Goal: Transaction & Acquisition: Purchase product/service

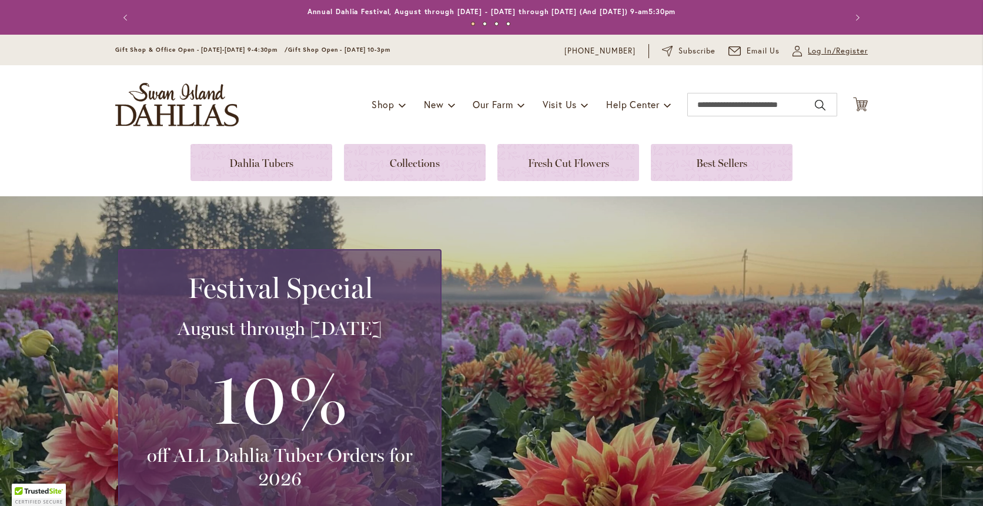
click at [794, 52] on icon "My Account" at bounding box center [796, 51] width 9 height 11
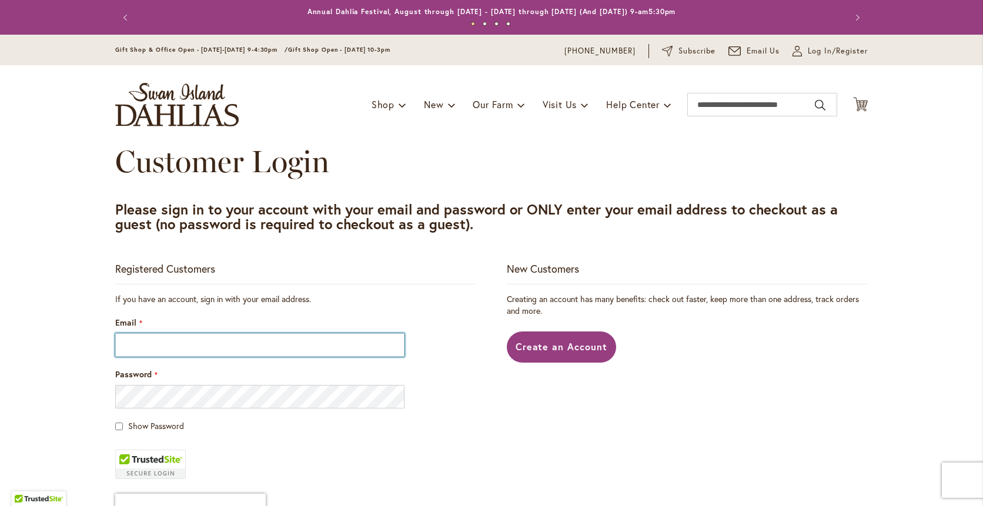
click at [155, 342] on input "Email" at bounding box center [259, 345] width 289 height 24
type input "**********"
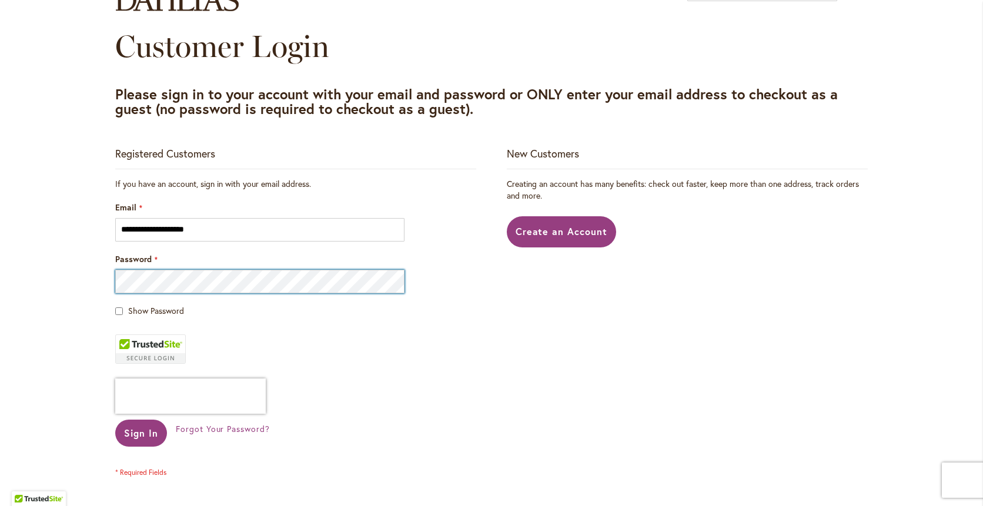
scroll to position [157, 0]
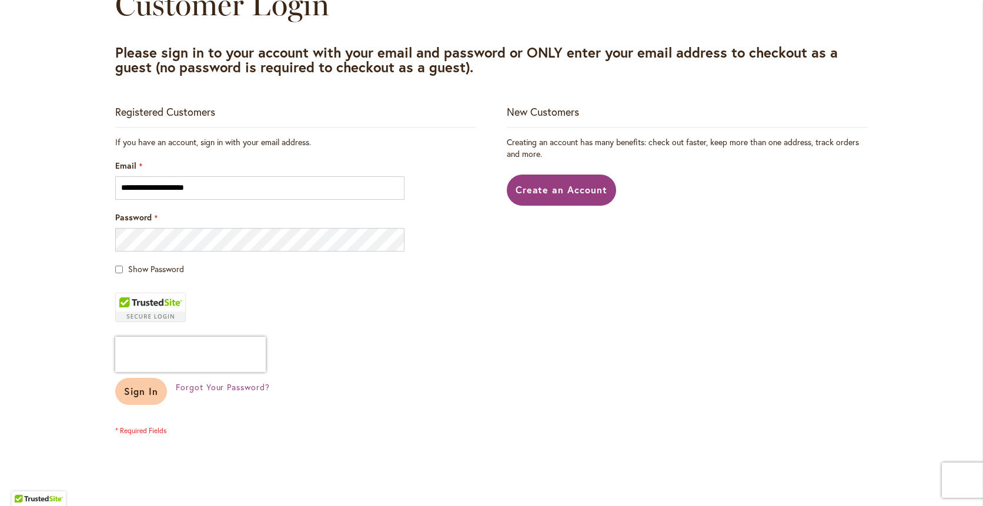
click at [142, 397] on span "Sign In" at bounding box center [141, 391] width 34 height 12
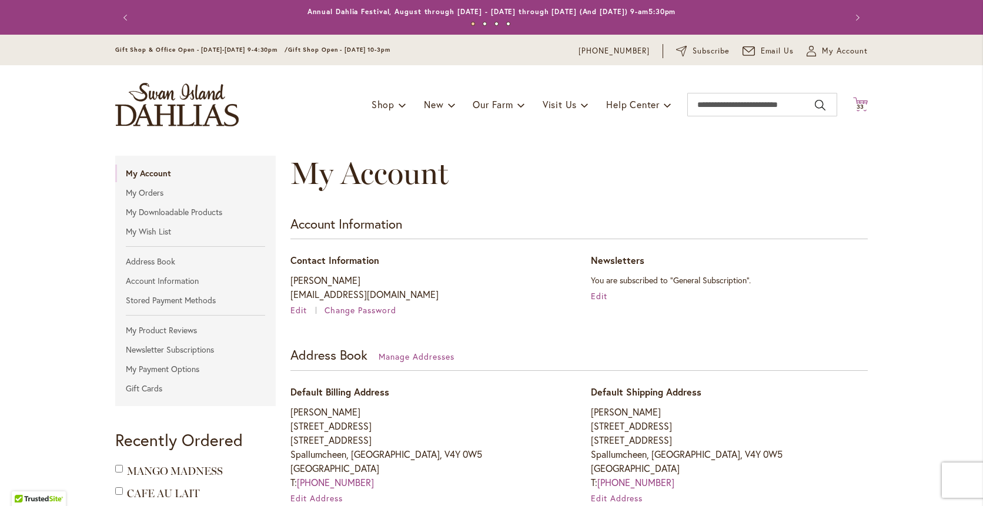
click at [856, 104] on span "33" at bounding box center [860, 107] width 8 height 8
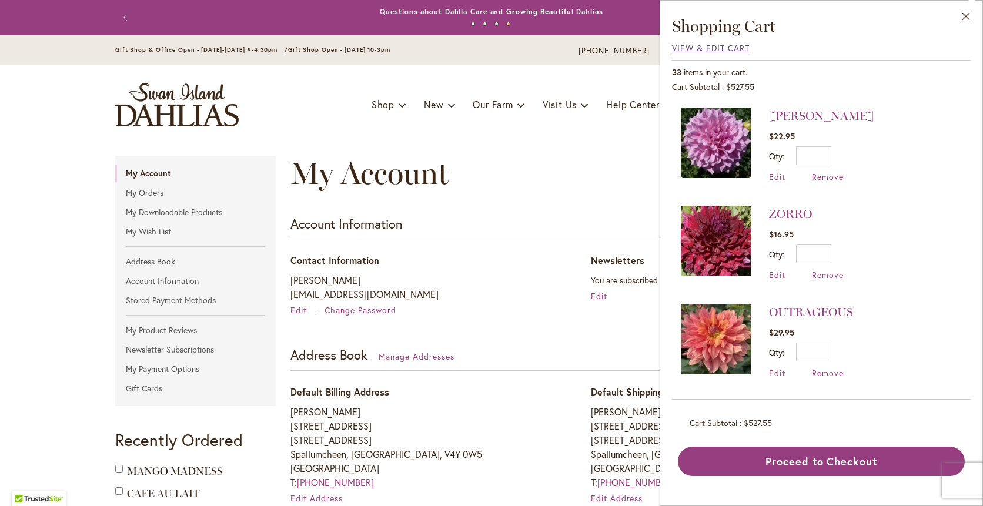
click at [714, 45] on span "View & Edit Cart" at bounding box center [711, 47] width 78 height 11
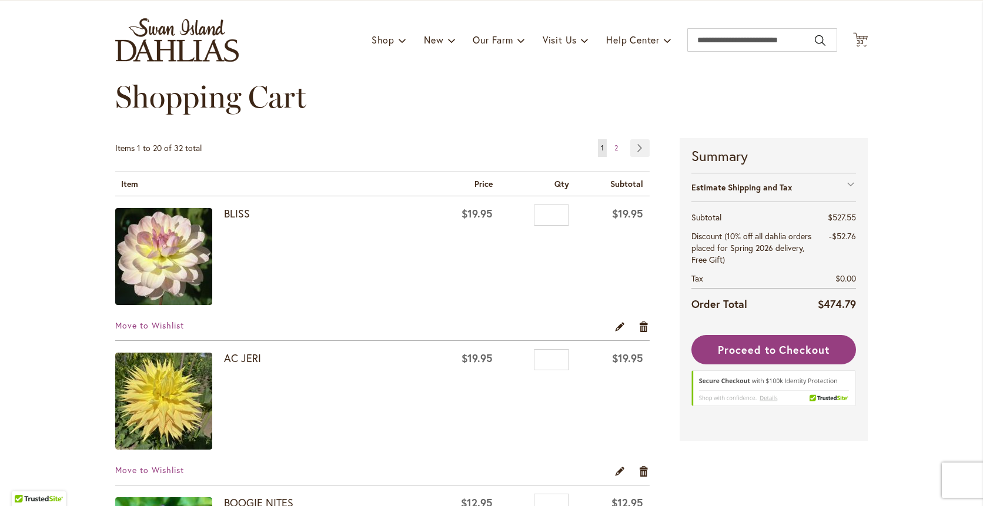
scroll to position [78, 0]
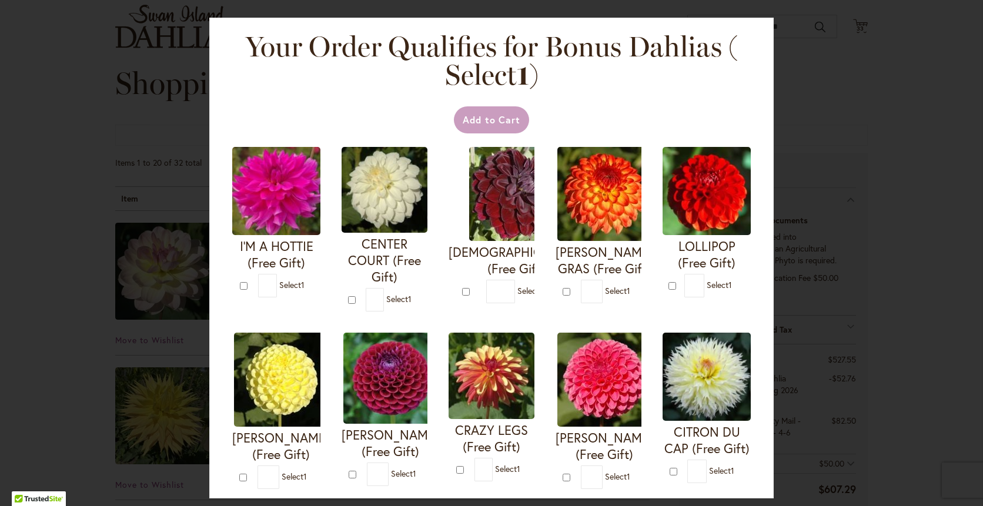
click at [736, 71] on div "Your Order Qualifies for Bonus Dahlias ( Select 1 ) Add to Cart I'M A HOTTIE (F…" at bounding box center [491, 258] width 564 height 481
click at [751, 35] on div "Your Order Qualifies for Bonus Dahlias ( Select 1 ) Add to Cart I'M A HOTTIE (F…" at bounding box center [491, 258] width 564 height 481
click at [742, 458] on div "Add to Cart I'M A HOTTIE (Free Gift) *" at bounding box center [491, 493] width 535 height 784
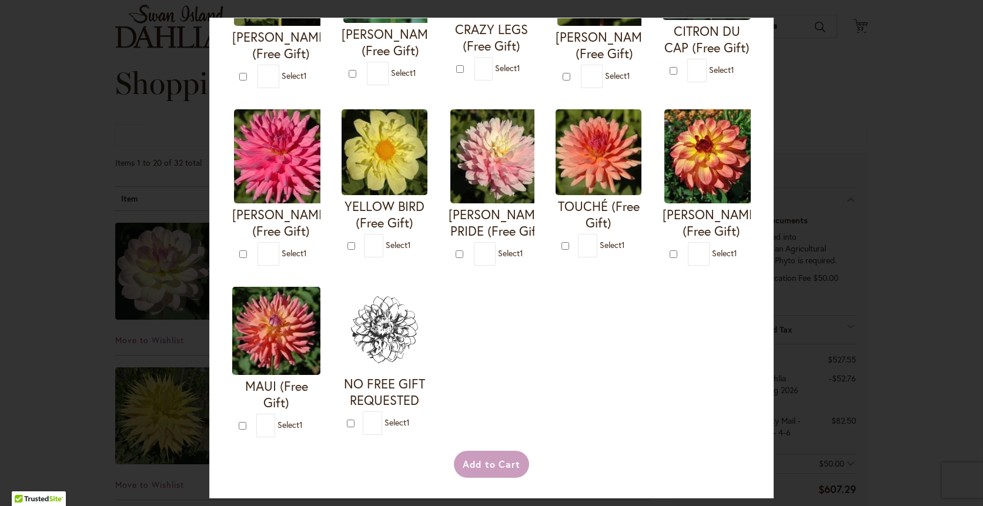
scroll to position [577, 0]
drag, startPoint x: 851, startPoint y: 162, endPoint x: 570, endPoint y: 159, distance: 281.0
click at [842, 163] on div "Your Order Qualifies for Bonus Dahlias ( Select 1 ) Add to Cart I'M A HOTTIE (F…" at bounding box center [491, 253] width 983 height 506
click at [89, 236] on div "Your Order Qualifies for Bonus Dahlias ( Select 1 ) Add to Cart I'M A HOTTIE (F…" at bounding box center [491, 253] width 983 height 506
click at [88, 239] on div "Your Order Qualifies for Bonus Dahlias ( Select 1 ) Add to Cart I'M A HOTTIE (F…" at bounding box center [491, 253] width 983 height 506
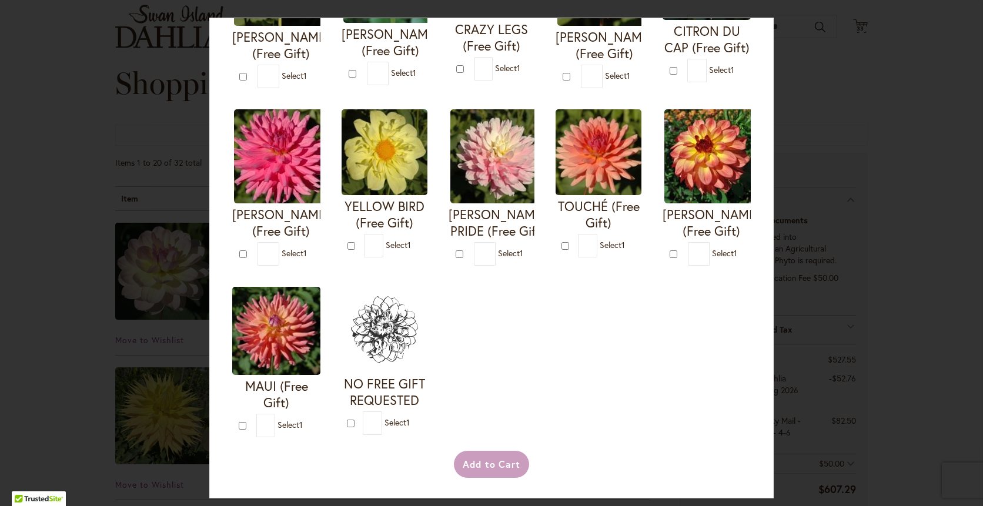
click at [83, 239] on div "Your Order Qualifies for Bonus Dahlias ( Select 1 ) Add to Cart I'M A HOTTIE (F…" at bounding box center [491, 253] width 983 height 506
click at [503, 296] on div "I'M A HOTTIE (Free Gift) * 1 * 1 * 1 *" at bounding box center [492, 91] width 534 height 707
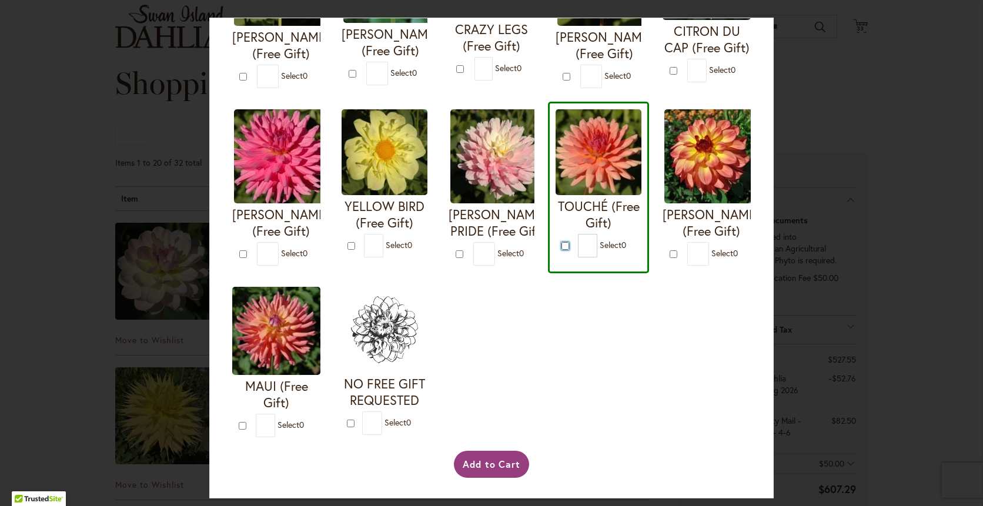
type input "*"
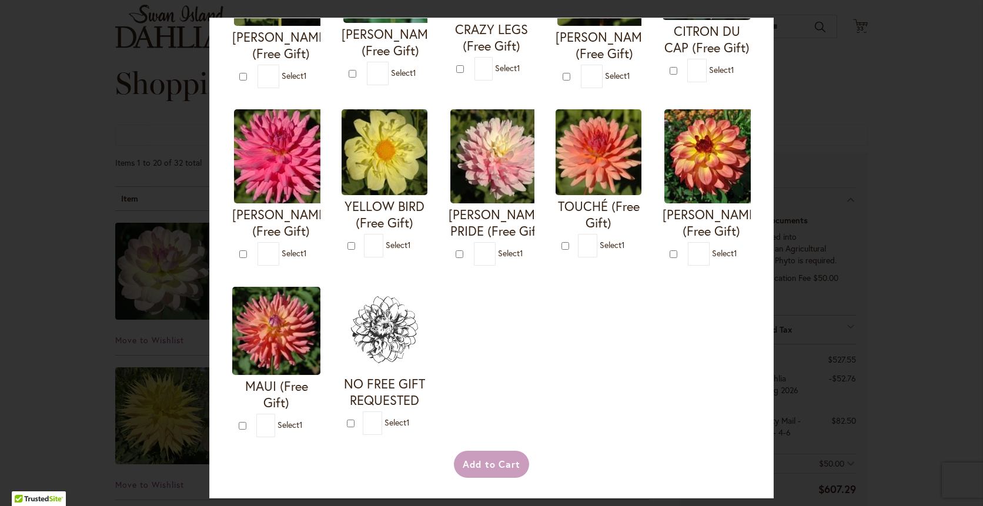
click at [42, 273] on div "Your Order Qualifies for Bonus Dahlias ( Select 1 ) Add to Cart I'M A HOTTIE (F…" at bounding box center [491, 253] width 983 height 506
drag, startPoint x: 731, startPoint y: 83, endPoint x: 781, endPoint y: 188, distance: 116.2
click at [781, 188] on div "Your Order Qualifies for Bonus Dahlias ( Select 1 ) Add to Cart I'M A HOTTIE (F…" at bounding box center [491, 253] width 983 height 506
click at [528, 394] on div "I'M A HOTTIE (Free Gift) * 1 * 1 * 1 *" at bounding box center [492, 91] width 534 height 707
click at [77, 277] on div "Your Order Qualifies for Bonus Dahlias ( Select 1 ) Add to Cart I'M A HOTTIE (F…" at bounding box center [491, 253] width 983 height 506
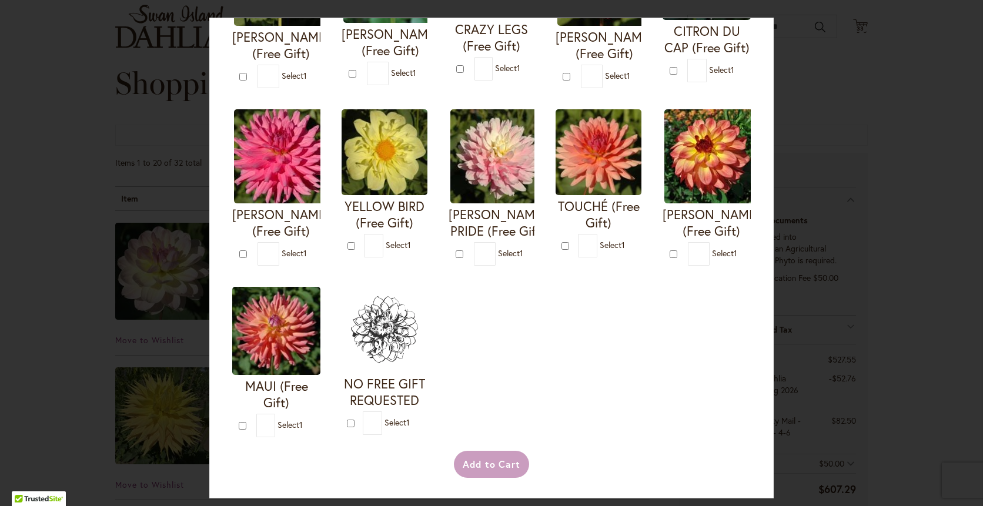
click at [59, 337] on div "Your Order Qualifies for Bonus Dahlias ( Select 1 ) Add to Cart I'M A HOTTIE (F…" at bounding box center [491, 253] width 983 height 506
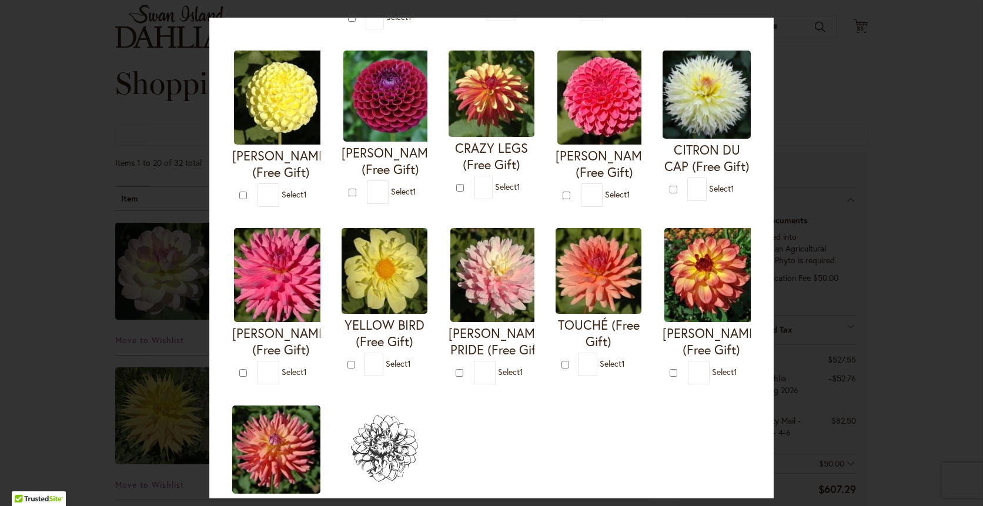
scroll to position [381, 0]
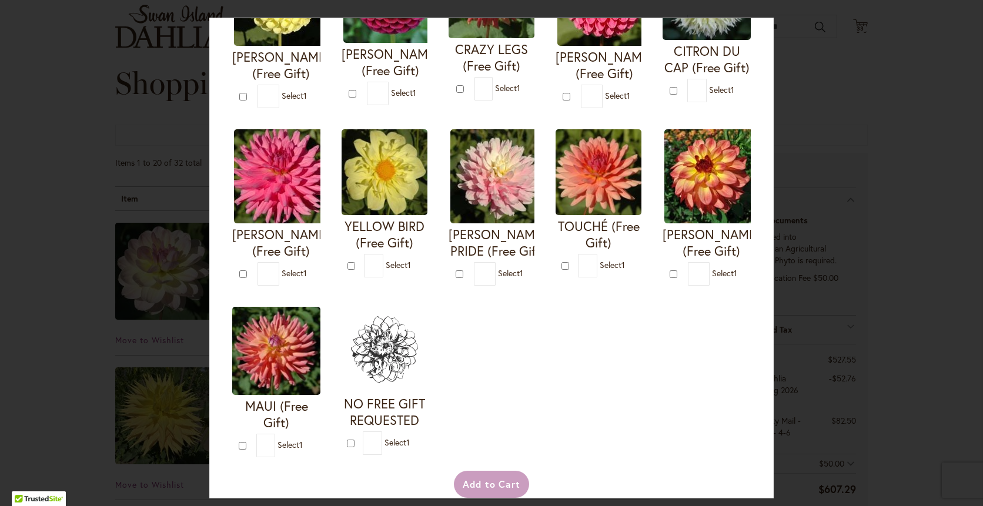
click at [448, 286] on form "CHILSON'S PRIDE (Free Gift) * 1" at bounding box center [491, 207] width 86 height 156
type input "*"
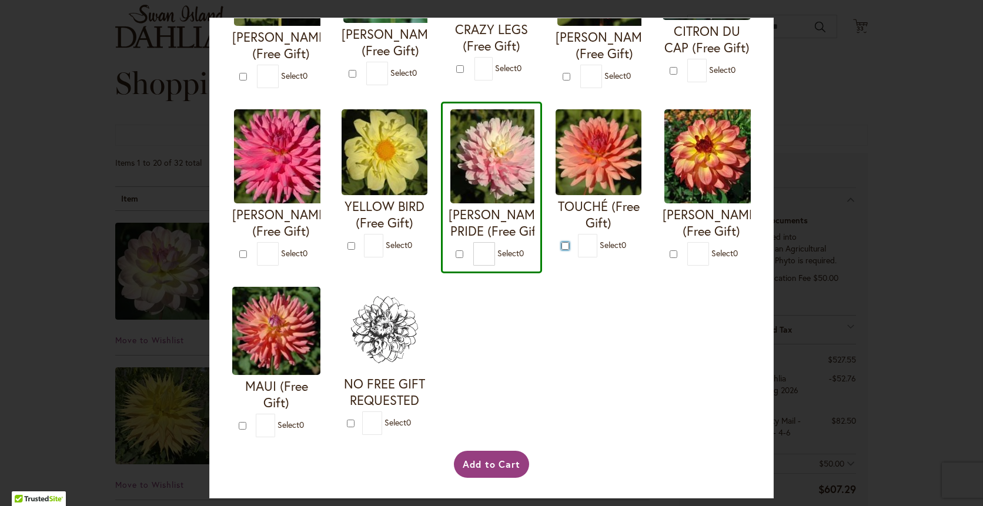
scroll to position [577, 0]
click at [486, 464] on button "Add to Cart" at bounding box center [492, 464] width 76 height 27
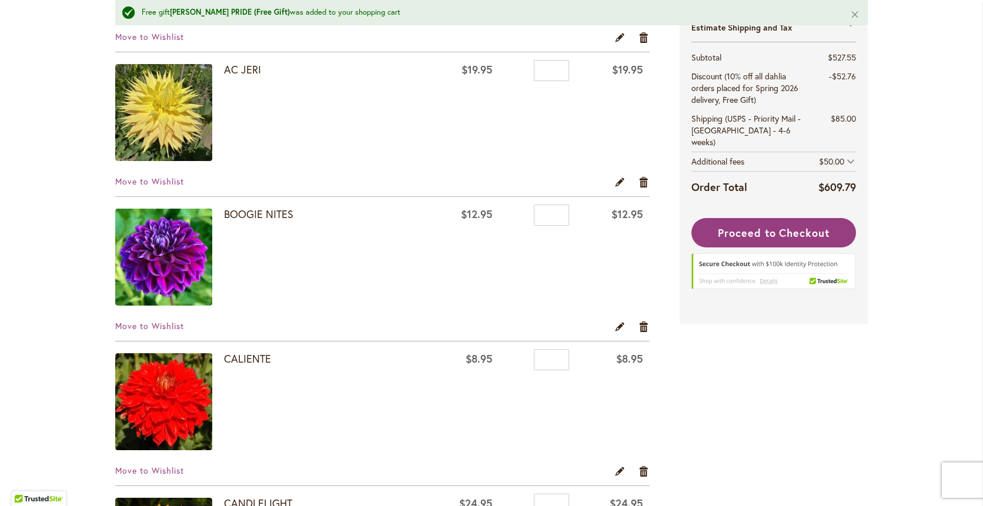
scroll to position [392, 0]
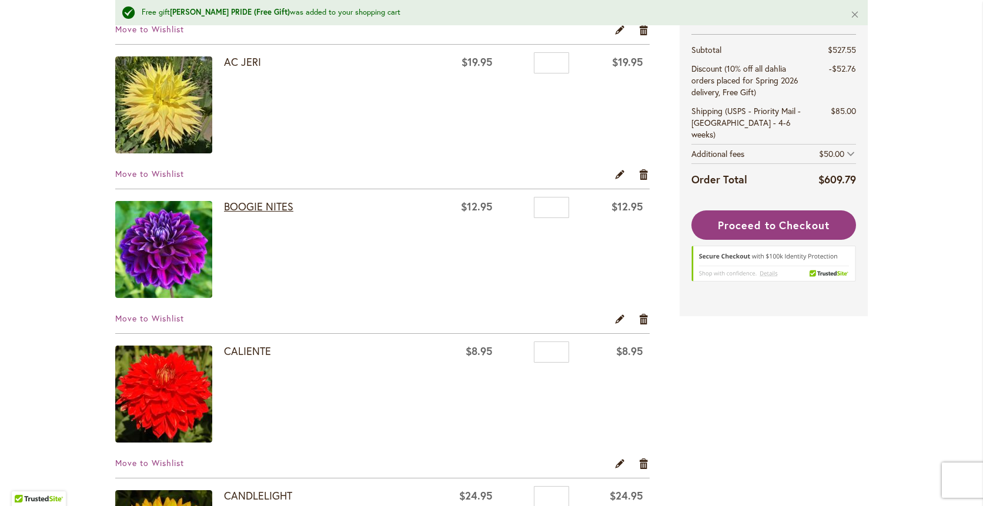
click at [240, 205] on link "BOOGIE NITES" at bounding box center [258, 206] width 69 height 14
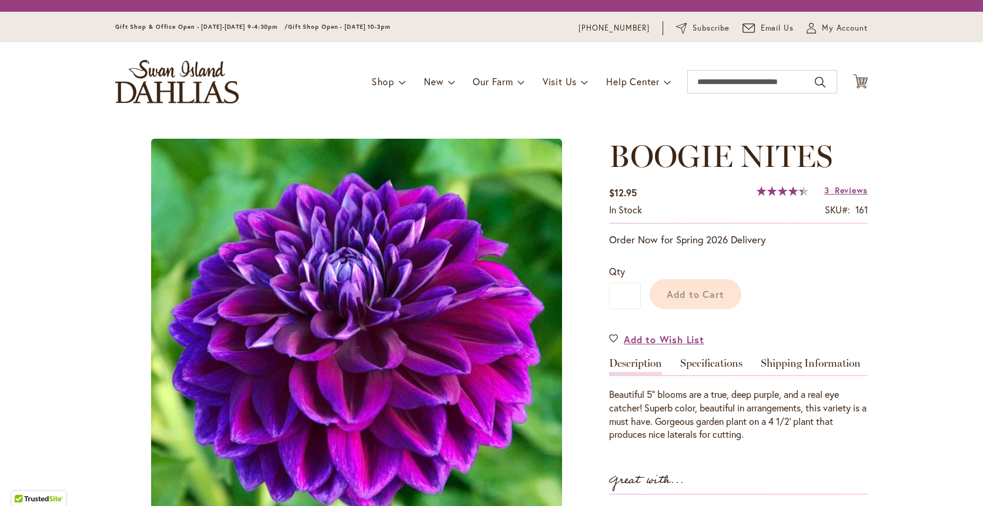
type input "*****"
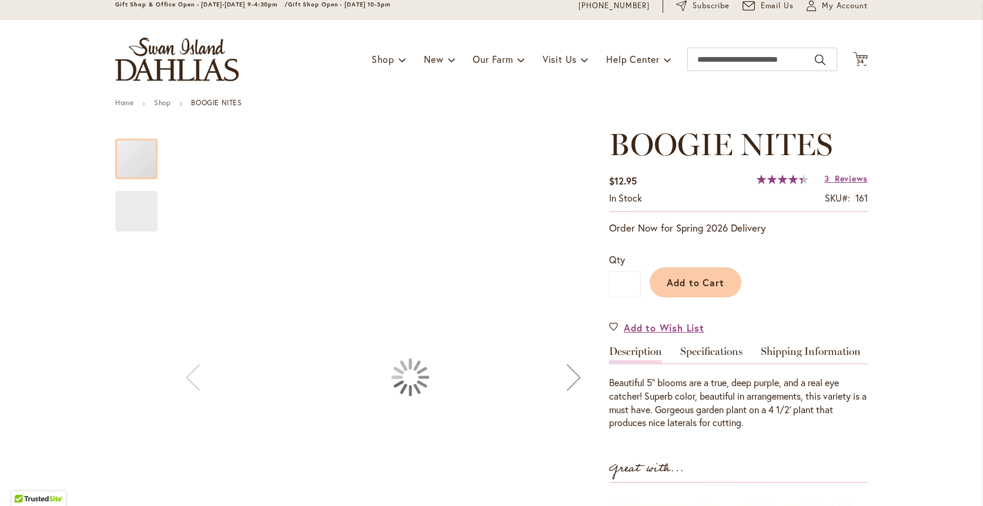
scroll to position [157, 0]
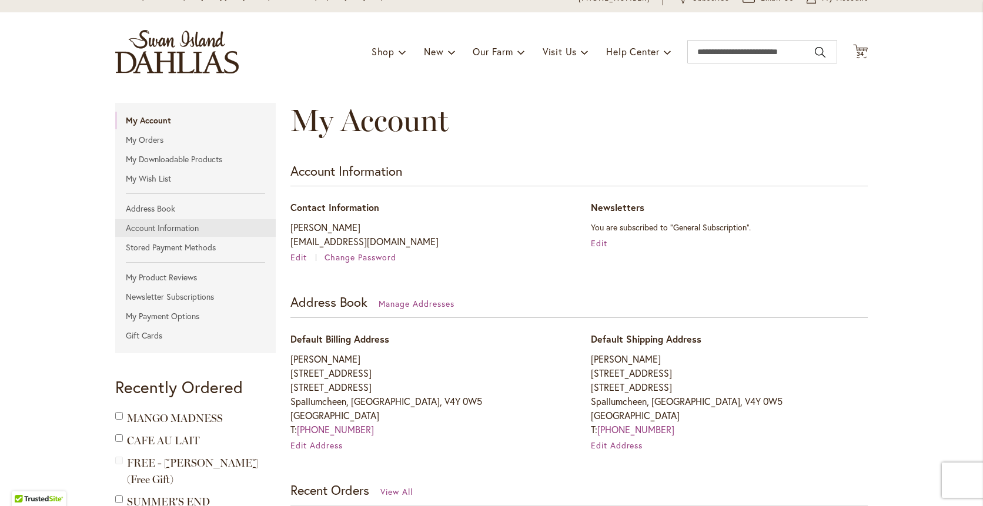
scroll to position [39, 0]
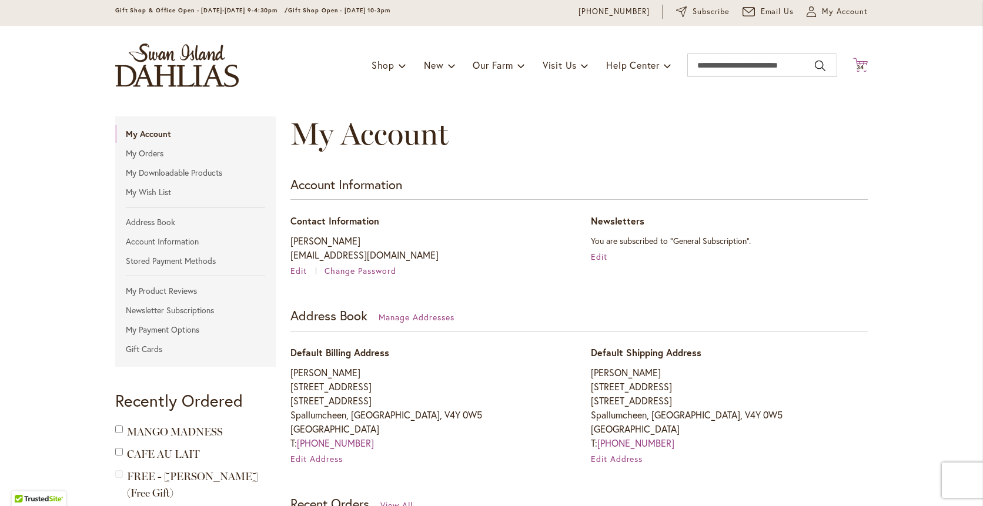
click at [857, 61] on icon at bounding box center [860, 65] width 15 height 14
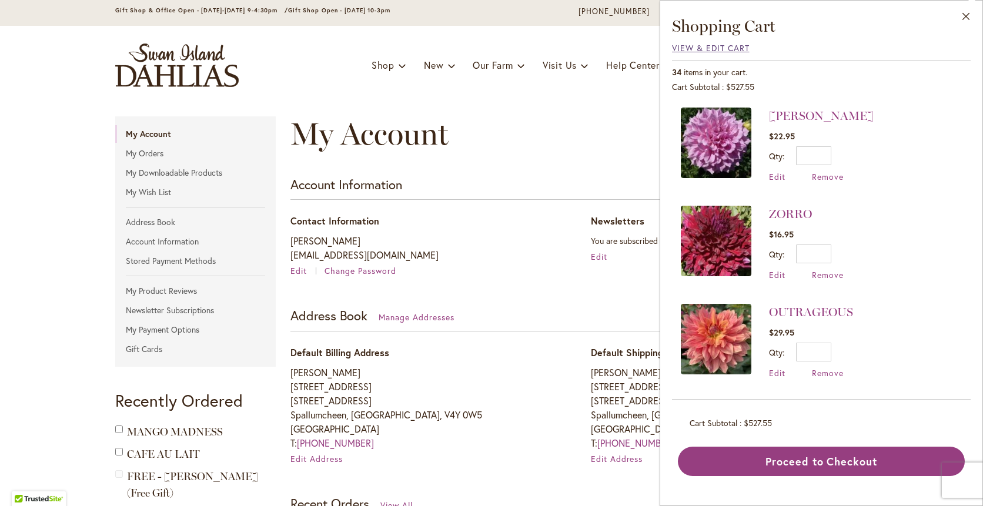
click at [724, 48] on span "View & Edit Cart" at bounding box center [711, 47] width 78 height 11
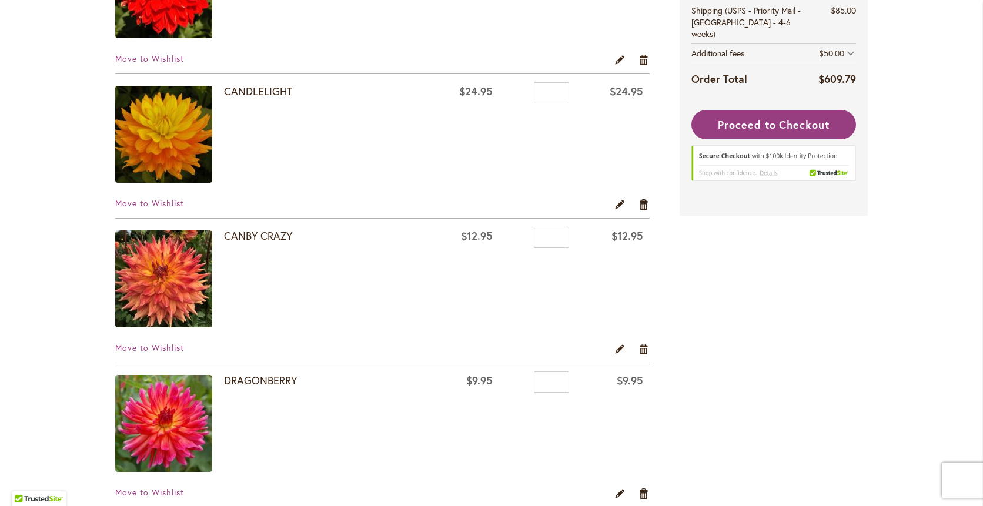
scroll to position [784, 0]
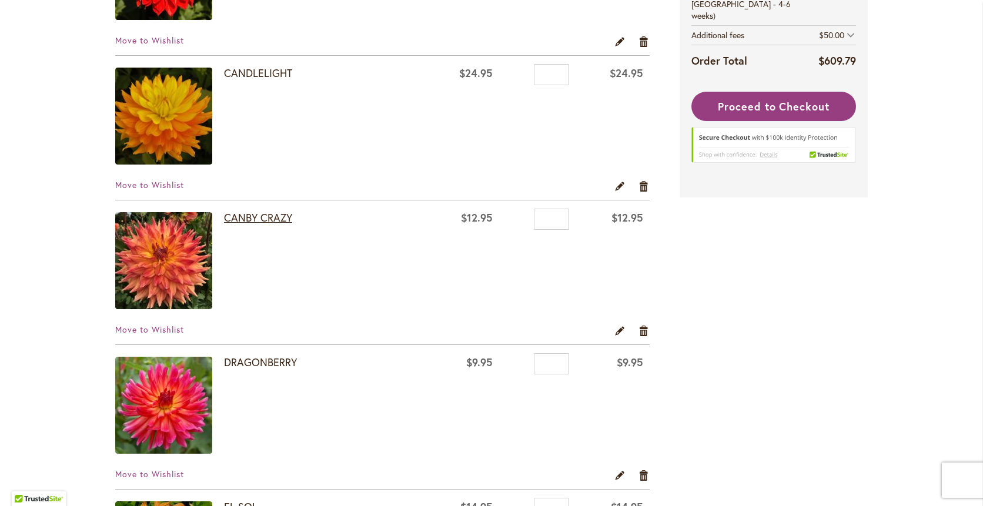
click at [247, 217] on link "CANBY CRAZY" at bounding box center [258, 217] width 68 height 14
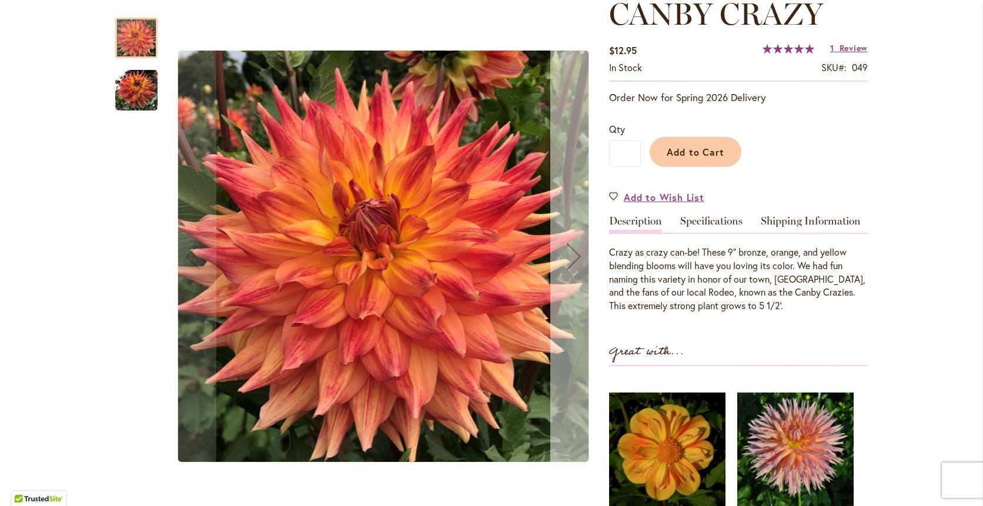
scroll to position [196, 0]
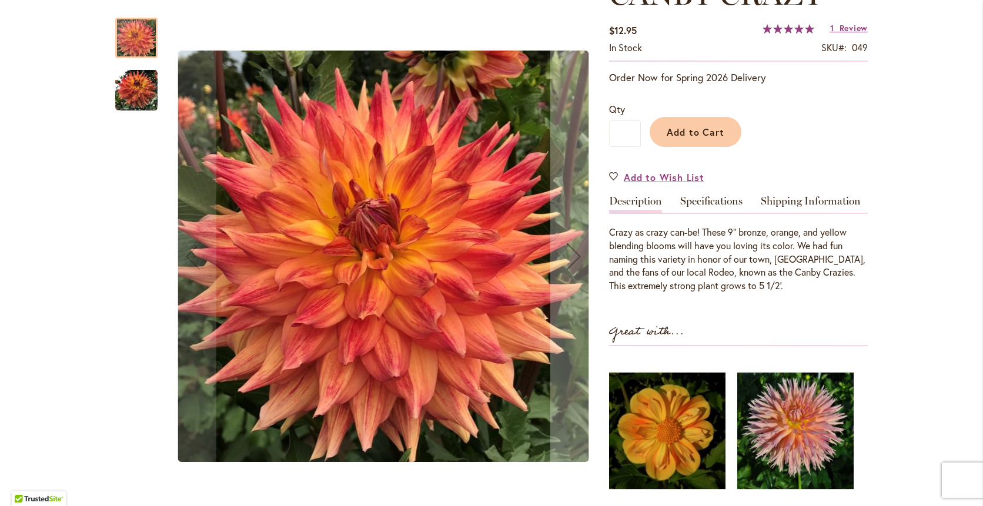
click at [140, 90] on img "Canby Crazy" at bounding box center [136, 90] width 42 height 42
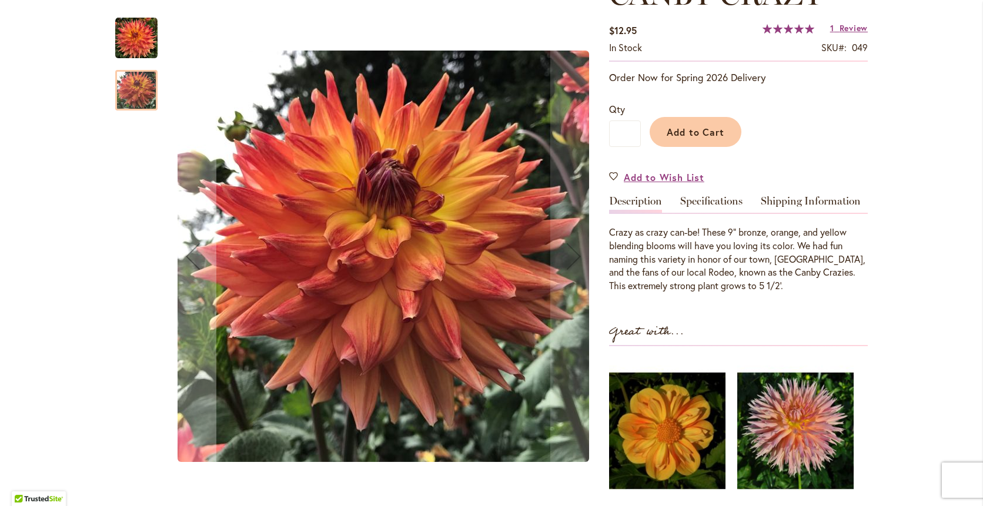
click at [139, 43] on img "Canby Crazy" at bounding box center [136, 38] width 42 height 42
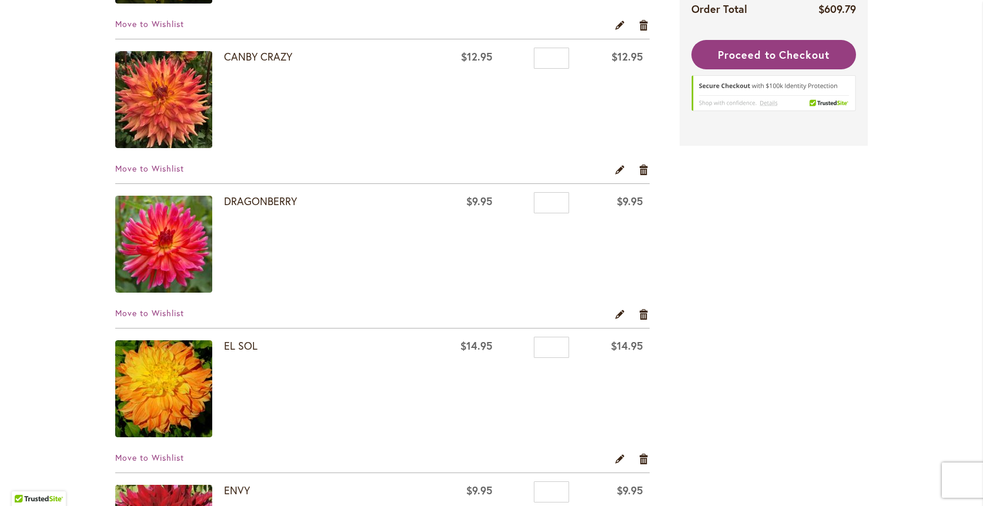
scroll to position [1019, 0]
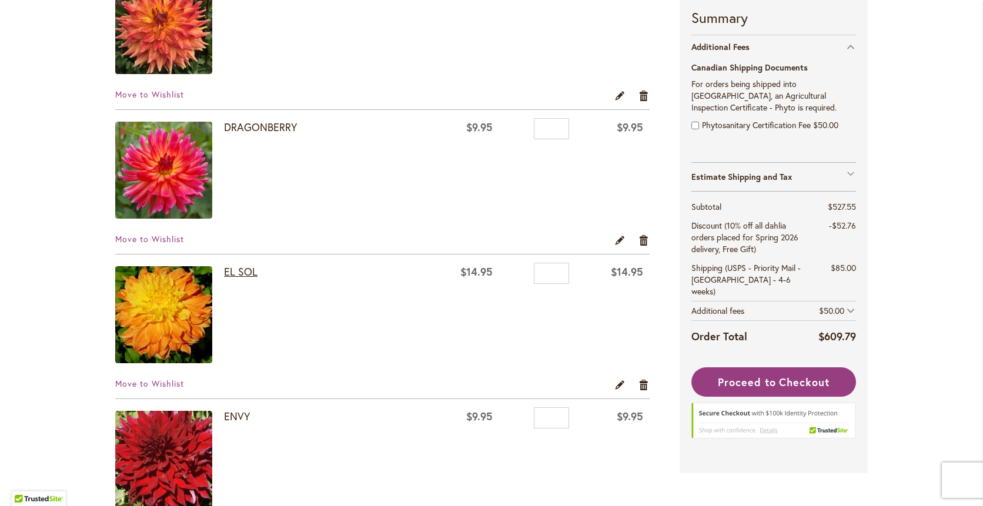
click at [243, 271] on link "EL SOL" at bounding box center [241, 272] width 34 height 14
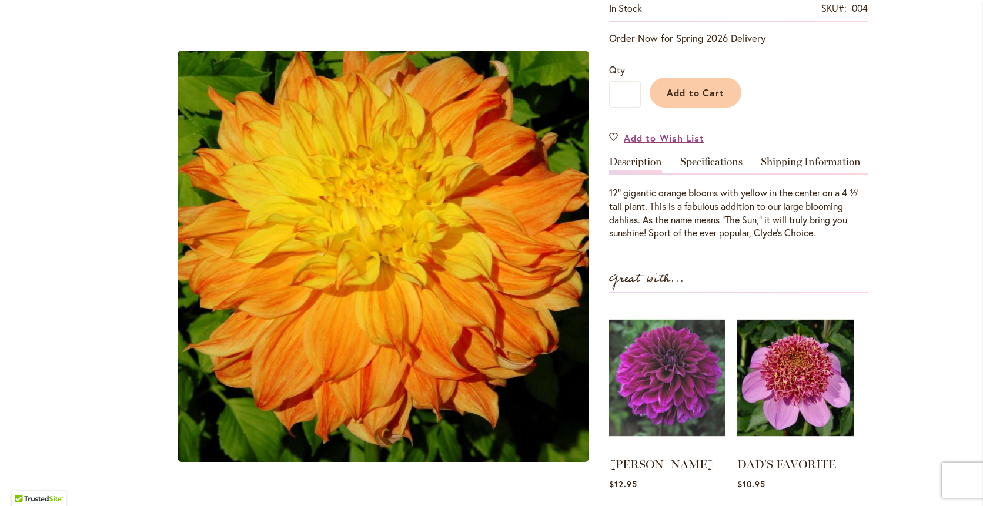
scroll to position [196, 0]
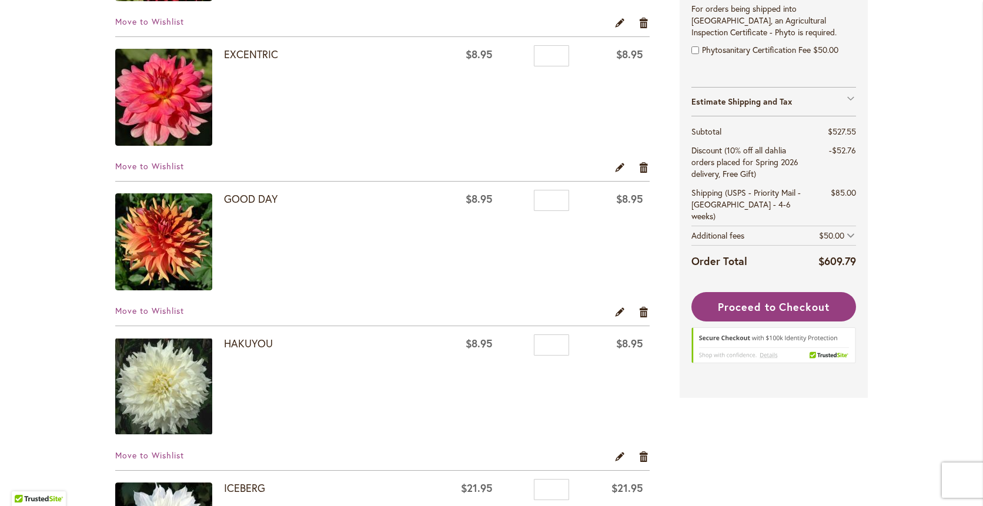
scroll to position [1489, 0]
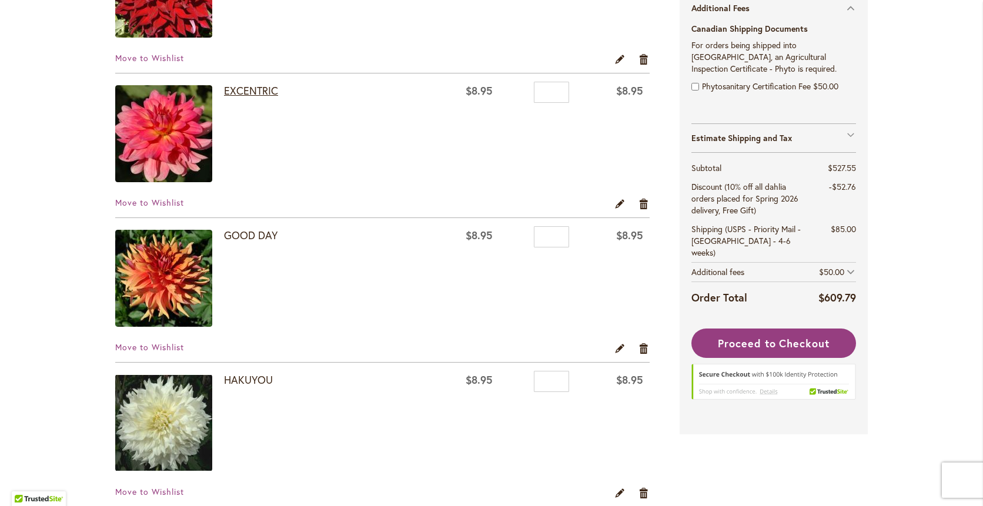
click at [254, 89] on link "EXCENTRIC" at bounding box center [251, 90] width 54 height 14
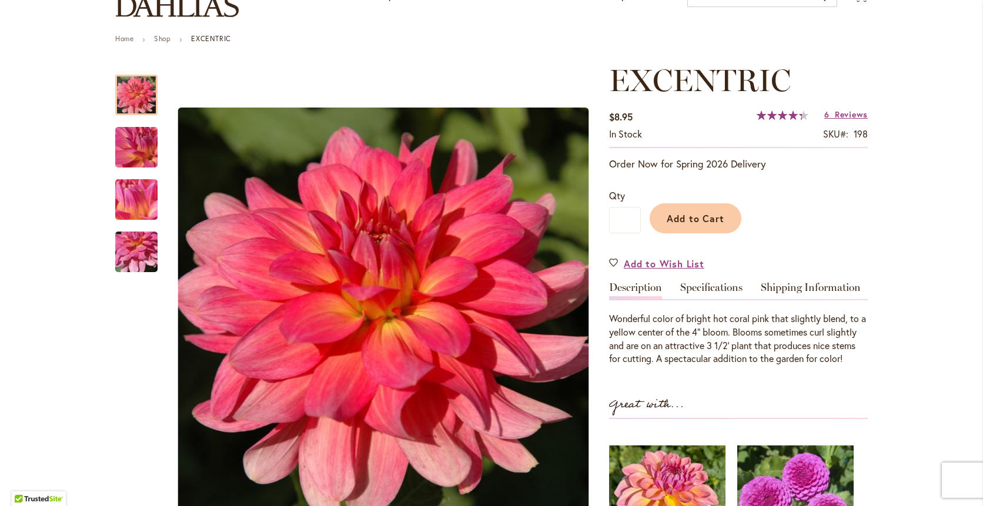
scroll to position [118, 0]
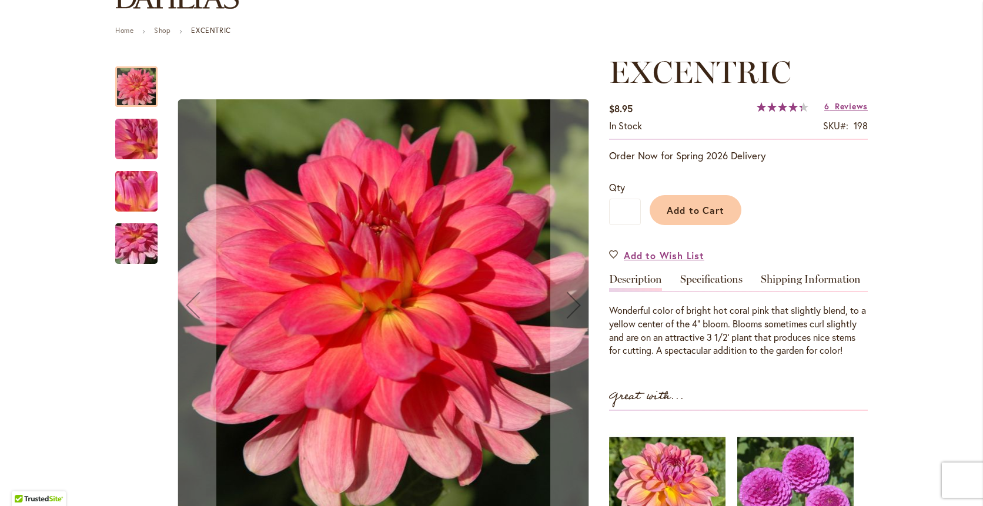
click at [148, 138] on img "EXCENTRIC" at bounding box center [136, 139] width 85 height 63
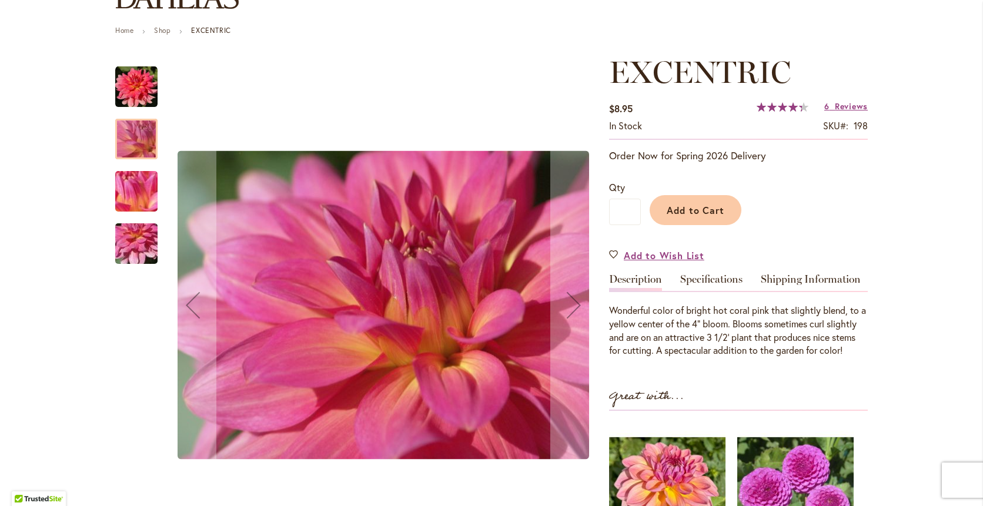
click at [129, 196] on img "EXCENTRIC" at bounding box center [136, 191] width 85 height 63
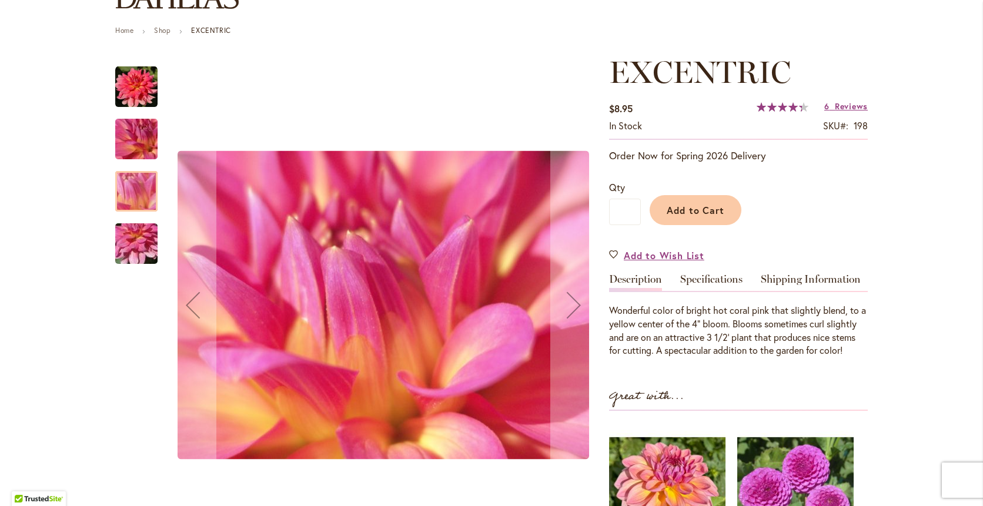
click at [136, 255] on img "EXCENTRIC" at bounding box center [136, 243] width 85 height 63
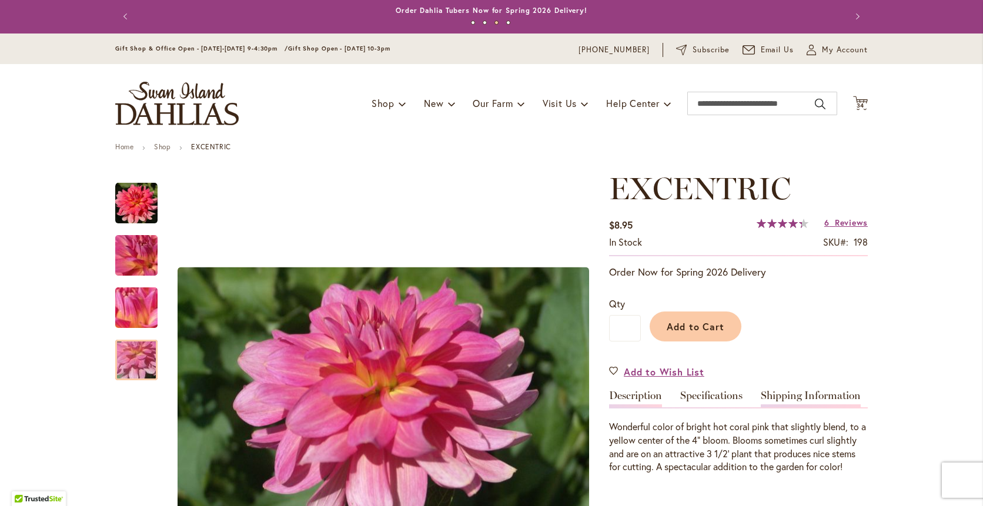
scroll to position [0, 0]
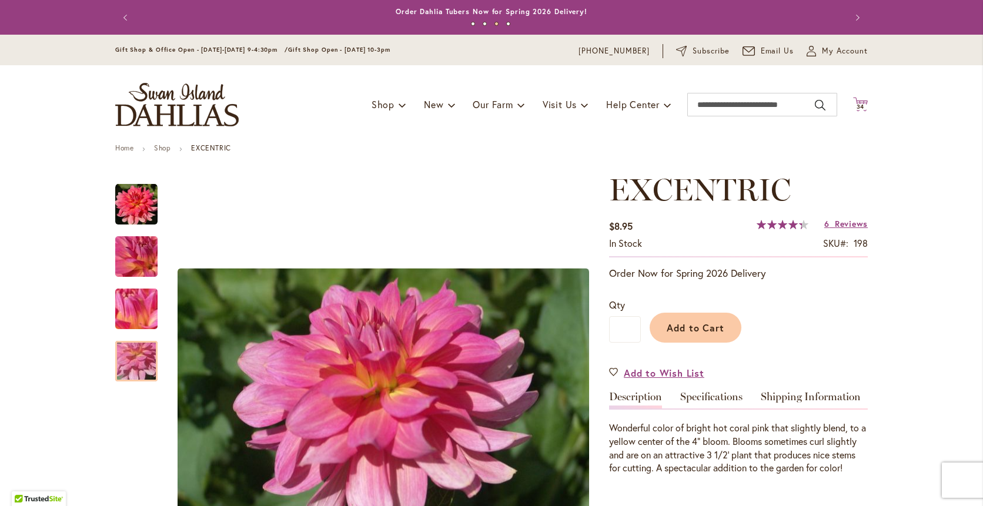
click at [855, 102] on icon at bounding box center [860, 104] width 15 height 14
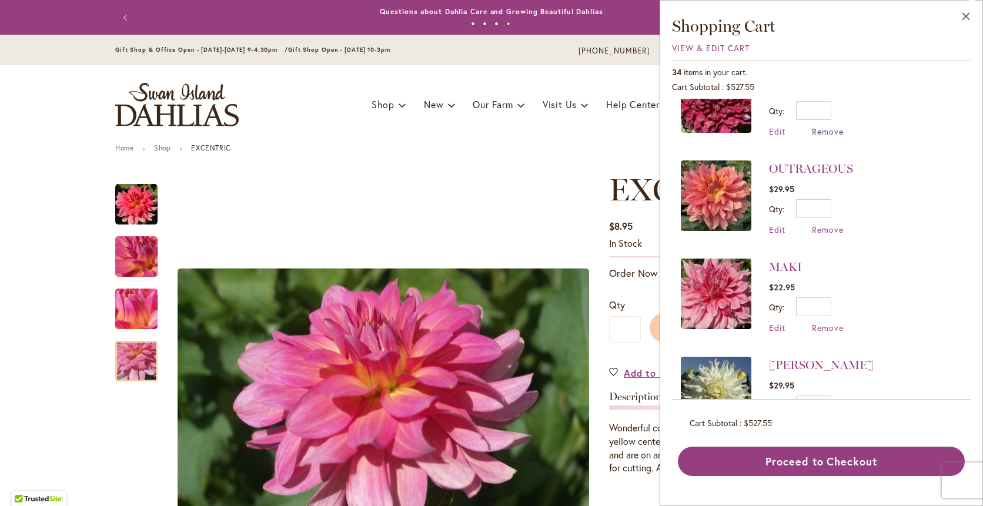
scroll to position [157, 0]
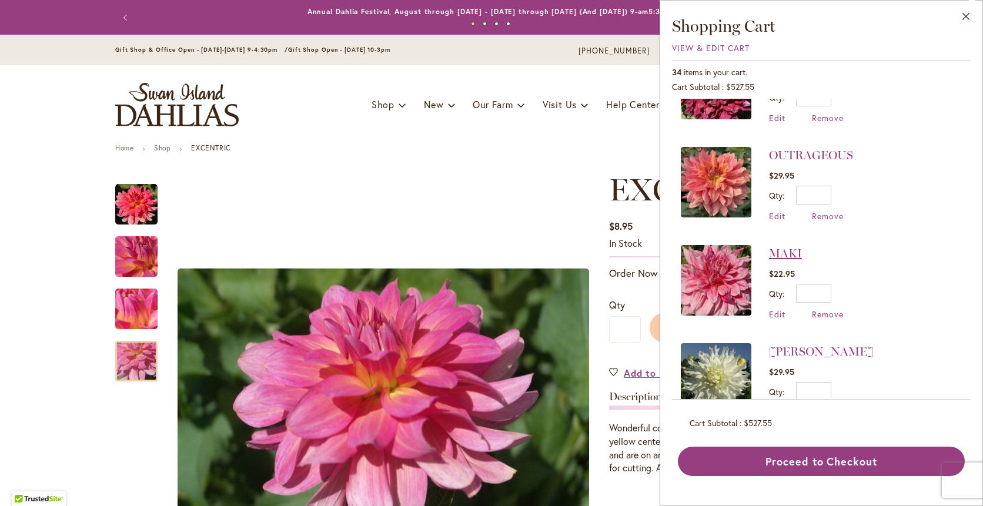
click at [779, 253] on link "MAKI" at bounding box center [785, 253] width 33 height 14
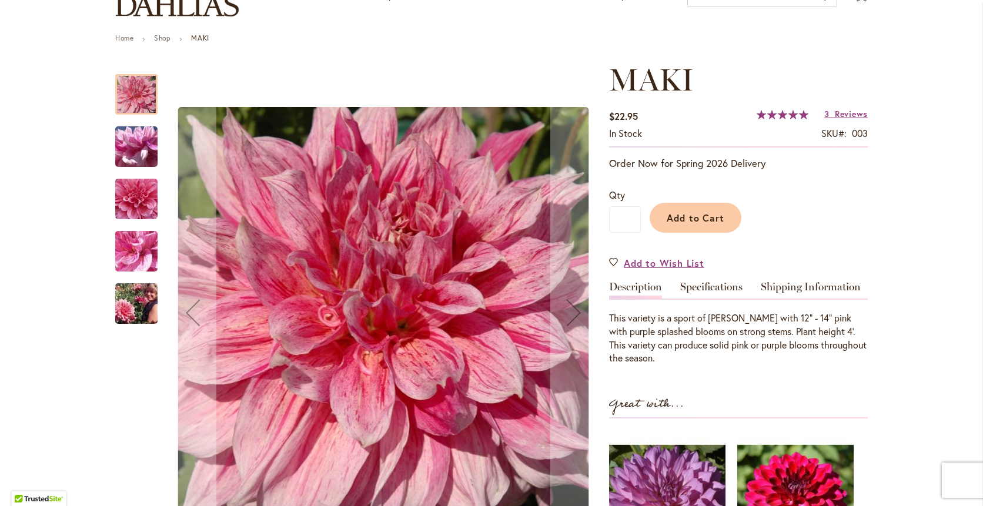
scroll to position [118, 0]
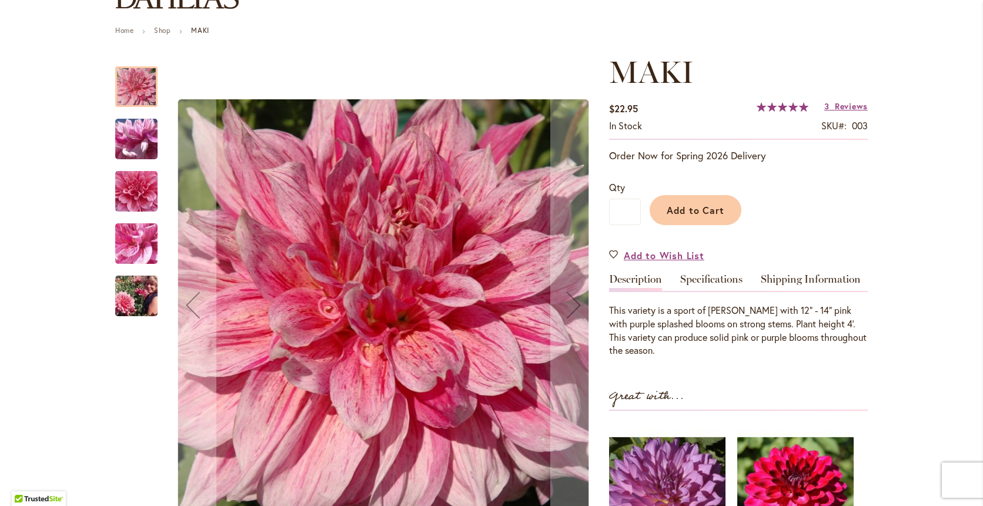
click at [125, 139] on img "MAKI" at bounding box center [136, 139] width 85 height 63
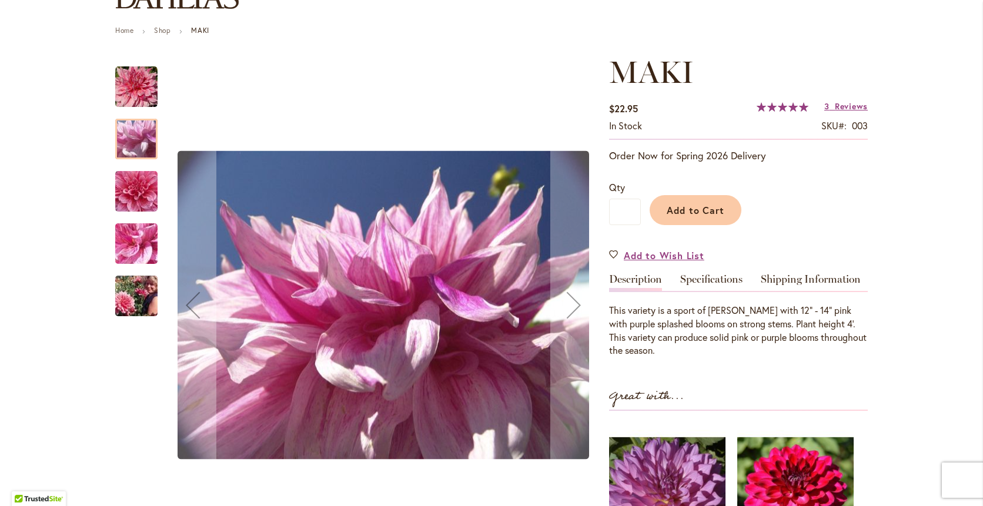
click at [137, 192] on img "MAKI" at bounding box center [136, 192] width 85 height 80
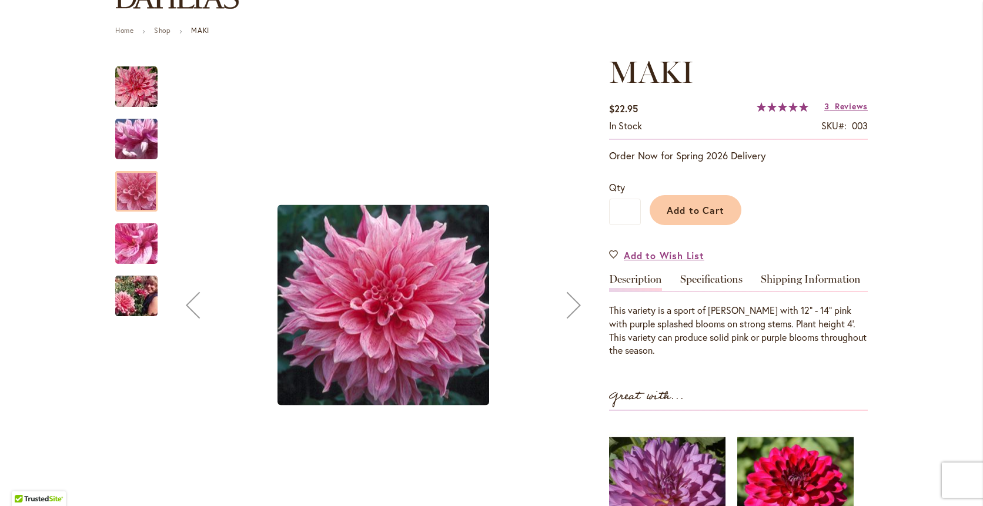
click at [138, 296] on img "MAKI" at bounding box center [136, 296] width 85 height 56
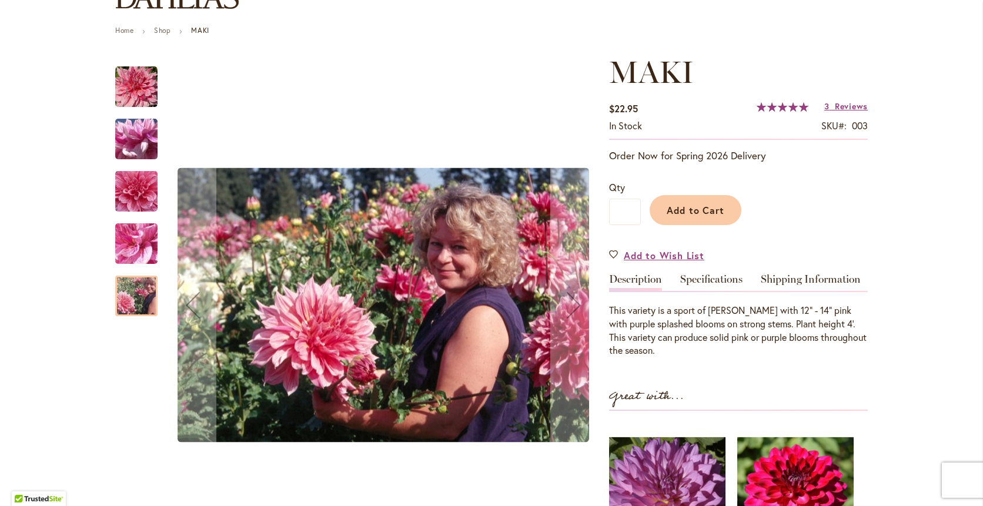
click at [128, 249] on img "MAKI" at bounding box center [136, 243] width 85 height 63
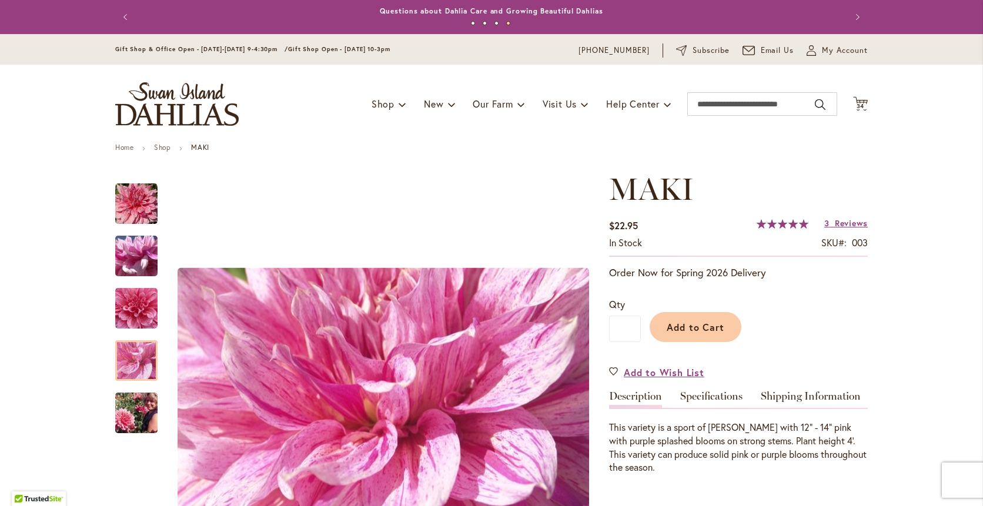
scroll to position [0, 0]
click at [858, 105] on span "34" at bounding box center [860, 107] width 8 height 8
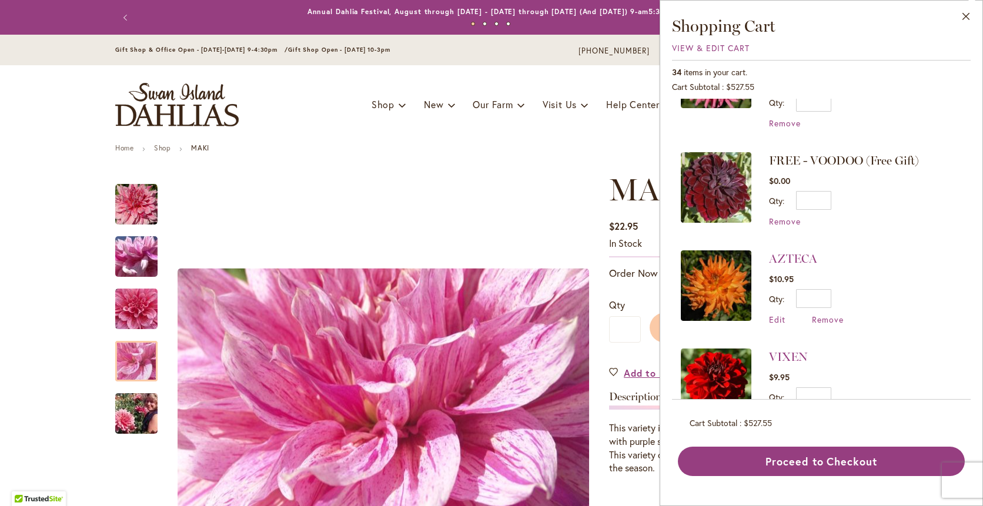
scroll to position [980, 0]
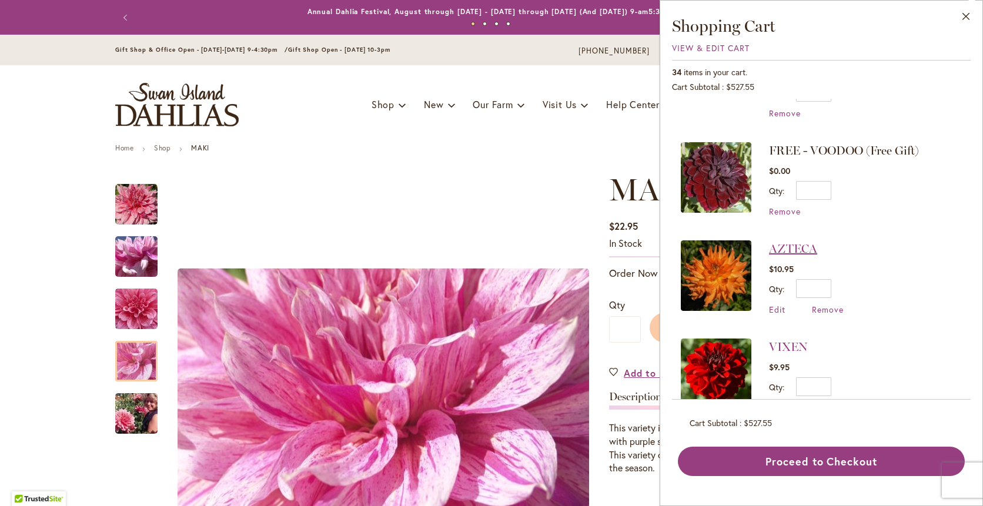
click at [794, 245] on link "AZTECA" at bounding box center [793, 249] width 48 height 14
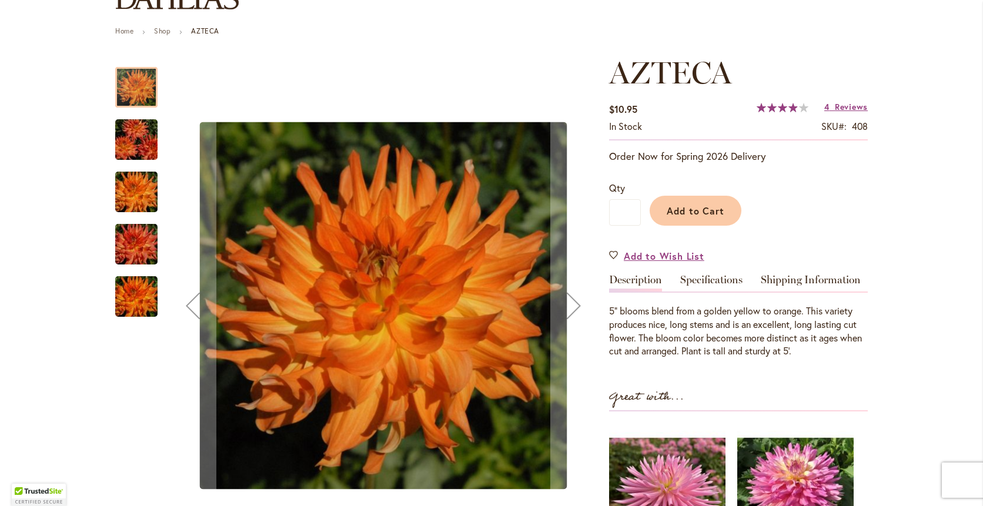
scroll to position [118, 0]
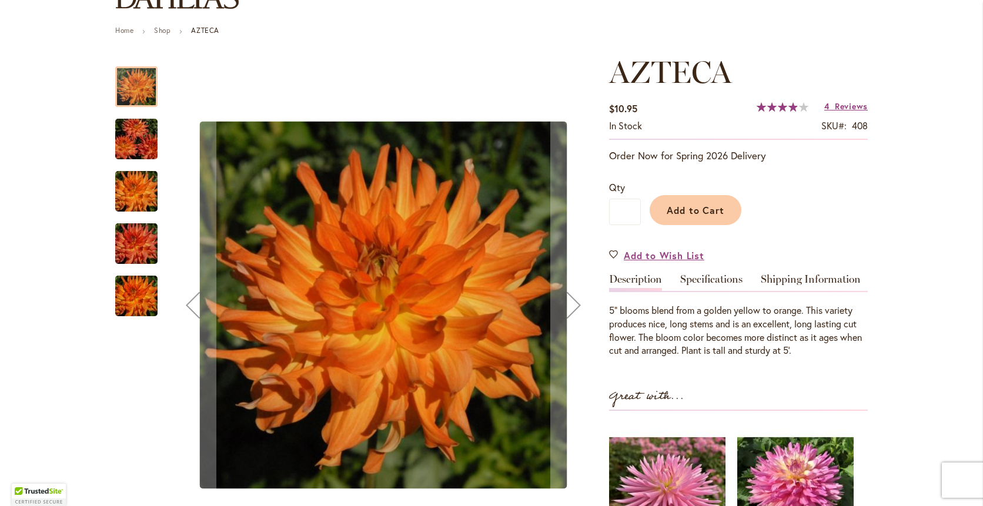
click at [121, 142] on img "AZTECA" at bounding box center [136, 139] width 85 height 56
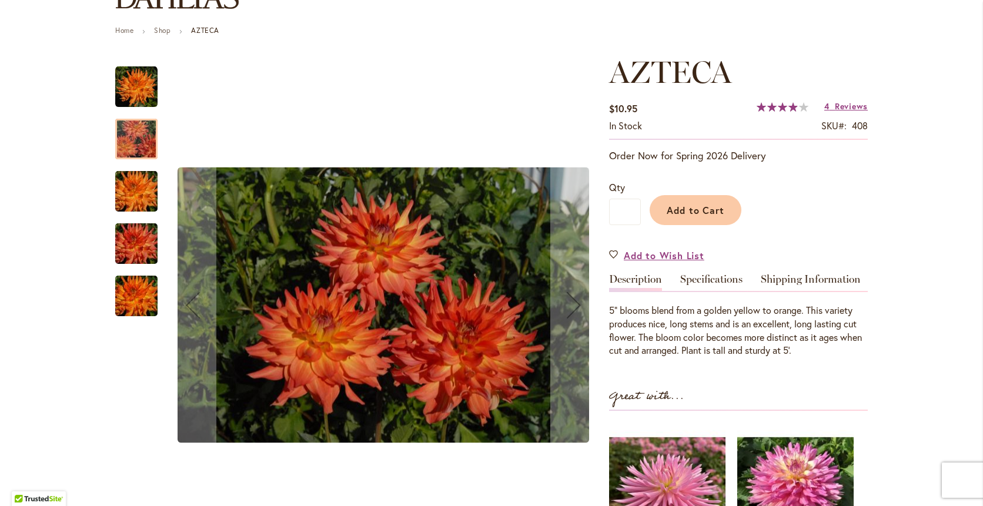
click at [122, 191] on img "AZTECA" at bounding box center [136, 191] width 85 height 56
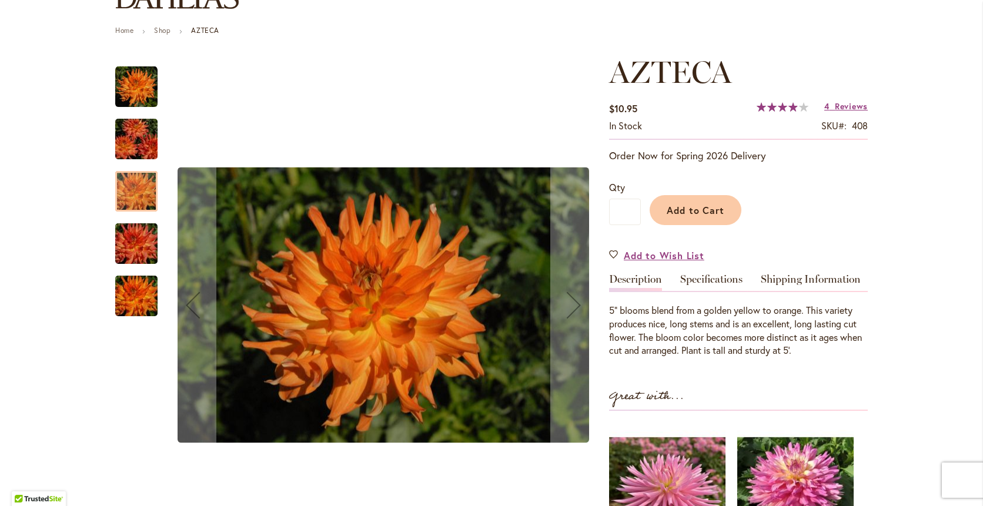
click at [136, 245] on img "AZTECA" at bounding box center [136, 244] width 85 height 56
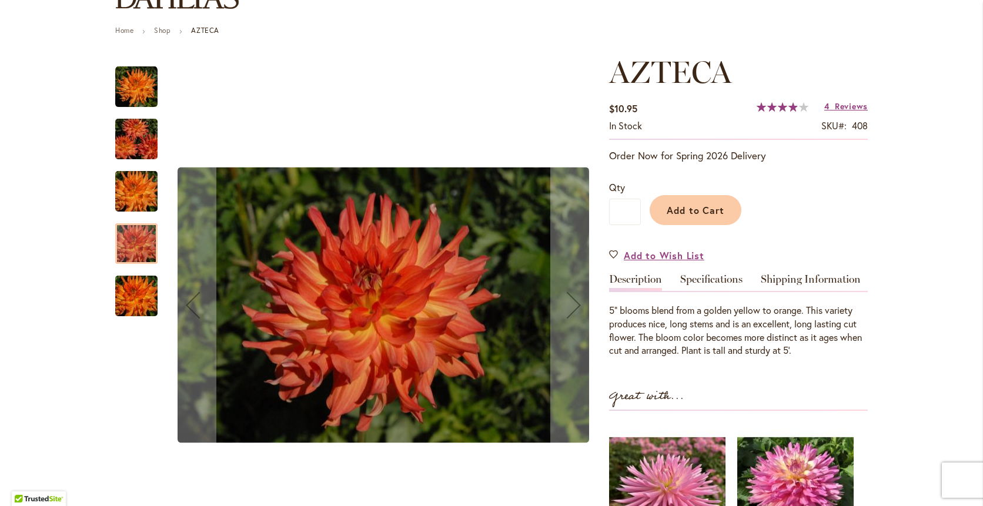
click at [135, 298] on img "AZTECA" at bounding box center [136, 296] width 85 height 56
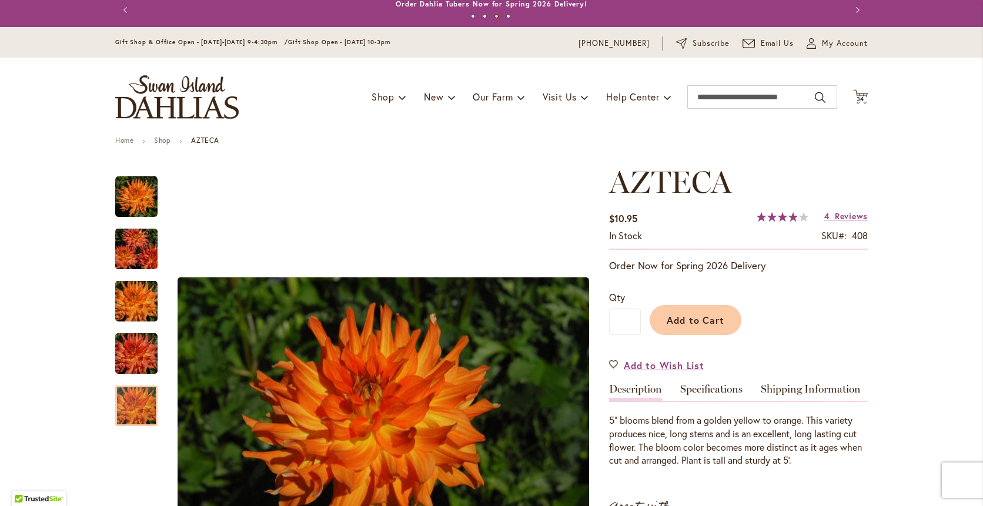
scroll to position [0, 0]
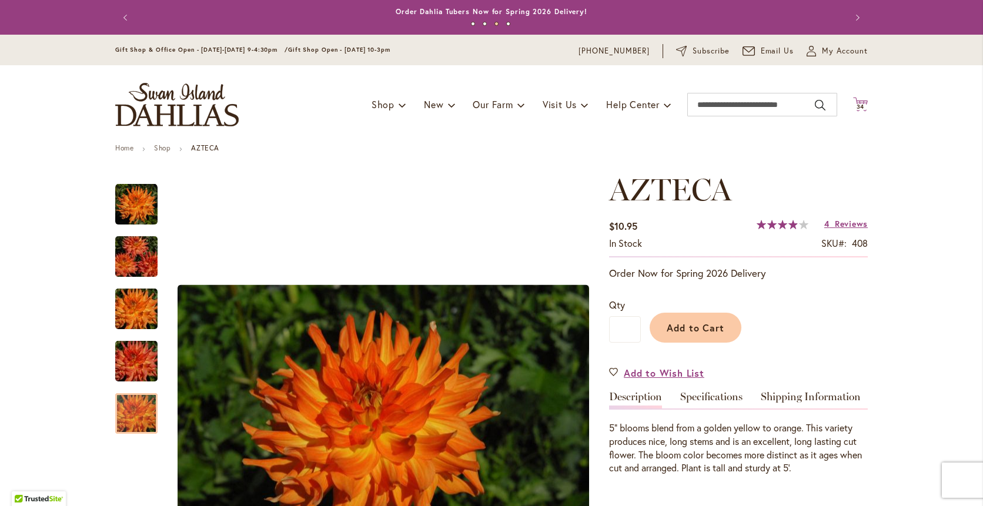
click at [858, 104] on span "34" at bounding box center [860, 107] width 8 height 8
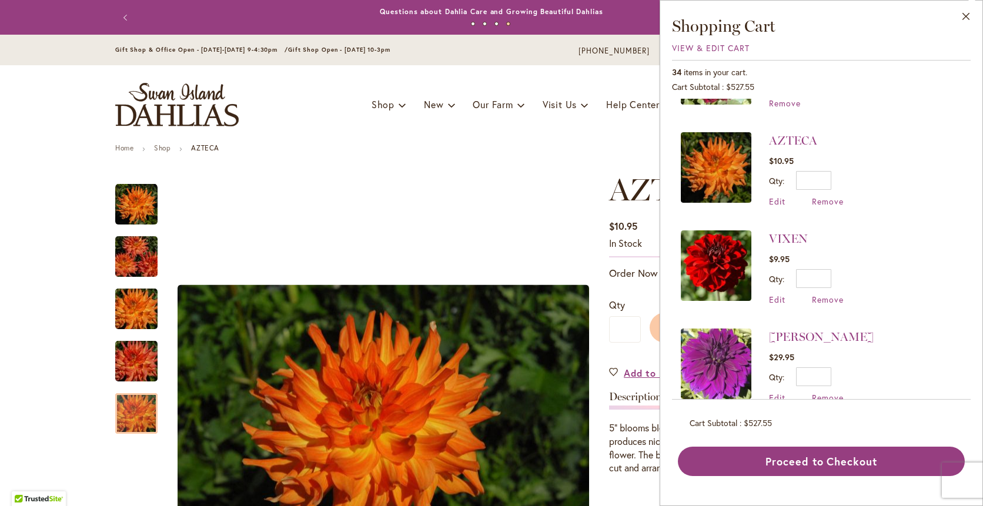
scroll to position [1097, 0]
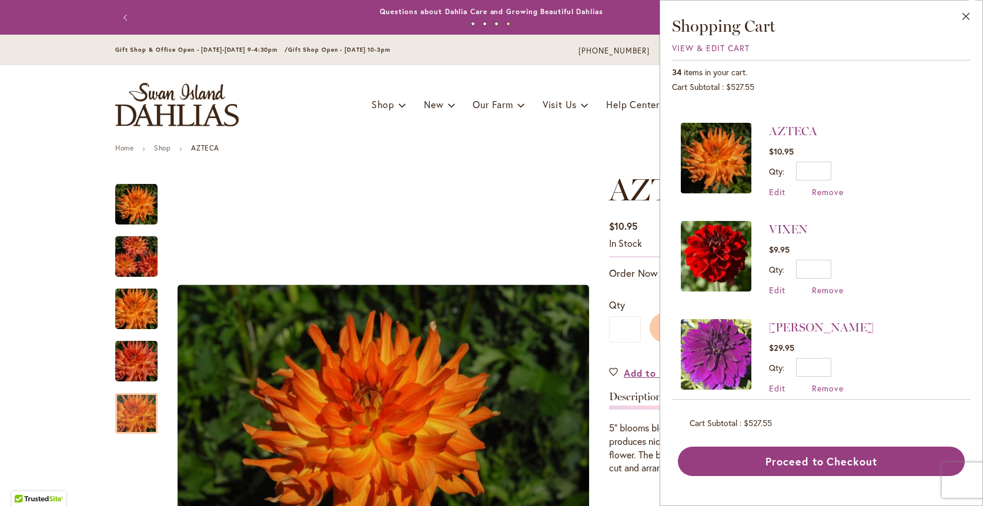
click at [722, 263] on img at bounding box center [716, 256] width 71 height 71
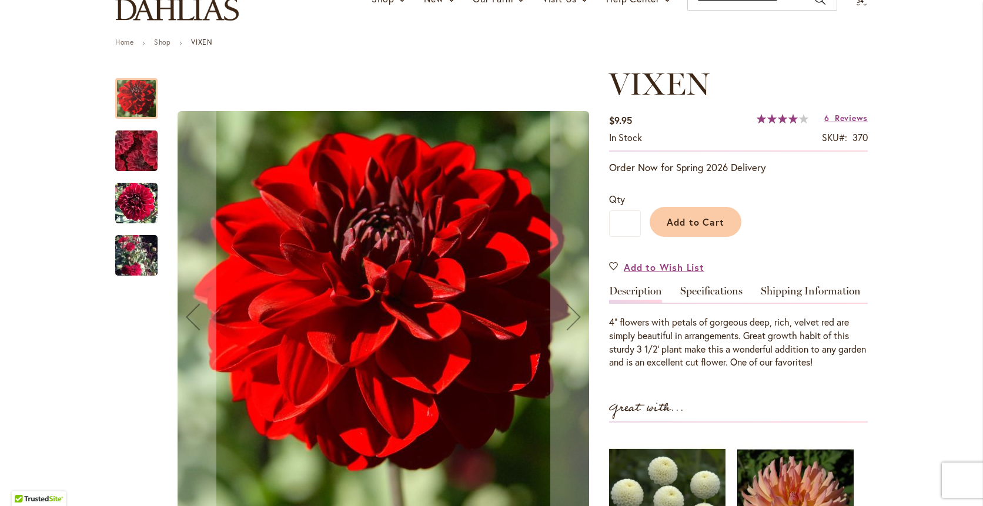
scroll to position [118, 0]
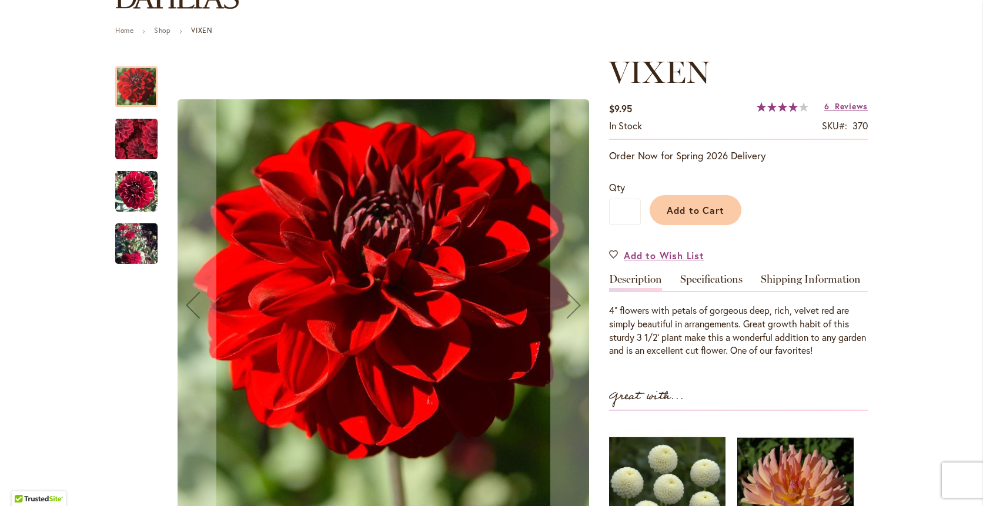
click at [136, 239] on img "VIXEN" at bounding box center [136, 243] width 42 height 77
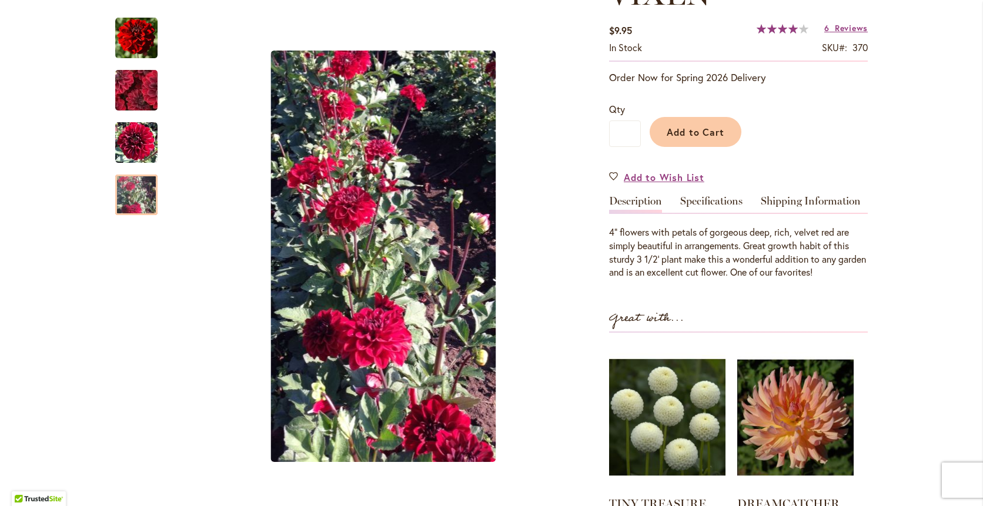
scroll to position [0, 0]
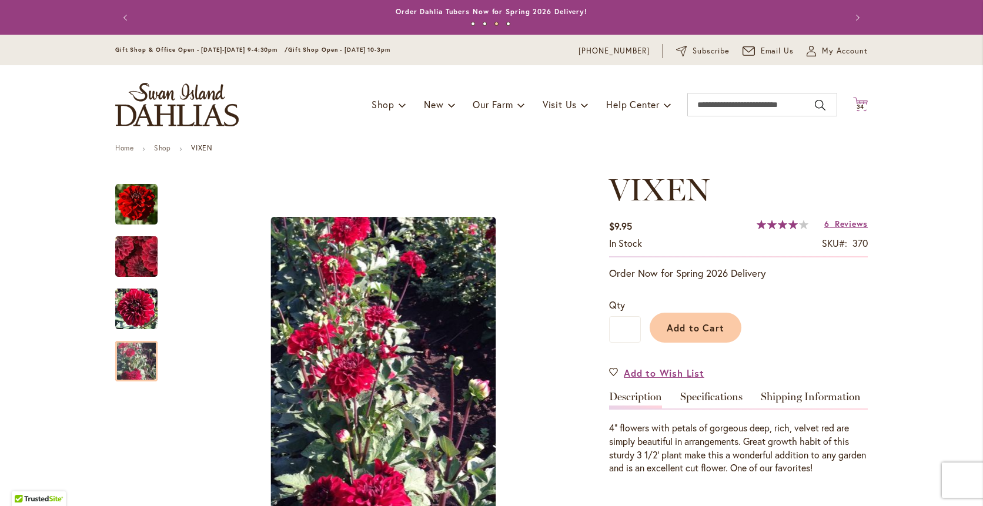
click at [862, 105] on icon at bounding box center [860, 104] width 15 height 14
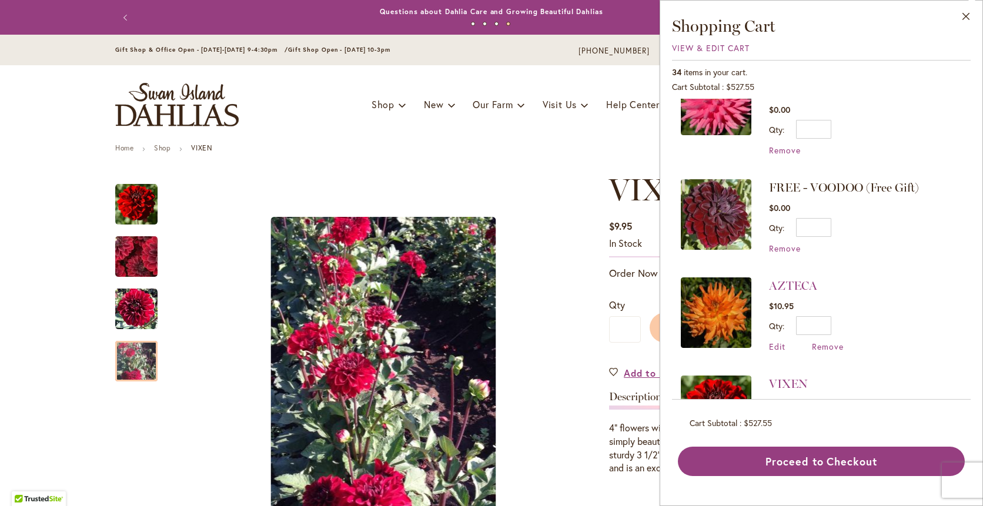
scroll to position [980, 0]
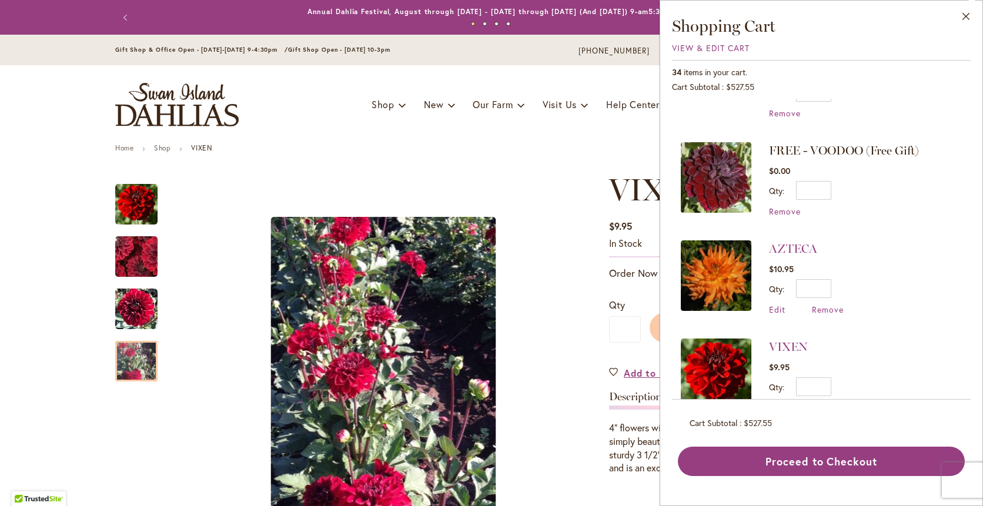
click at [819, 149] on span "FREE - VOODOO (Free Gift)" at bounding box center [844, 150] width 150 height 14
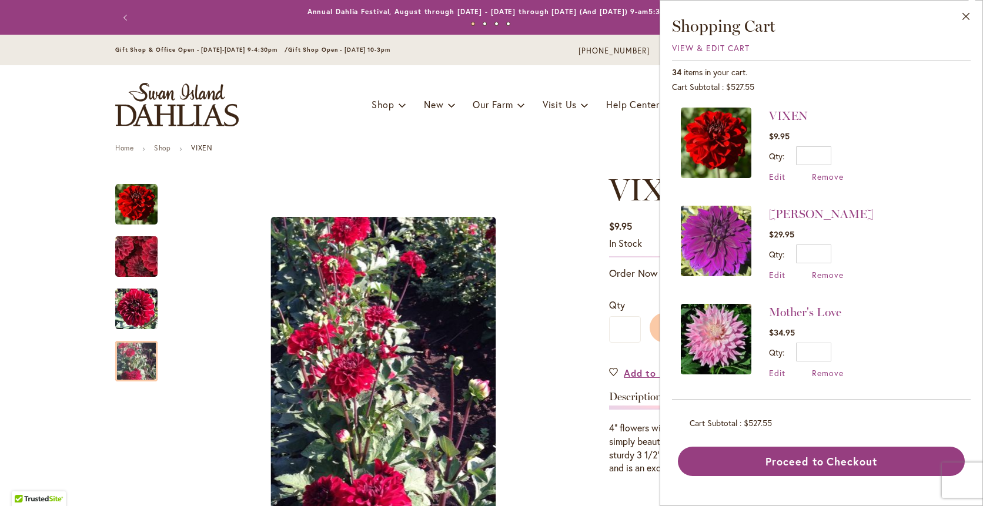
scroll to position [1215, 0]
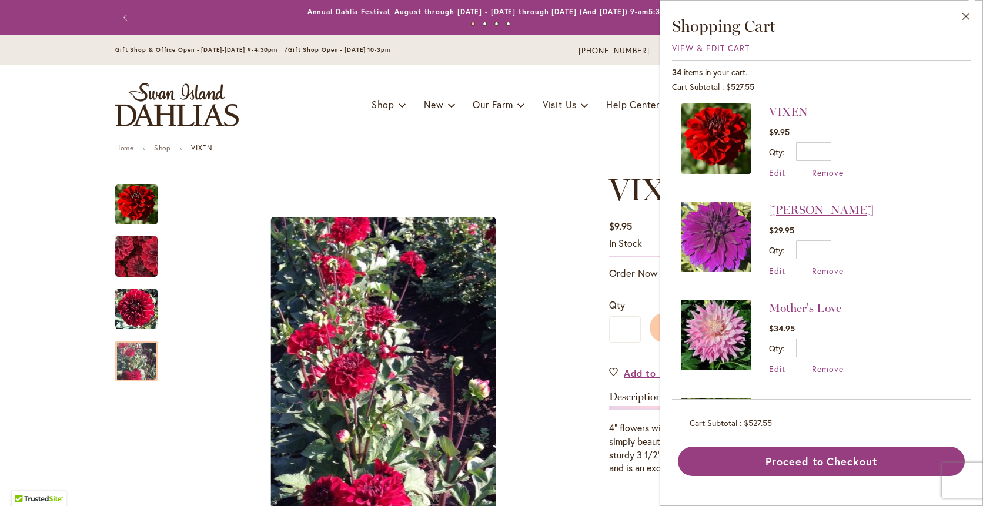
click at [804, 210] on link "[PERSON_NAME]" at bounding box center [821, 210] width 105 height 14
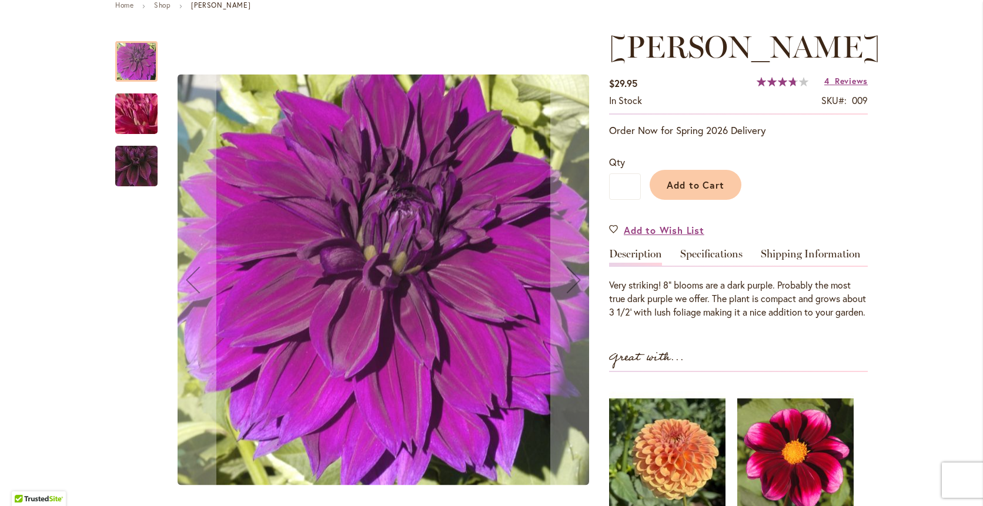
scroll to position [157, 0]
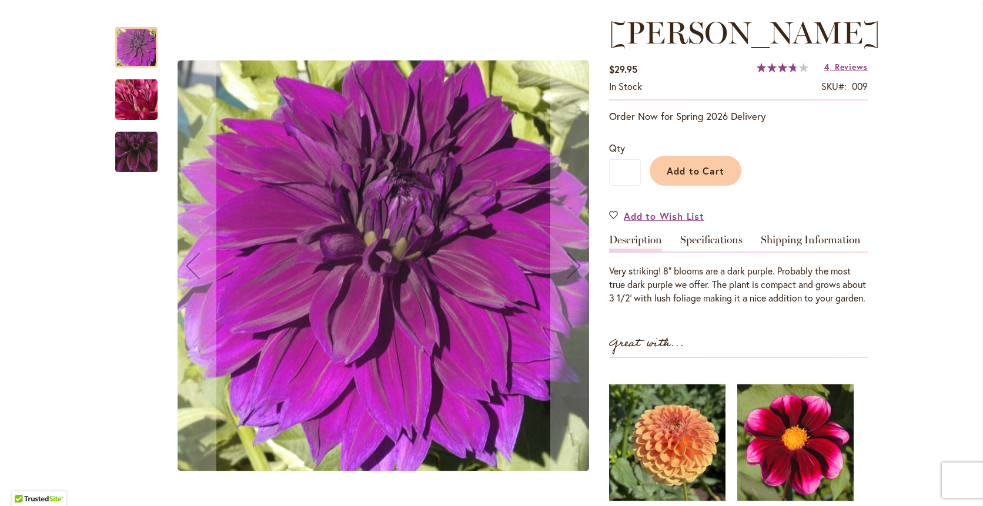
click at [132, 101] on img "Thomas Edison" at bounding box center [136, 99] width 85 height 63
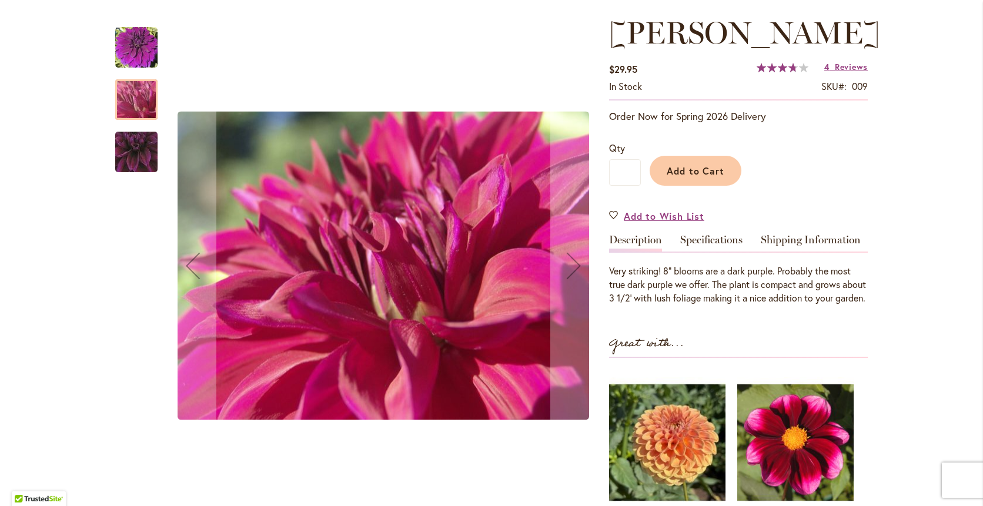
click at [130, 142] on img "Thomas Edison" at bounding box center [136, 152] width 83 height 81
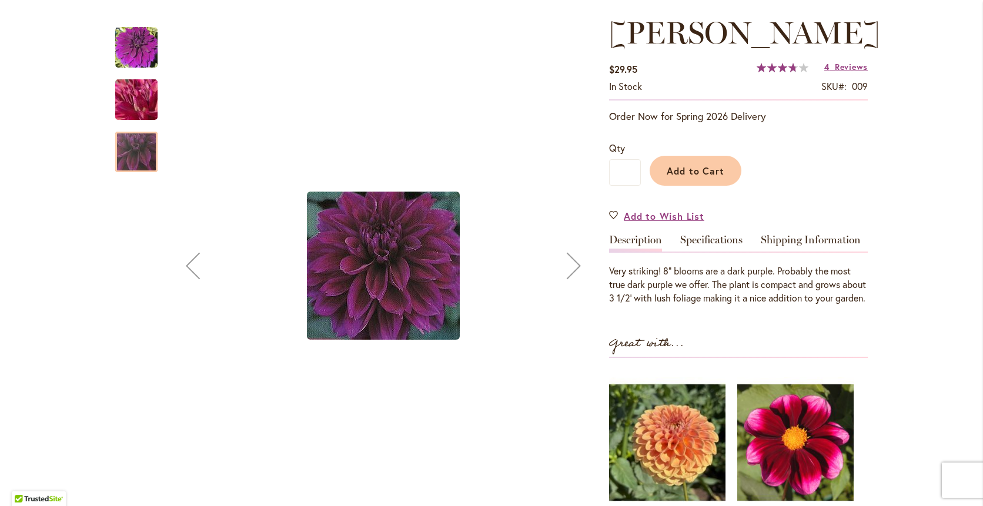
click at [139, 48] on img "Thomas Edison" at bounding box center [136, 47] width 42 height 42
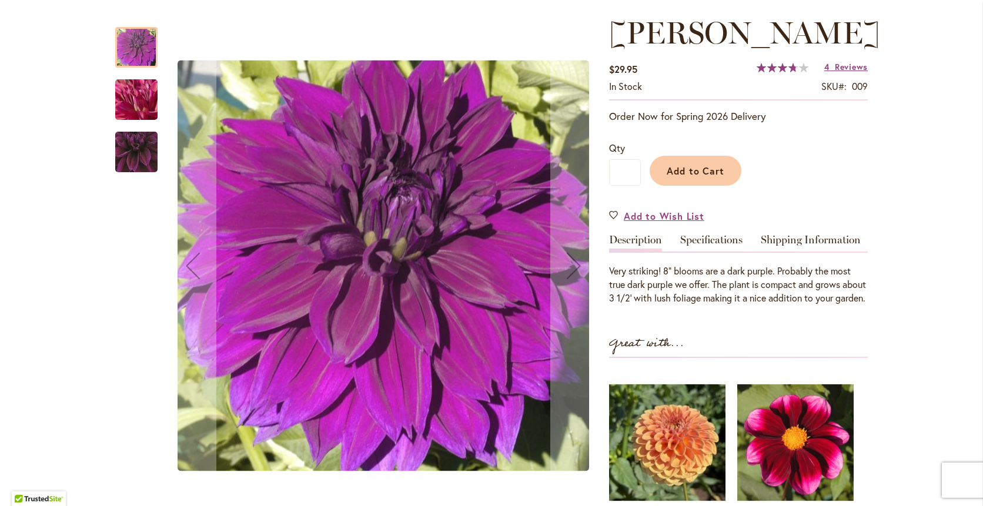
click at [132, 99] on img "Thomas Edison" at bounding box center [136, 99] width 85 height 63
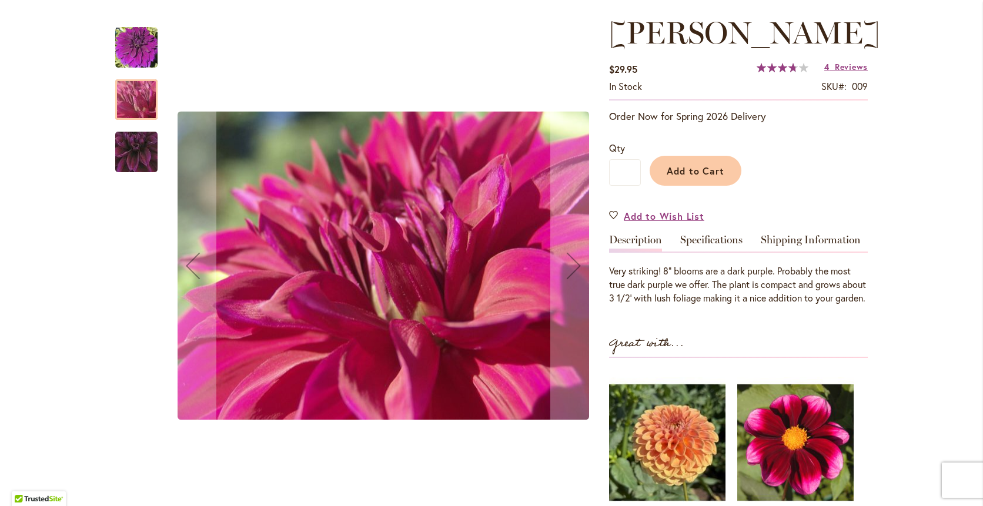
click at [133, 53] on img "Thomas Edison" at bounding box center [136, 47] width 42 height 42
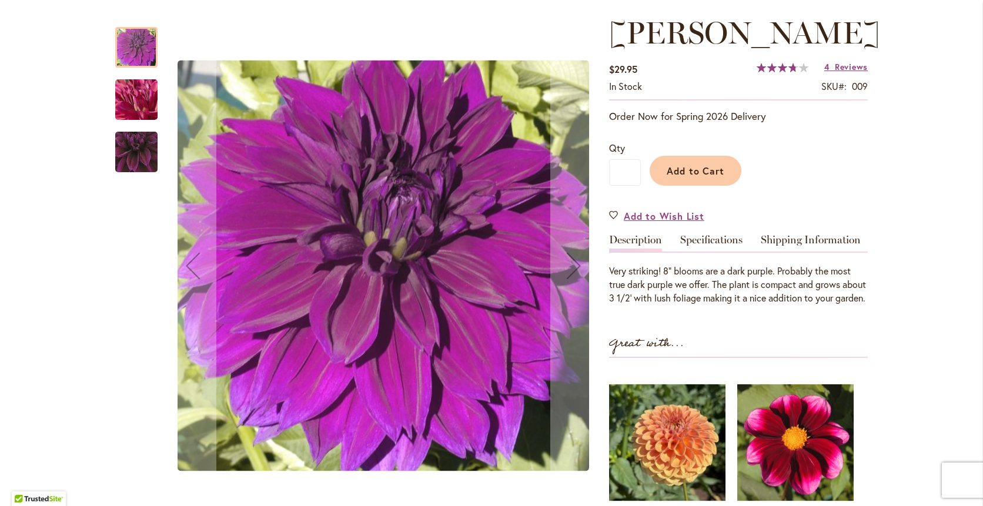
click at [133, 143] on img "Thomas Edison" at bounding box center [136, 152] width 83 height 81
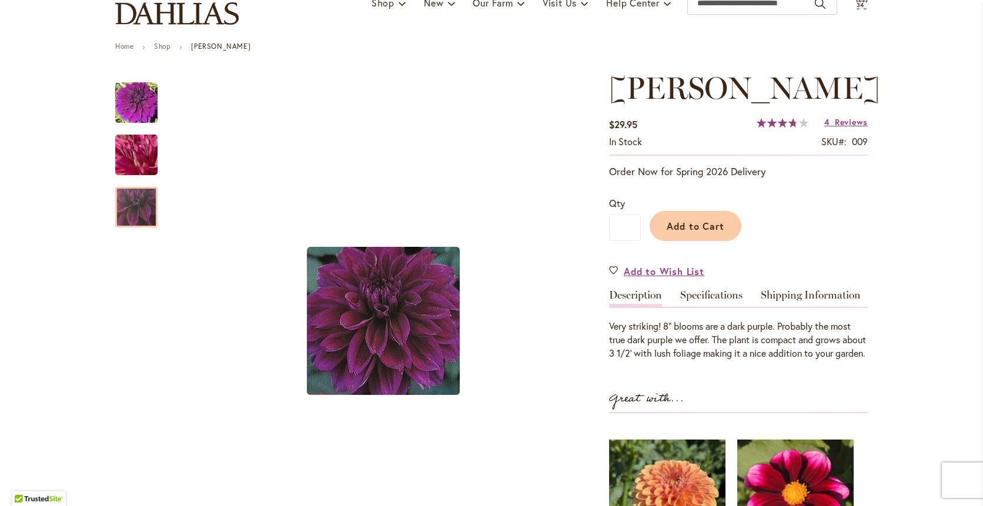
scroll to position [0, 0]
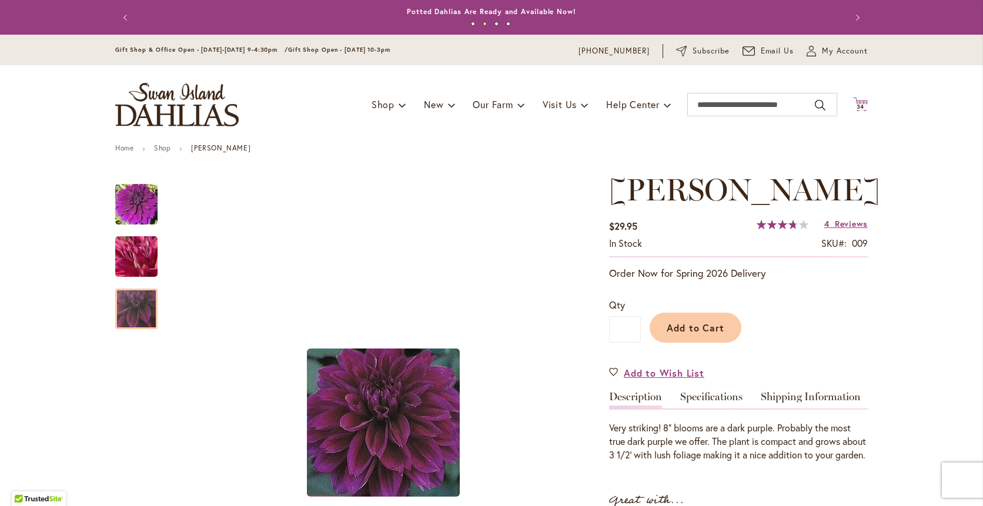
click at [858, 108] on span "34" at bounding box center [860, 107] width 8 height 8
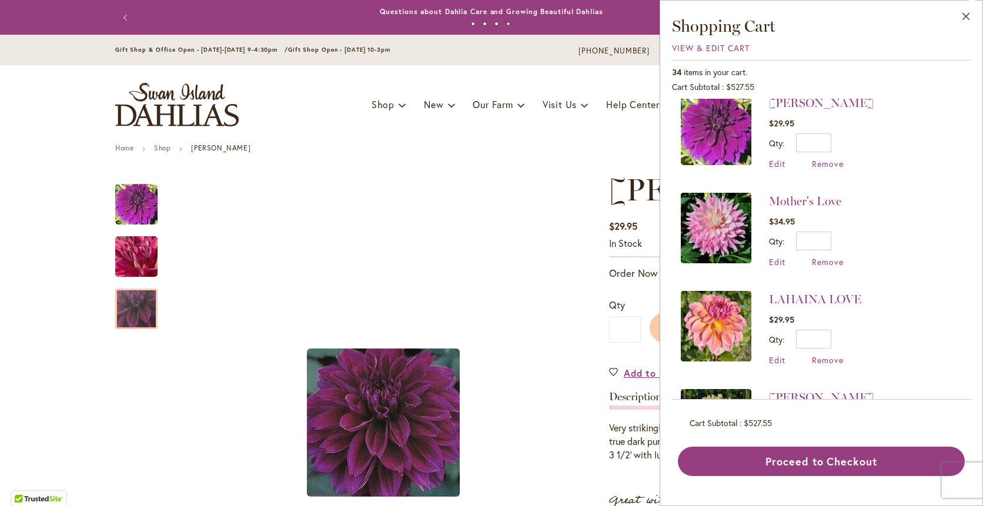
scroll to position [1371, 0]
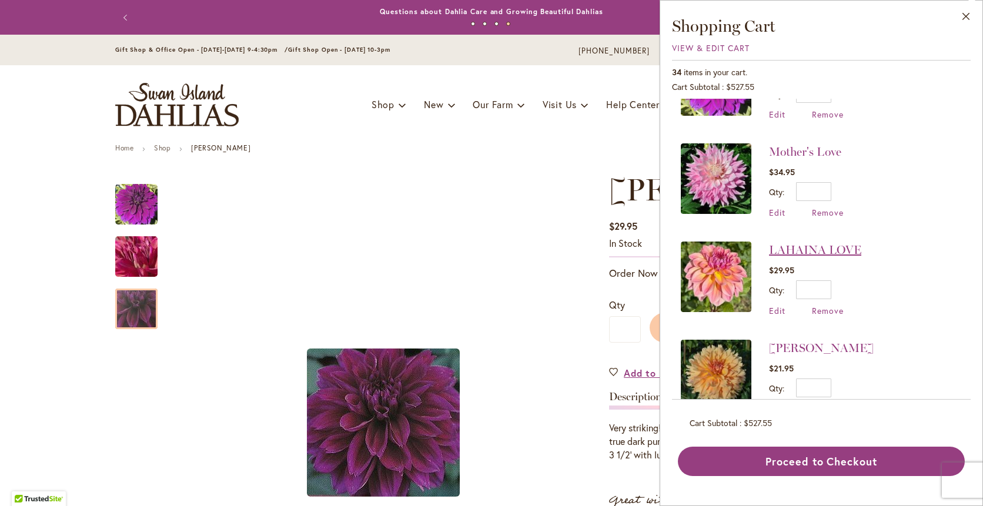
click at [801, 248] on link "LAHAINA LOVE" at bounding box center [815, 250] width 92 height 14
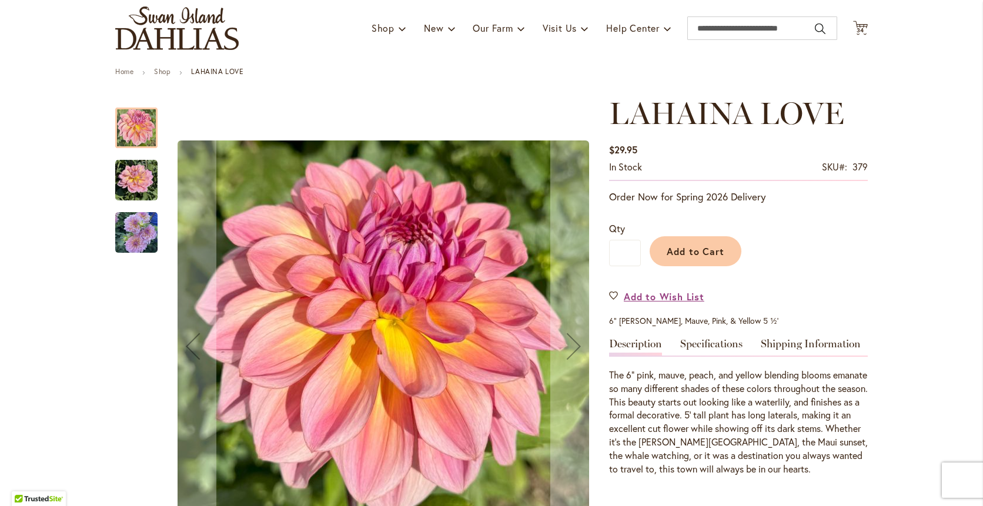
scroll to position [78, 0]
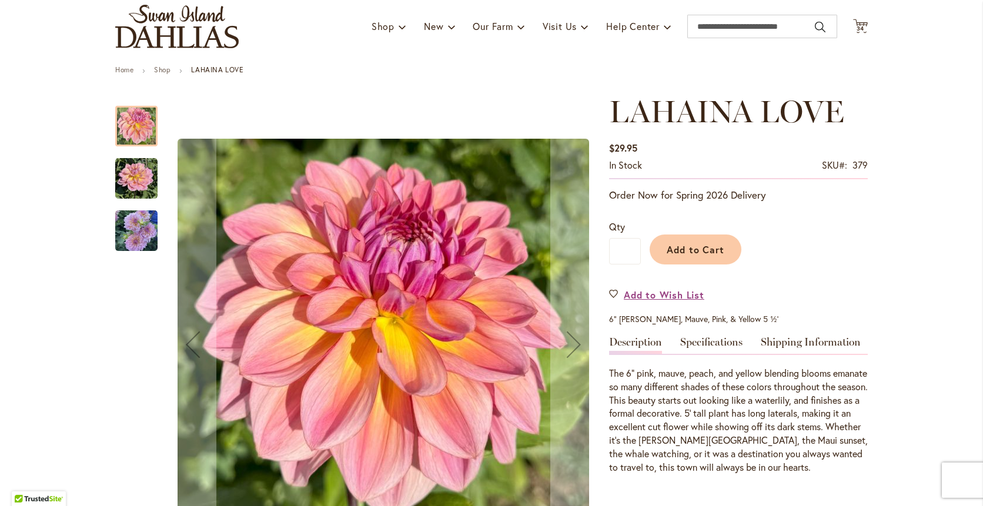
click at [142, 185] on img "LAHAINA LOVE" at bounding box center [136, 179] width 42 height 42
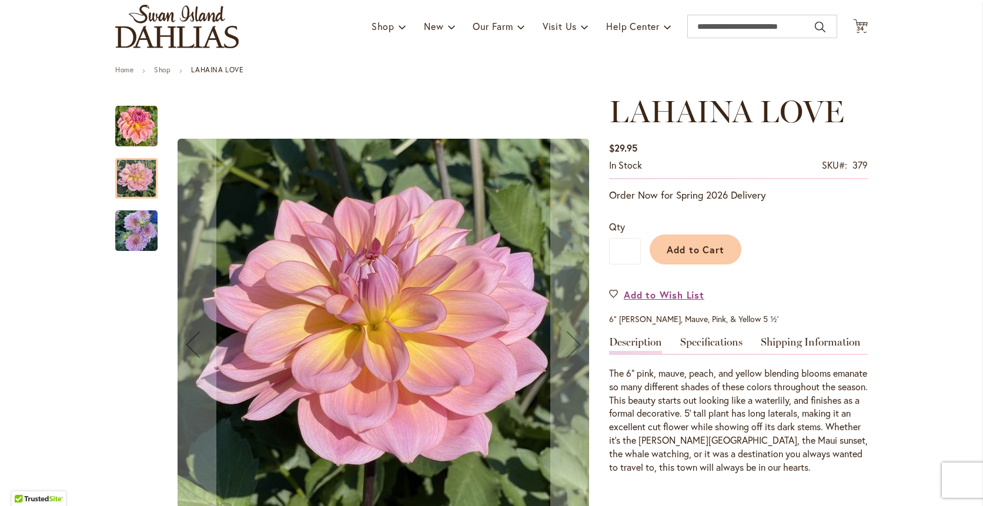
click at [130, 233] on img "LAHAINA LOVE" at bounding box center [136, 231] width 42 height 45
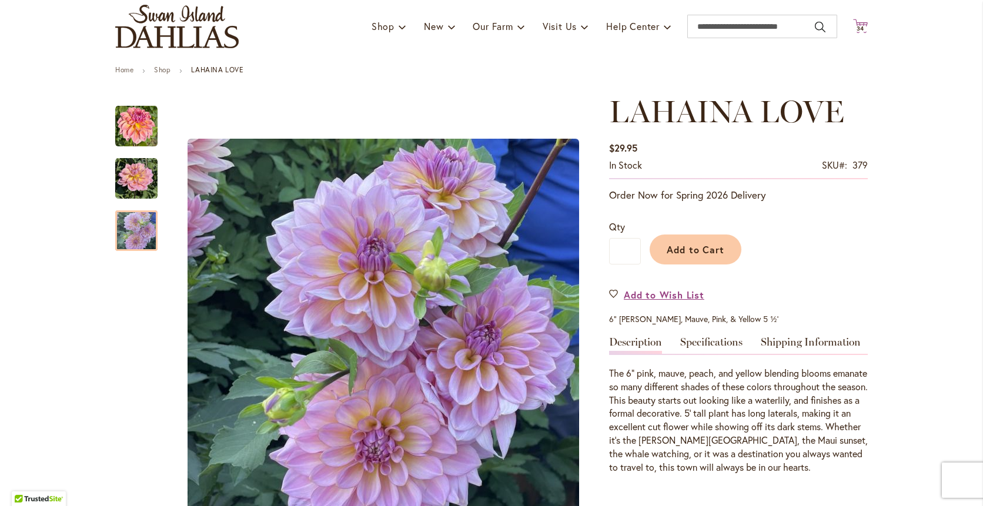
click at [857, 28] on span "34" at bounding box center [860, 29] width 8 height 8
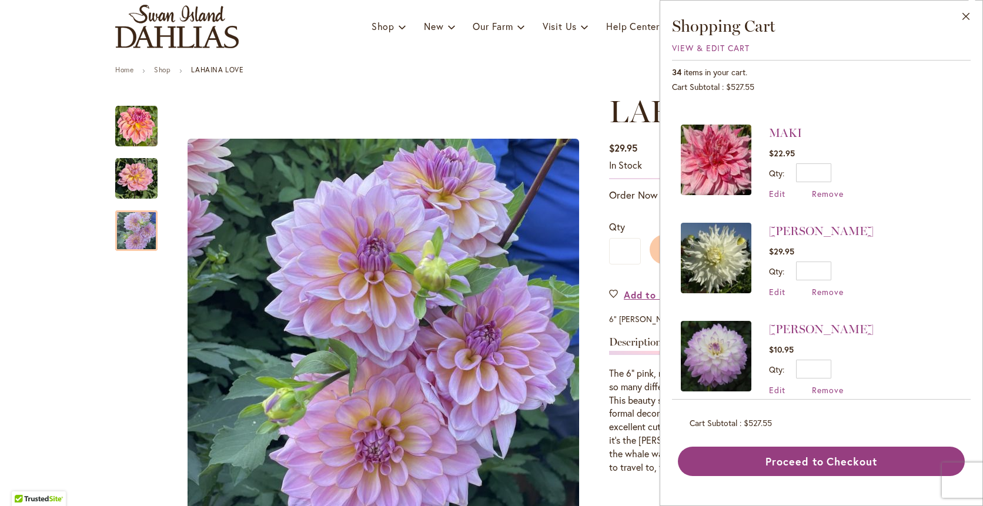
scroll to position [274, 0]
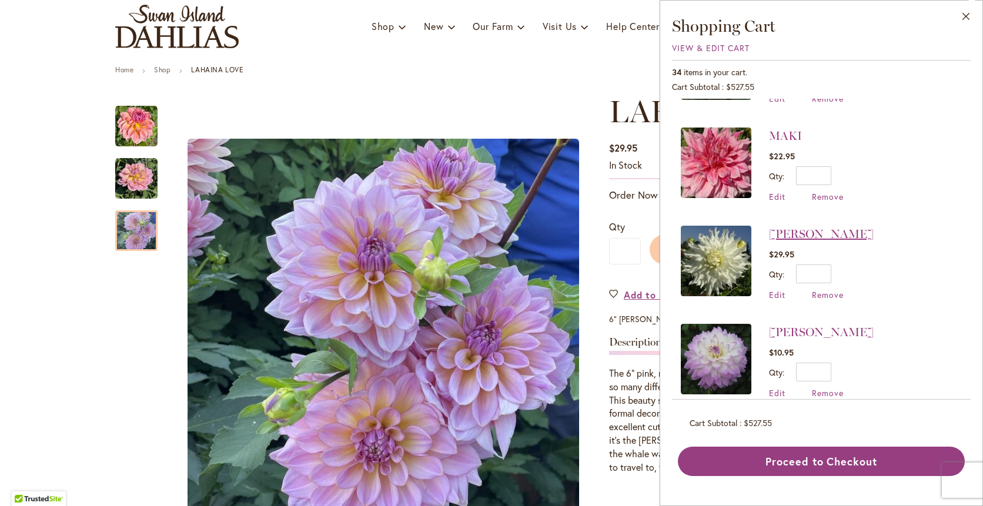
click at [781, 235] on link "[PERSON_NAME]" at bounding box center [821, 234] width 105 height 14
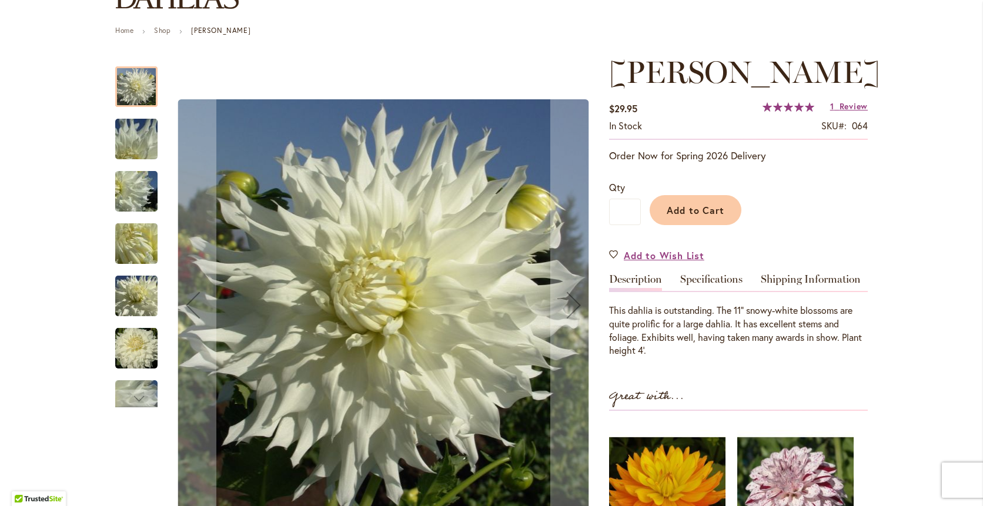
scroll to position [157, 0]
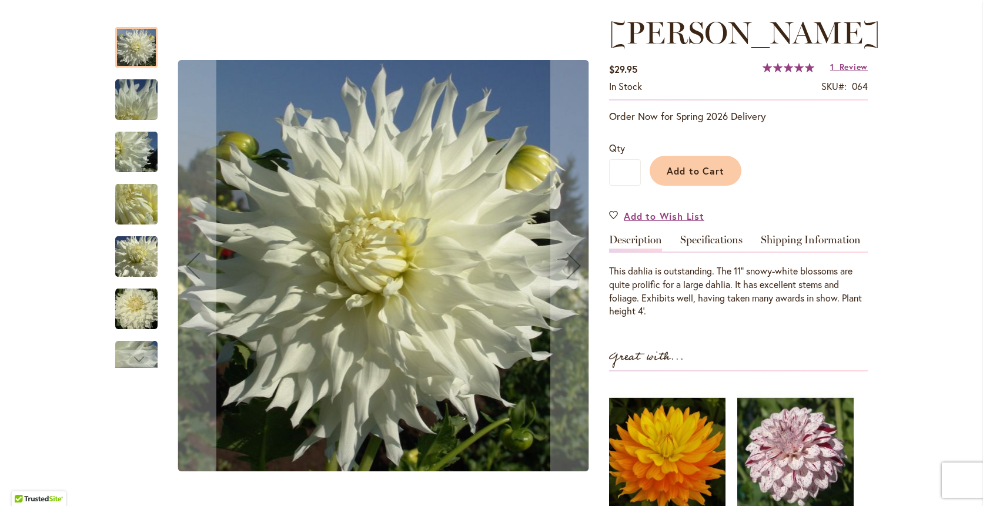
click at [130, 99] on img "Walter Hardisty" at bounding box center [136, 99] width 85 height 63
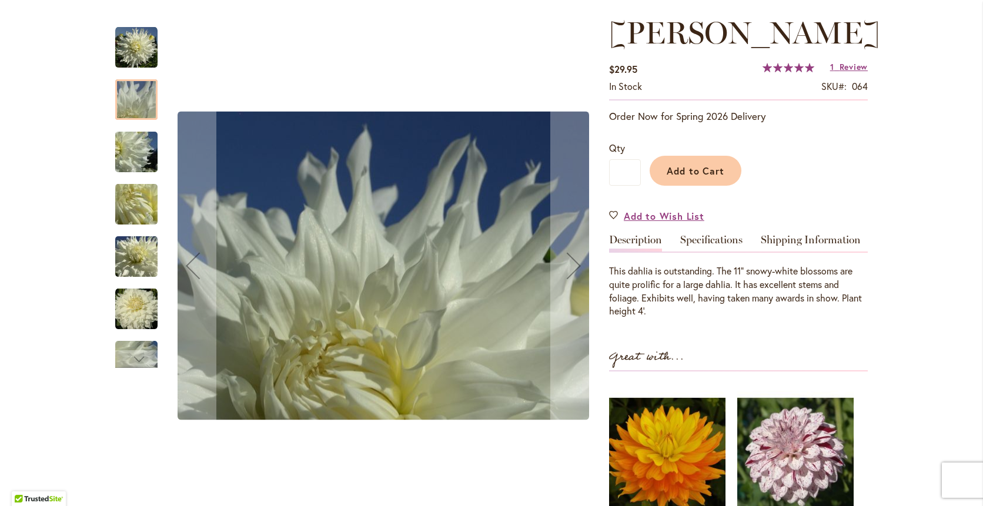
click at [136, 163] on img "Walter Hardisty" at bounding box center [136, 151] width 85 height 63
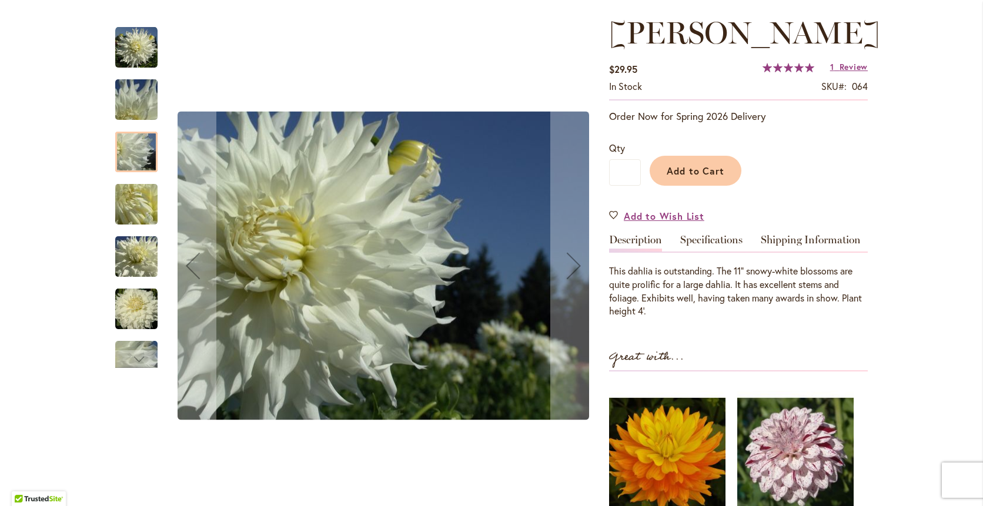
click at [135, 208] on img "Walter Hardisty" at bounding box center [136, 204] width 85 height 63
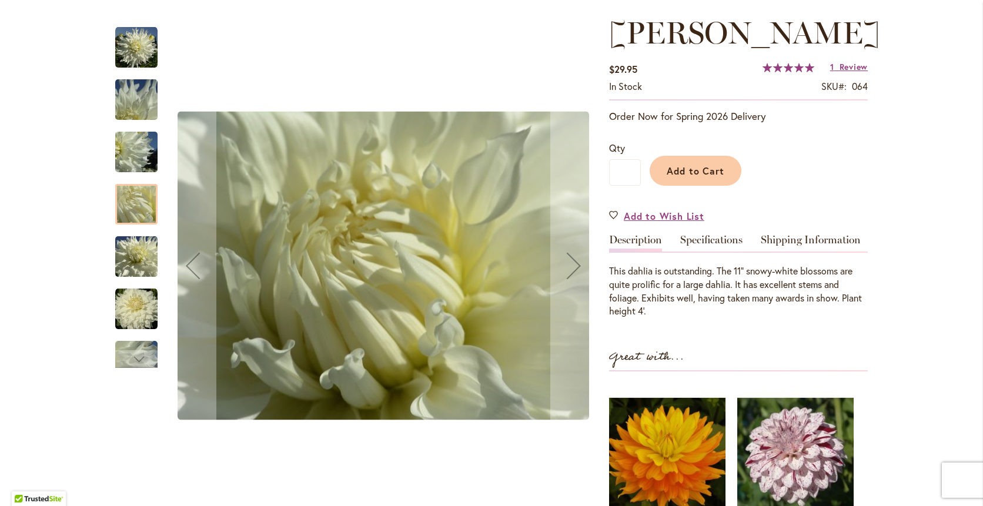
click at [133, 263] on img "Walter Hardisty" at bounding box center [136, 256] width 85 height 63
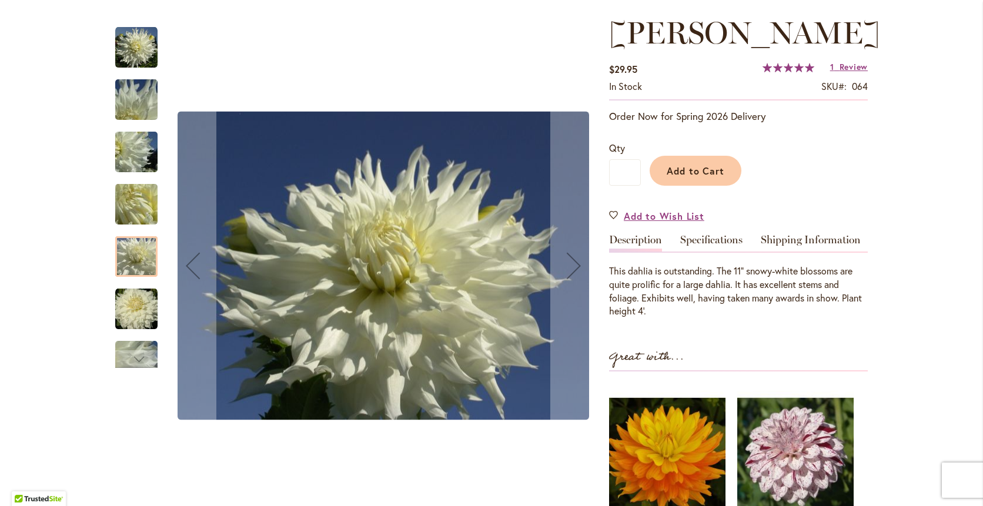
click at [138, 332] on div "Walter Hardisty" at bounding box center [136, 355] width 42 height 52
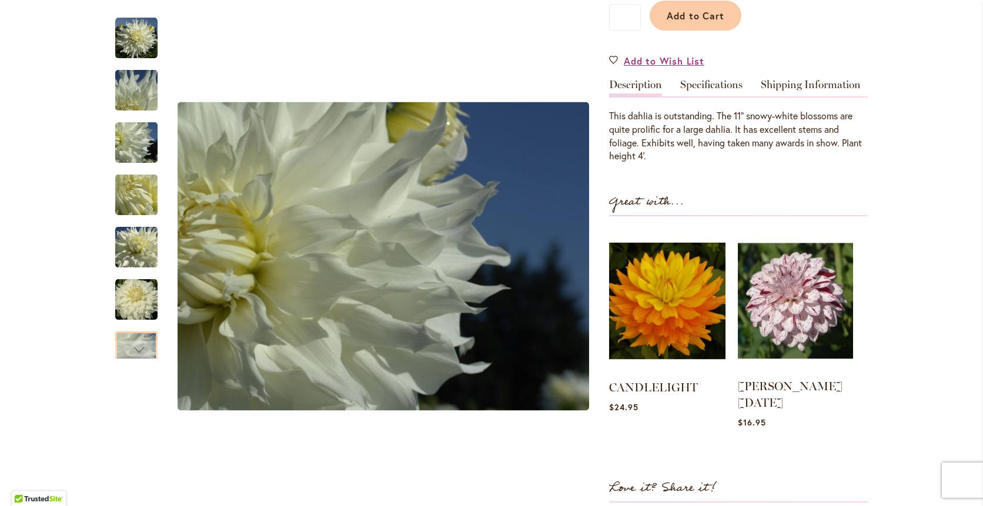
scroll to position [313, 0]
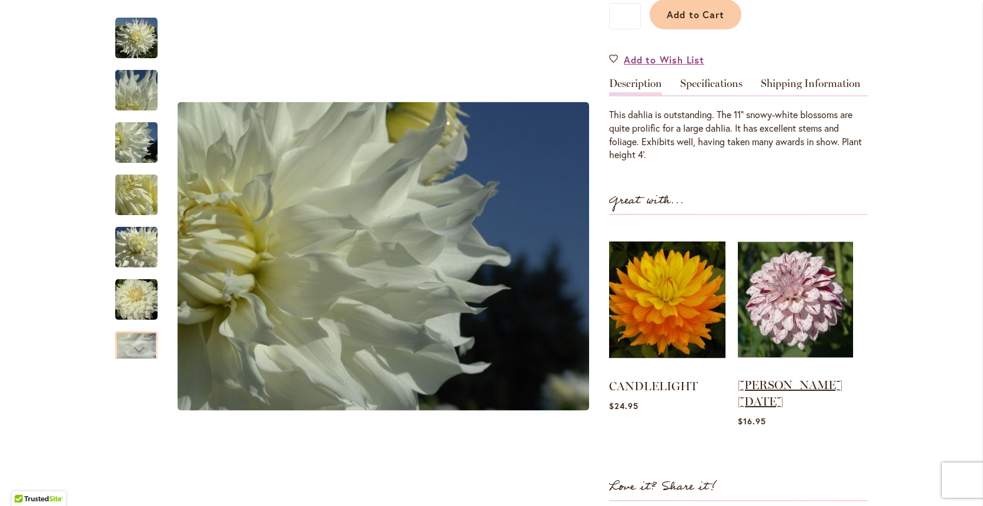
click at [796, 409] on link "HULIN'S CARNIVAL" at bounding box center [790, 393] width 105 height 31
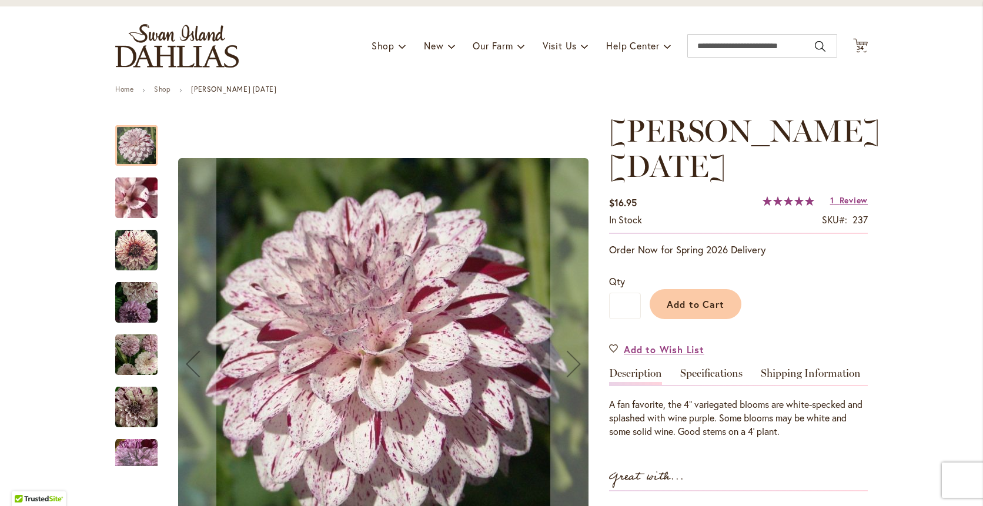
scroll to position [78, 0]
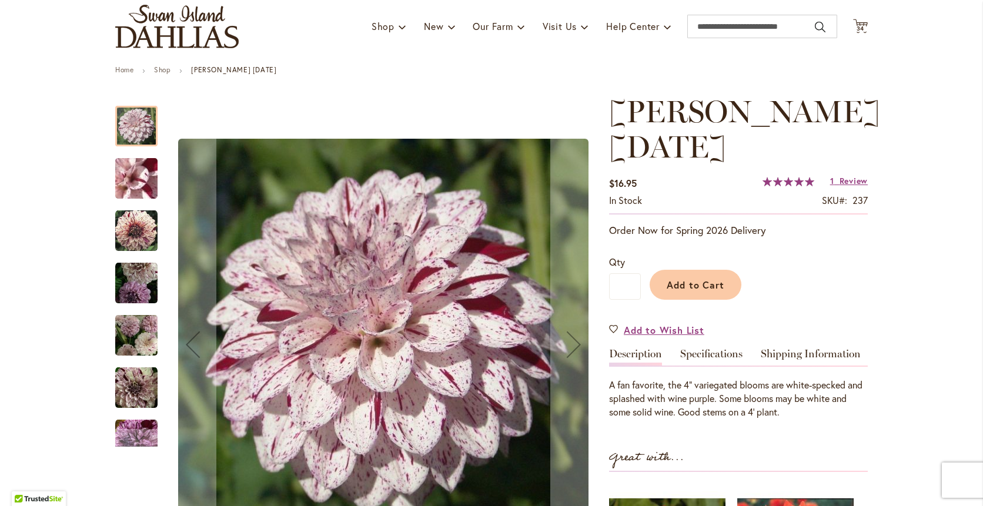
click at [132, 196] on img "HULIN'S CARNIVAL" at bounding box center [136, 178] width 85 height 63
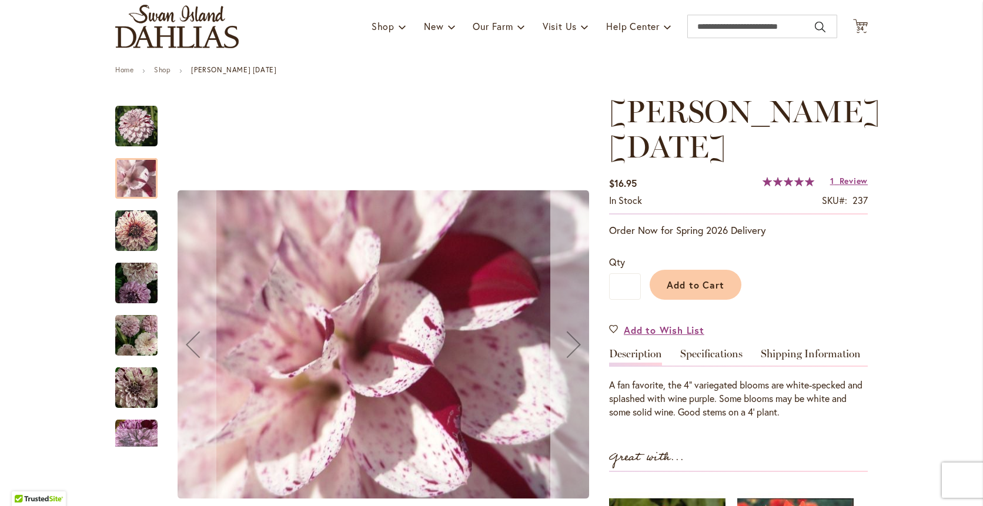
click at [570, 347] on div "Next" at bounding box center [573, 344] width 47 height 47
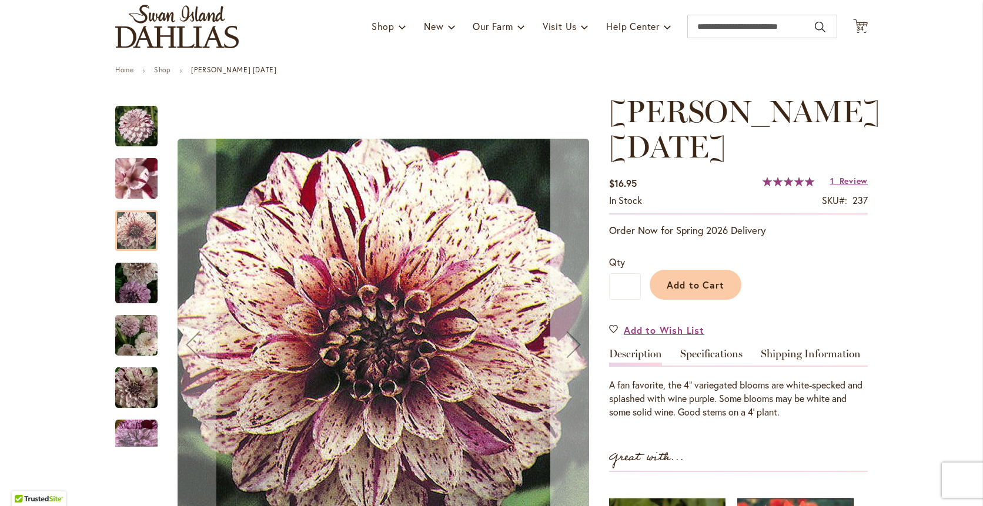
click at [570, 343] on div "Next" at bounding box center [573, 344] width 47 height 47
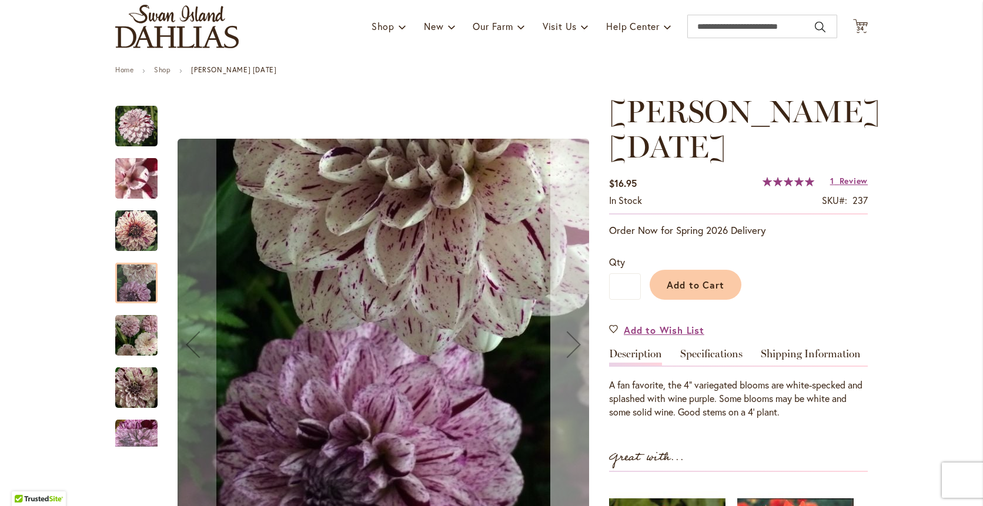
click at [570, 343] on div "Next" at bounding box center [573, 344] width 47 height 47
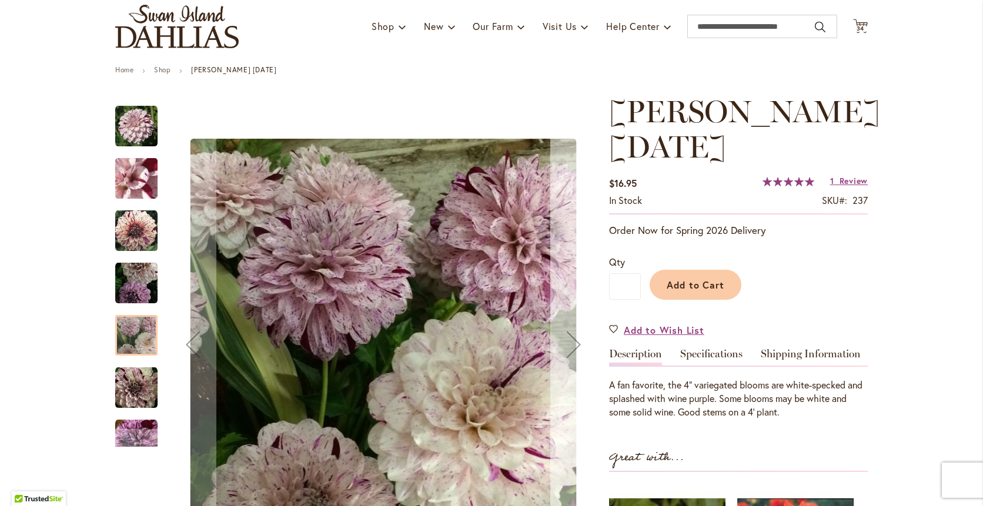
click at [571, 340] on div "Next" at bounding box center [573, 344] width 47 height 47
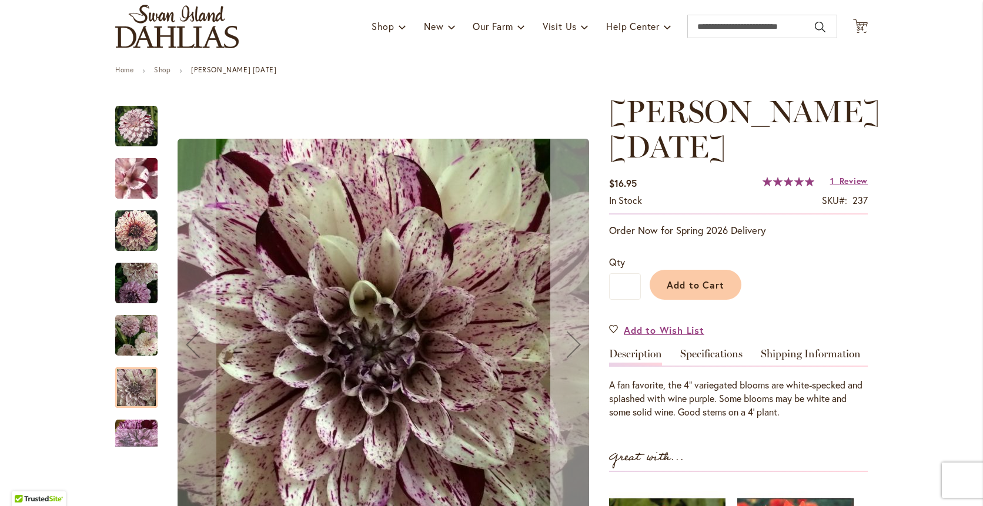
click at [571, 340] on div "Next" at bounding box center [573, 344] width 47 height 47
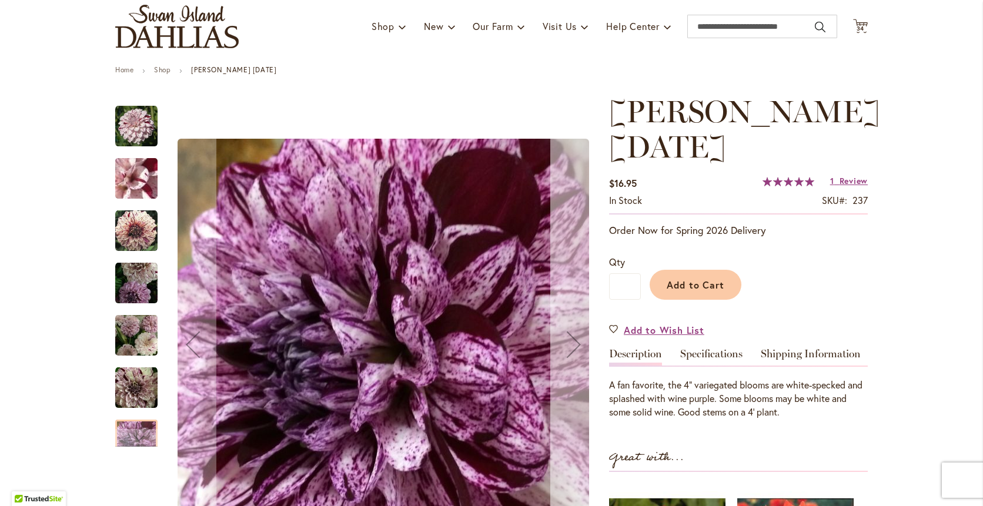
click at [573, 340] on div "Next" at bounding box center [573, 344] width 47 height 47
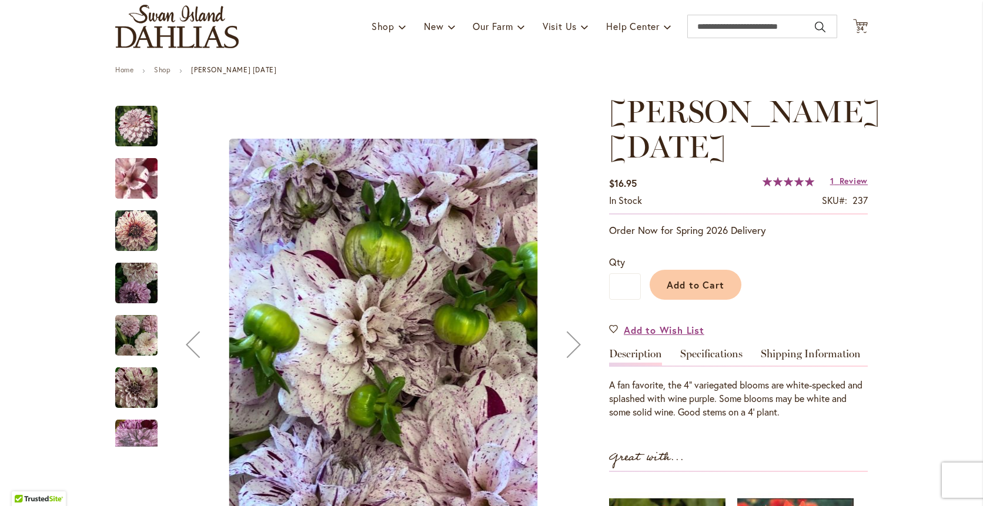
click at [198, 348] on div "Previous" at bounding box center [192, 344] width 47 height 47
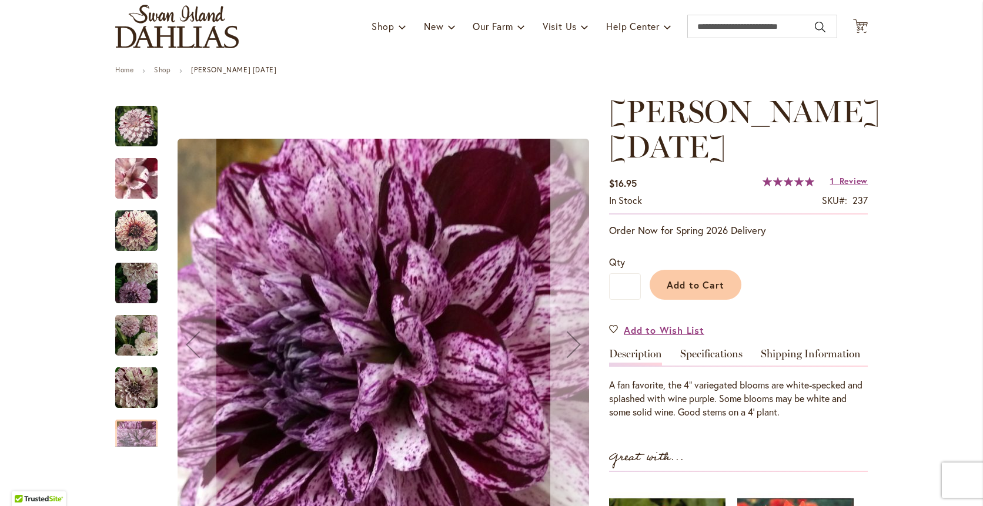
click at [571, 339] on div "Next" at bounding box center [573, 344] width 47 height 47
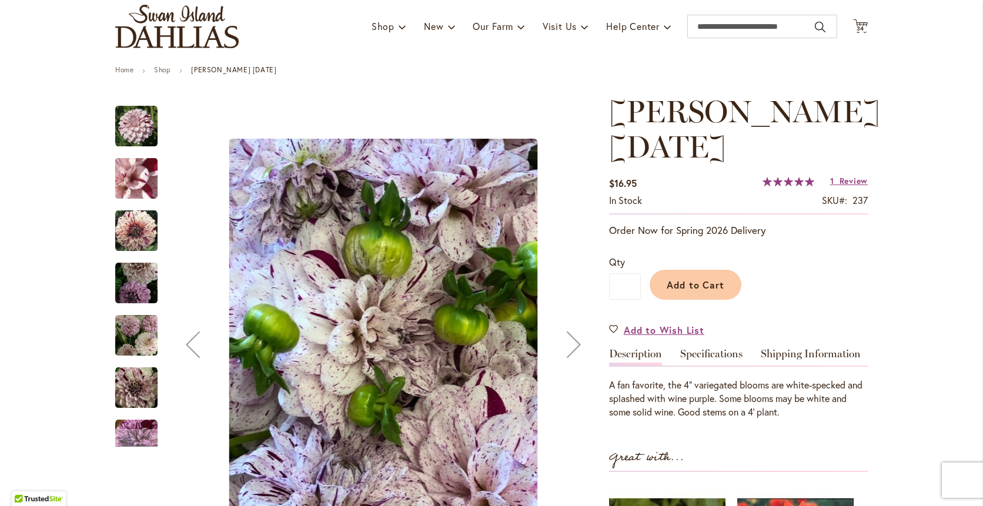
click at [571, 339] on div "Next" at bounding box center [573, 344] width 47 height 47
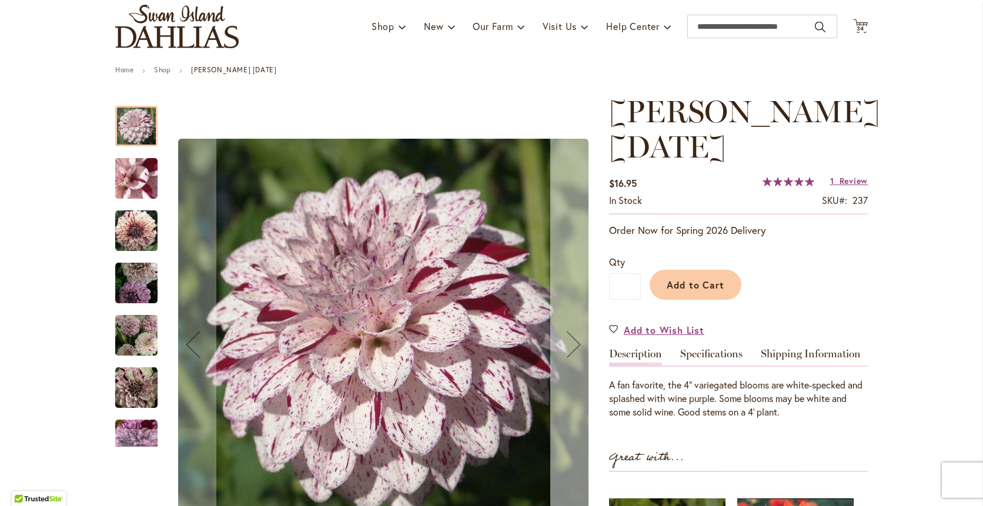
click at [571, 339] on div "Next" at bounding box center [573, 344] width 47 height 47
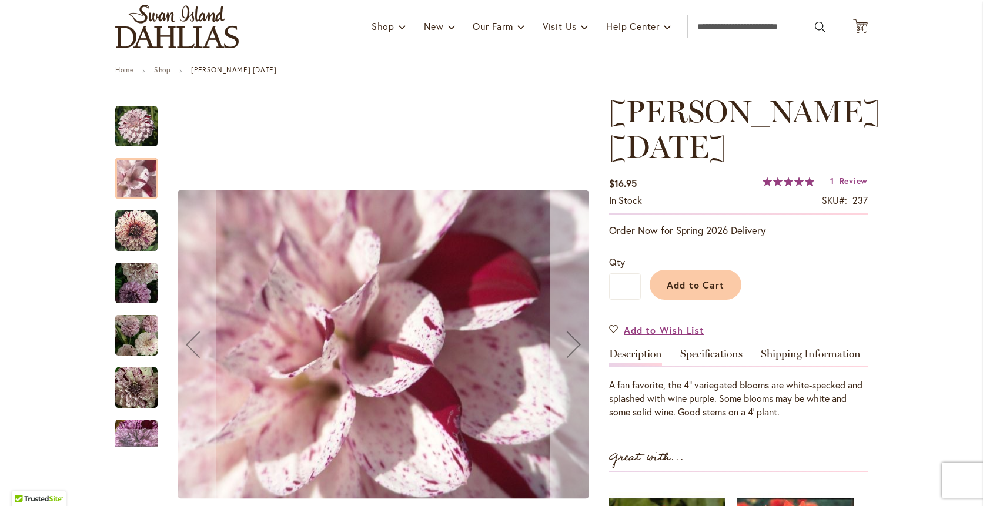
click at [571, 339] on div "Next" at bounding box center [573, 344] width 47 height 47
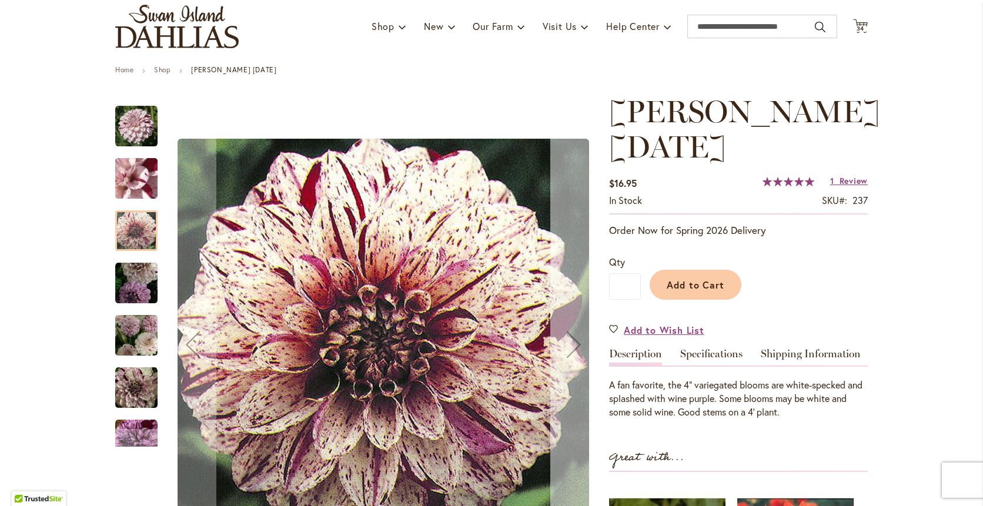
click at [571, 339] on div "Next" at bounding box center [573, 344] width 47 height 47
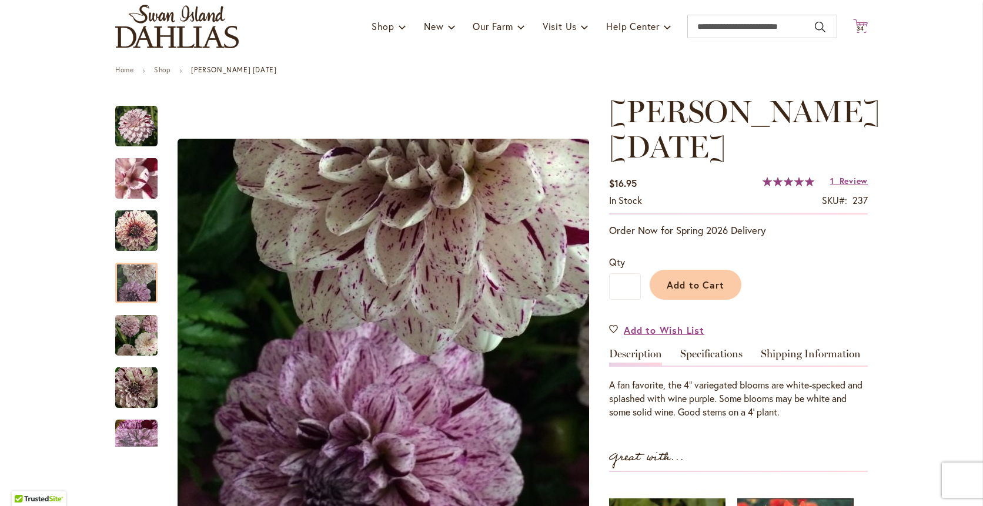
click at [858, 27] on span "34" at bounding box center [860, 29] width 8 height 8
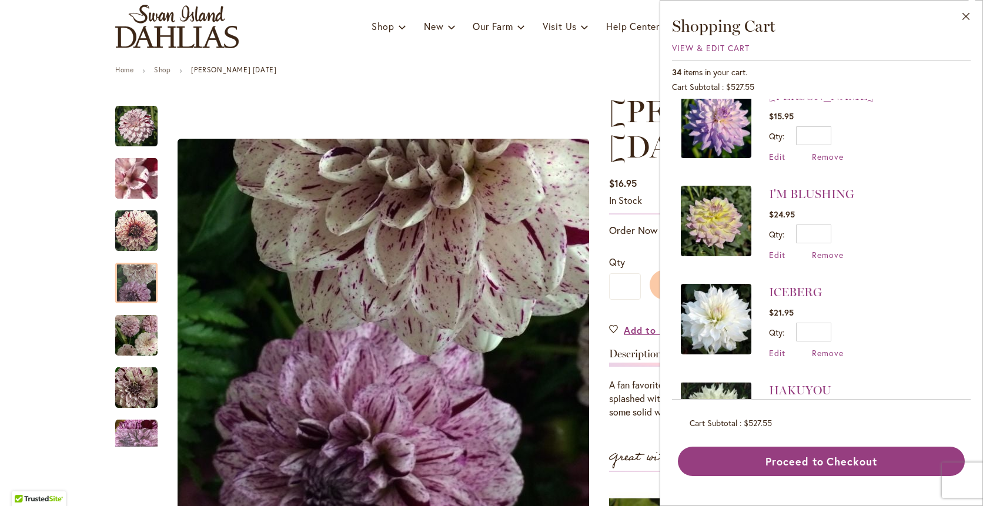
scroll to position [1724, 0]
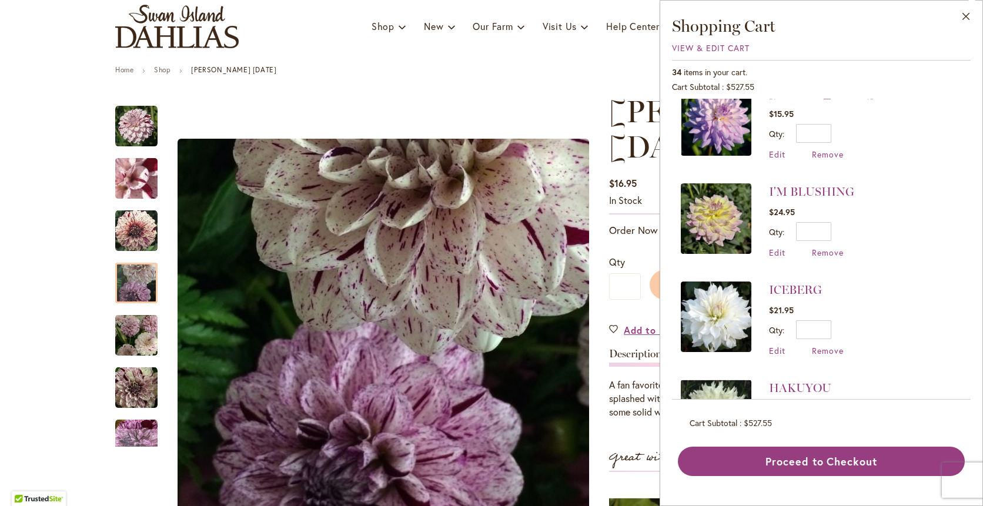
click at [730, 222] on img at bounding box center [716, 218] width 71 height 71
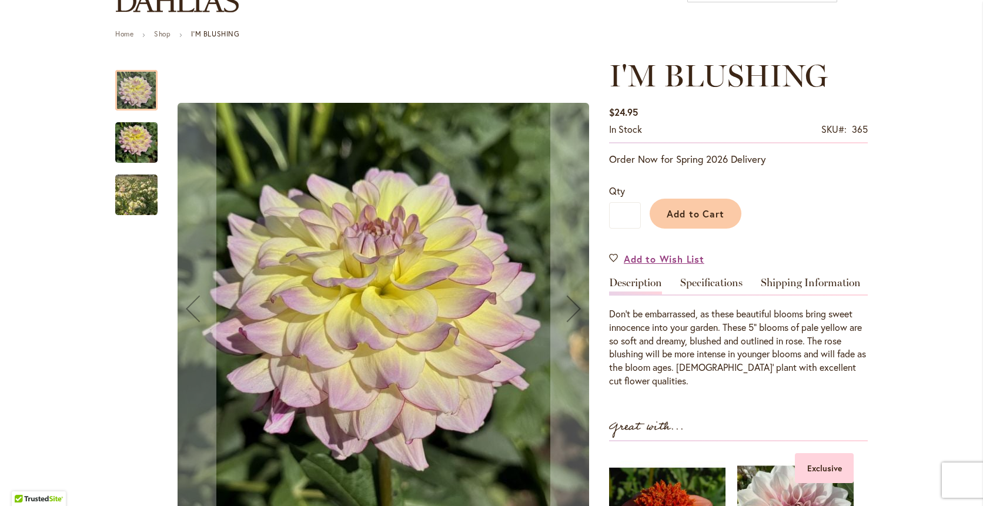
scroll to position [118, 0]
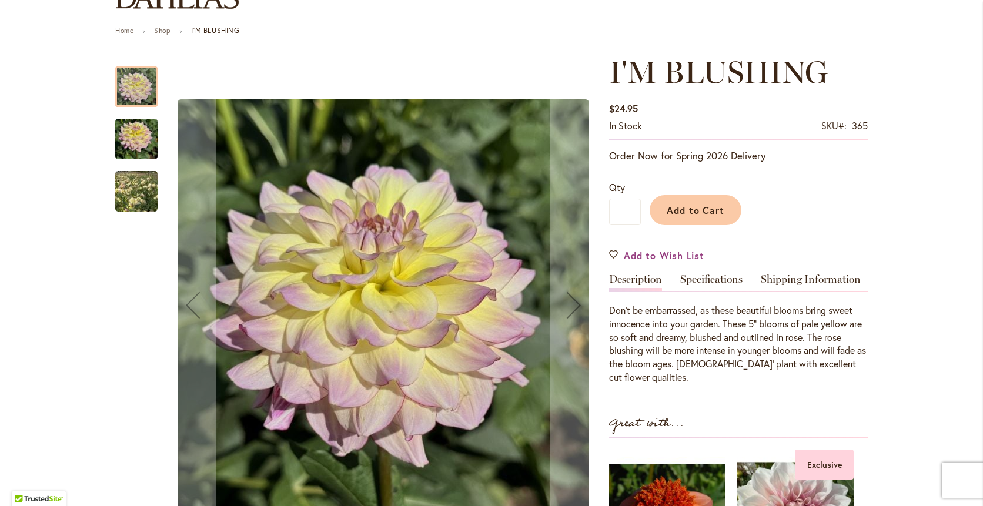
click at [121, 132] on img "I'M BLUSHING" at bounding box center [136, 139] width 42 height 56
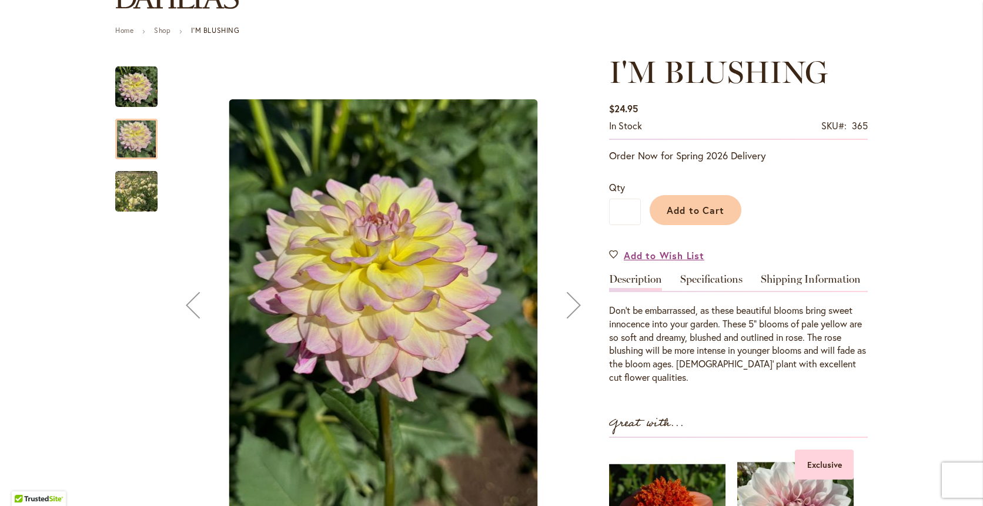
click at [132, 195] on img "I'M BLUSHING" at bounding box center [136, 192] width 85 height 74
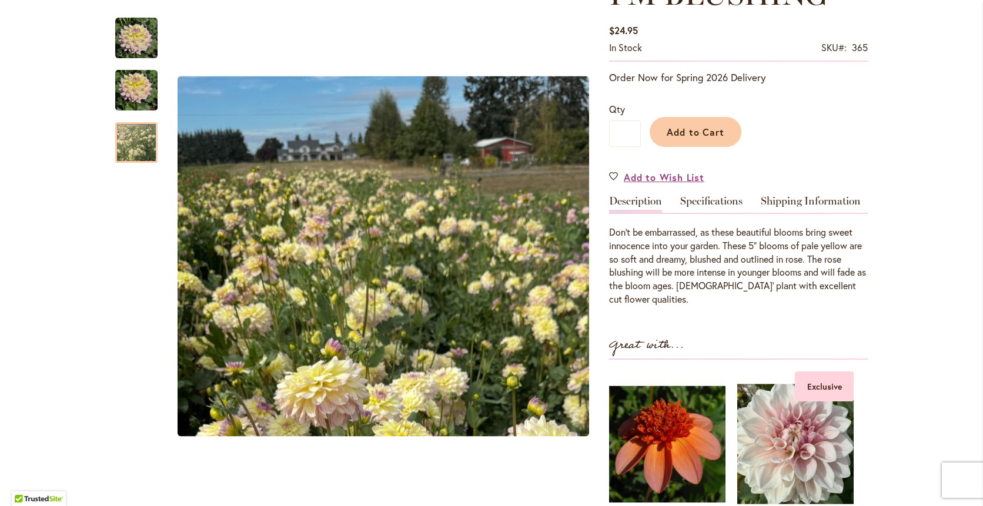
scroll to position [0, 0]
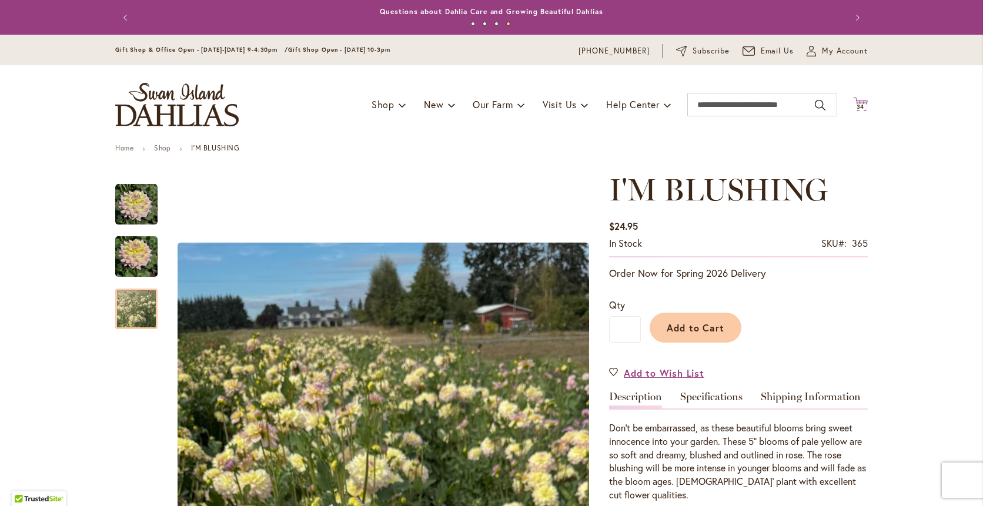
click at [857, 107] on span "34" at bounding box center [860, 107] width 8 height 8
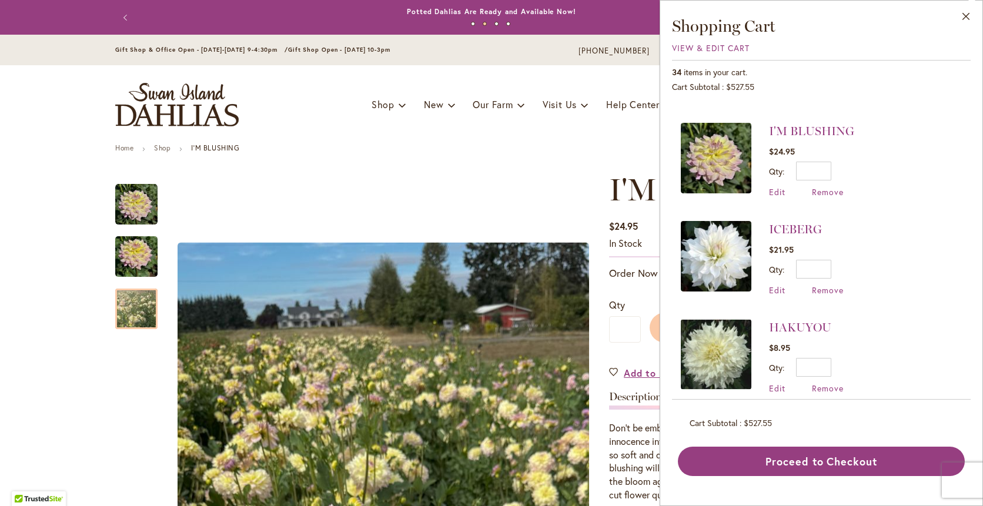
scroll to position [1842, 0]
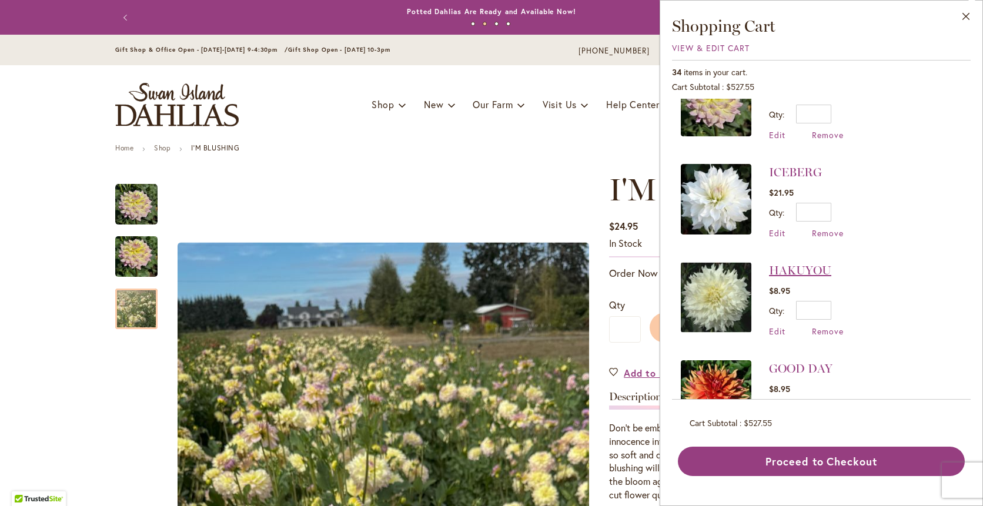
click at [791, 266] on link "HAKUYOU" at bounding box center [800, 270] width 62 height 14
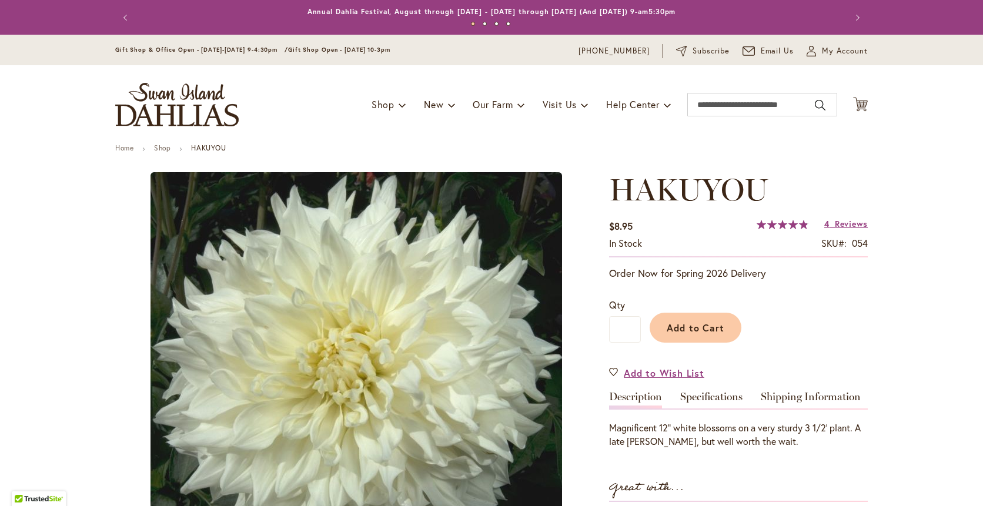
type input "*****"
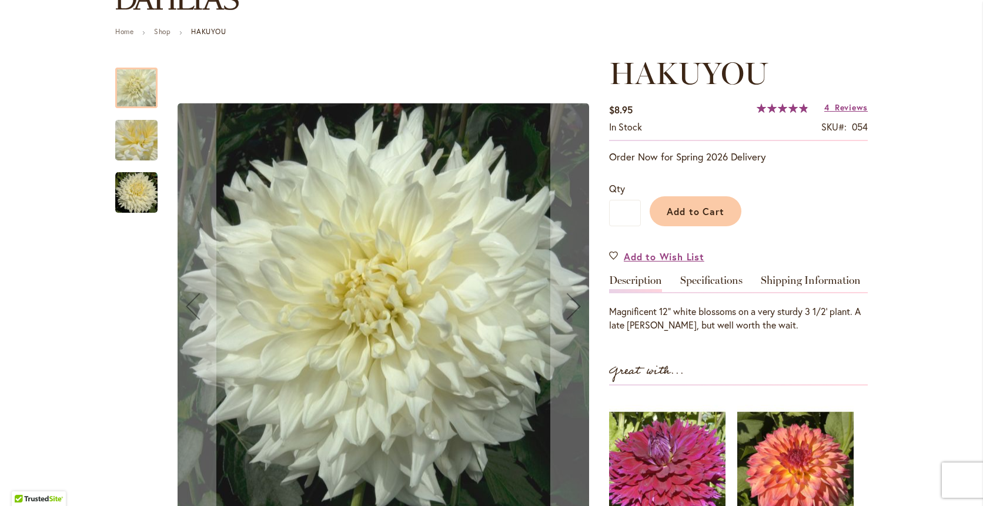
scroll to position [118, 0]
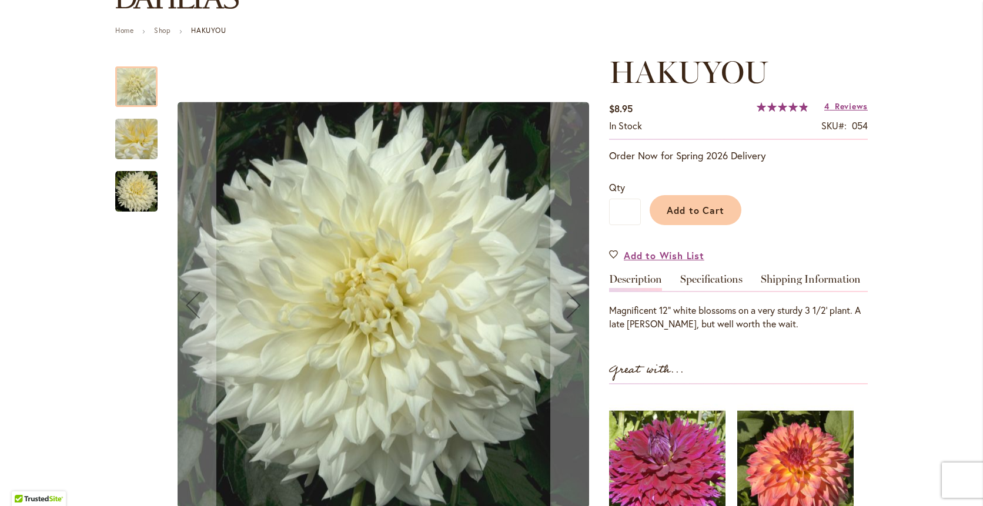
click at [117, 191] on img "Hakuyou" at bounding box center [136, 191] width 42 height 42
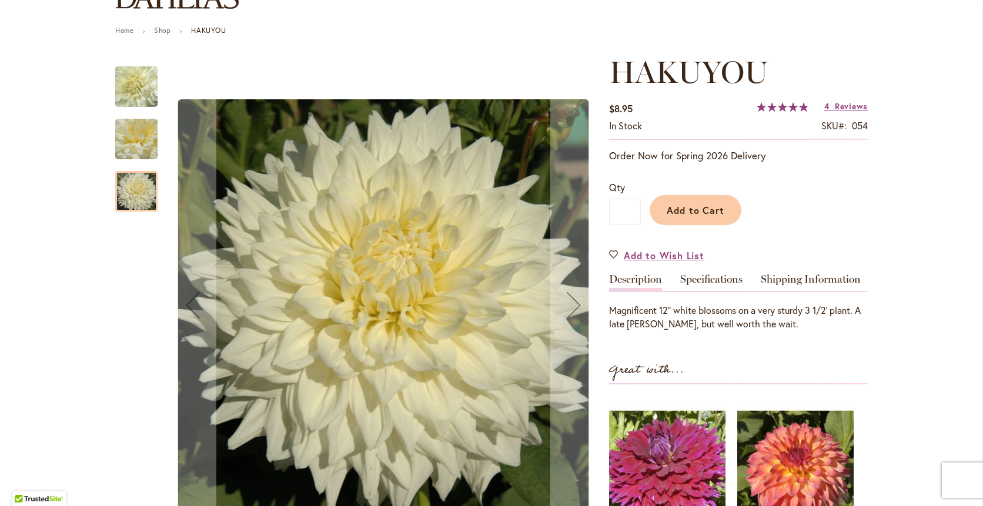
click at [140, 154] on img "Hakuyou" at bounding box center [136, 139] width 42 height 63
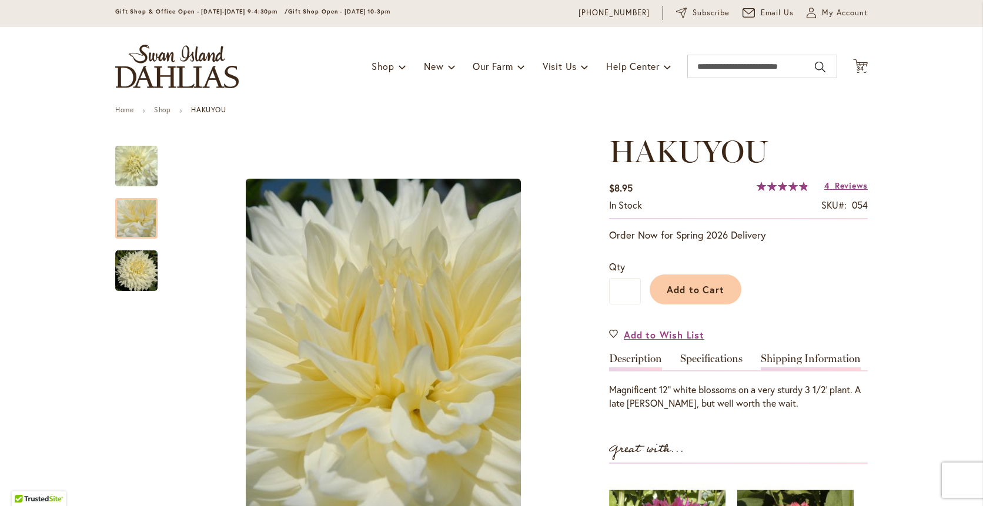
scroll to position [0, 0]
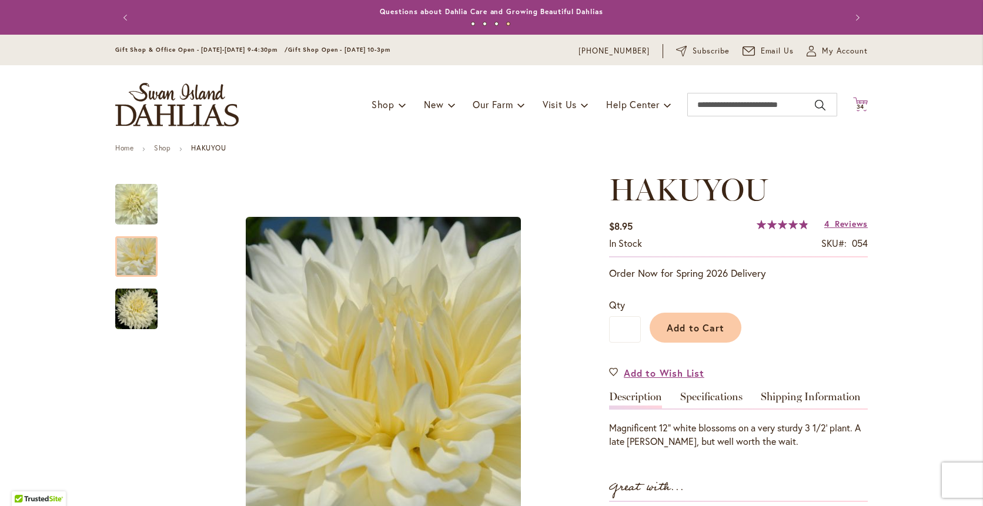
click at [859, 105] on span "34" at bounding box center [860, 107] width 8 height 8
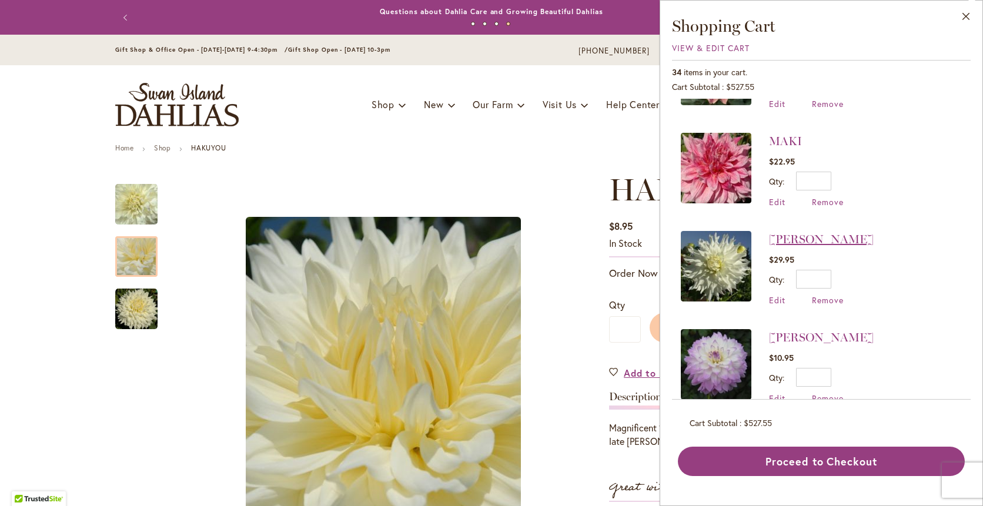
scroll to position [274, 0]
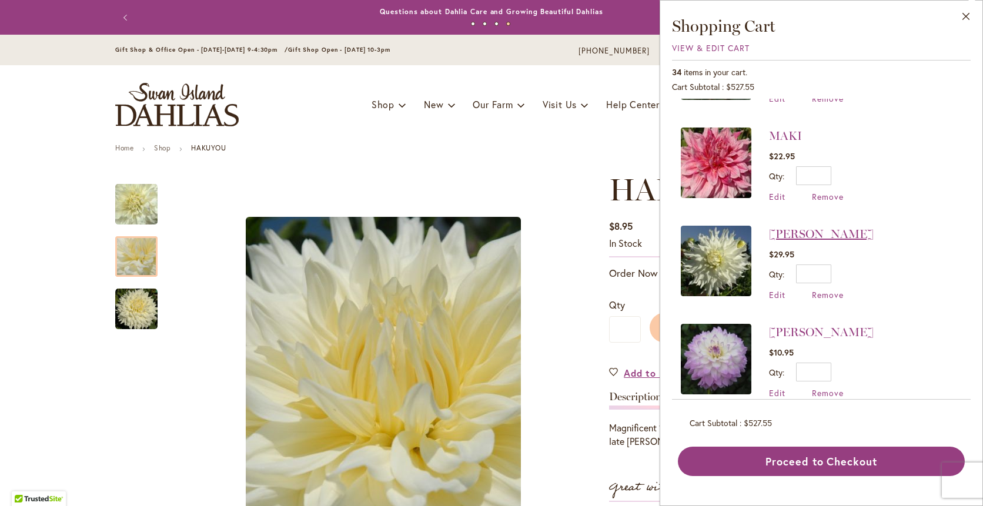
click at [803, 233] on link "[PERSON_NAME]" at bounding box center [821, 234] width 105 height 14
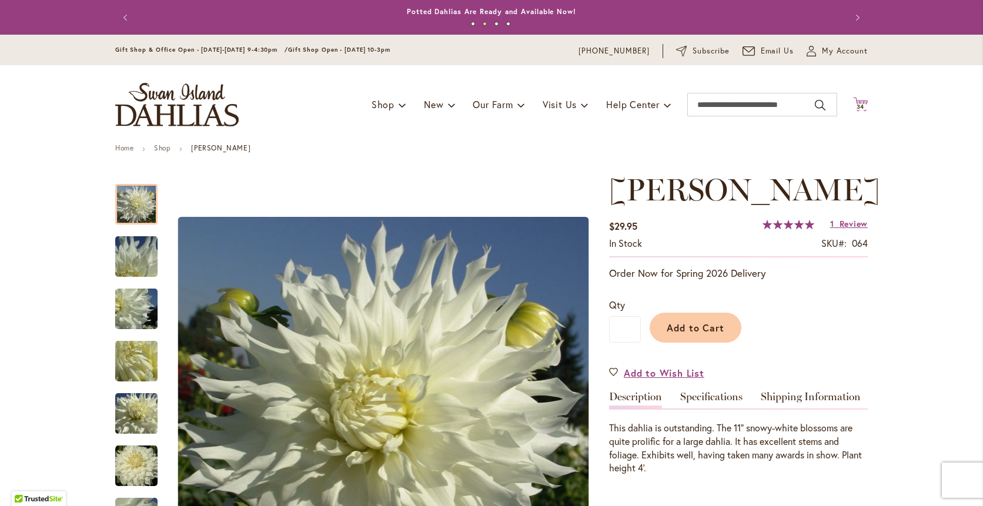
click at [858, 102] on icon "Cart .cls-1 { fill: #231f20; }" at bounding box center [860, 104] width 15 height 15
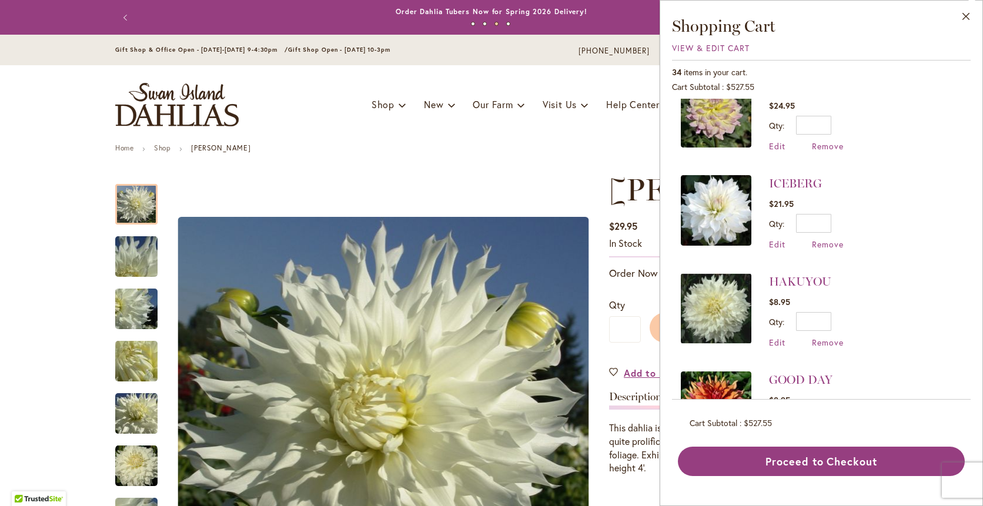
scroll to position [1842, 0]
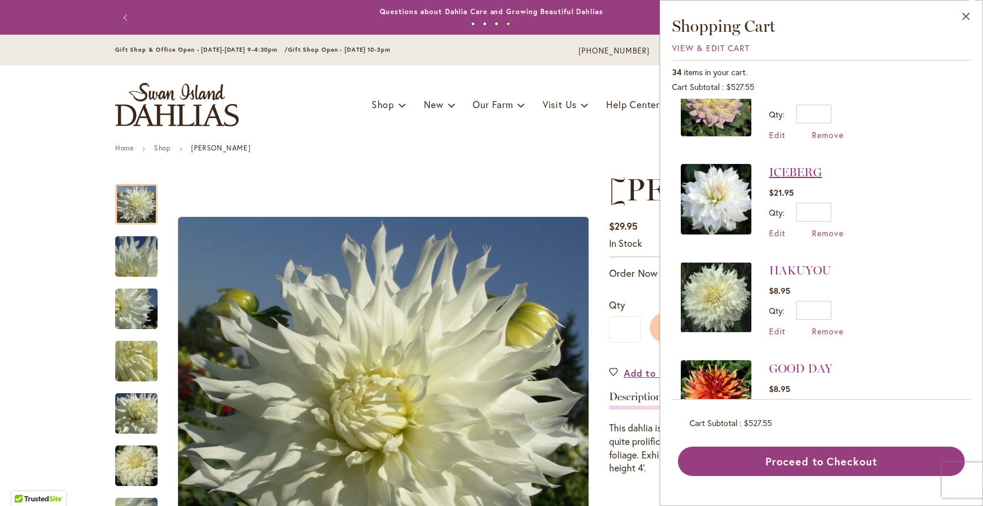
click at [781, 168] on link "ICEBERG" at bounding box center [795, 172] width 53 height 14
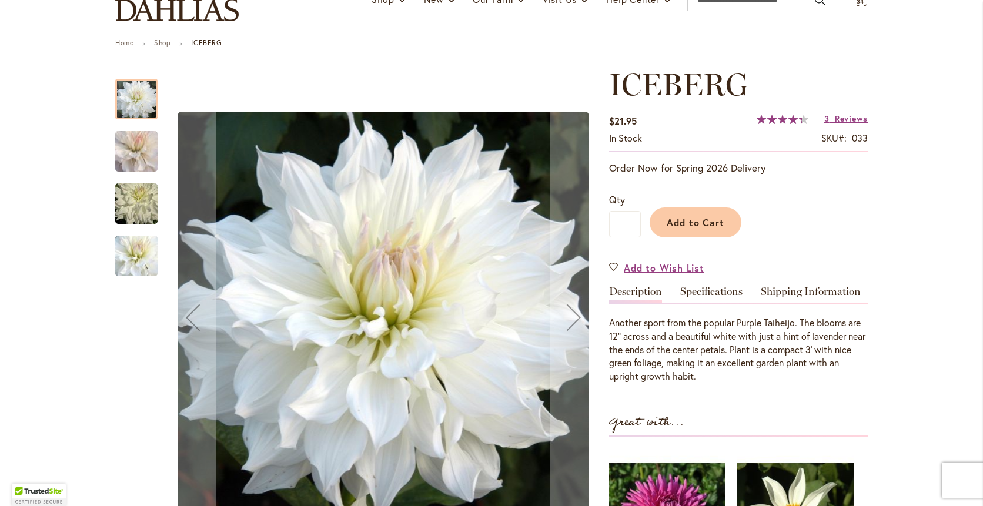
scroll to position [118, 0]
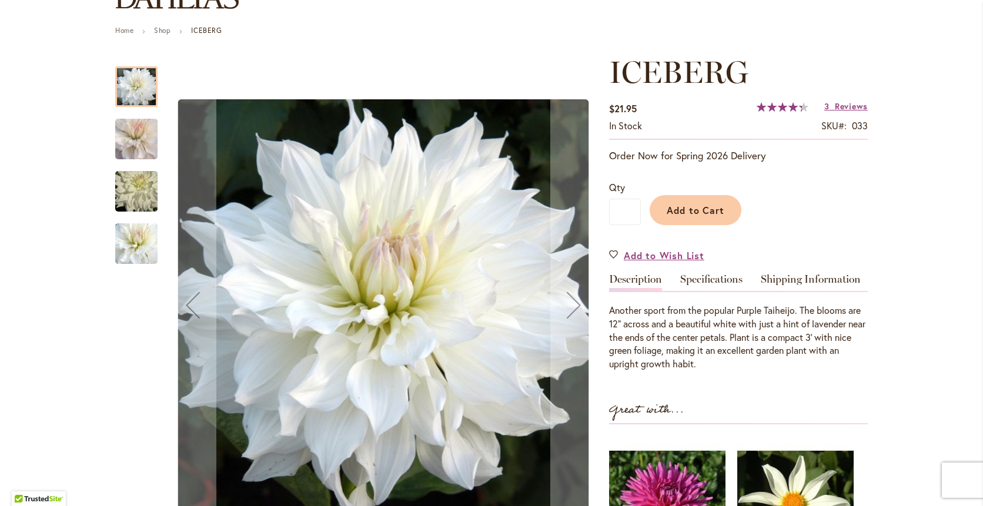
click at [136, 148] on img "ICEBERG" at bounding box center [136, 139] width 85 height 75
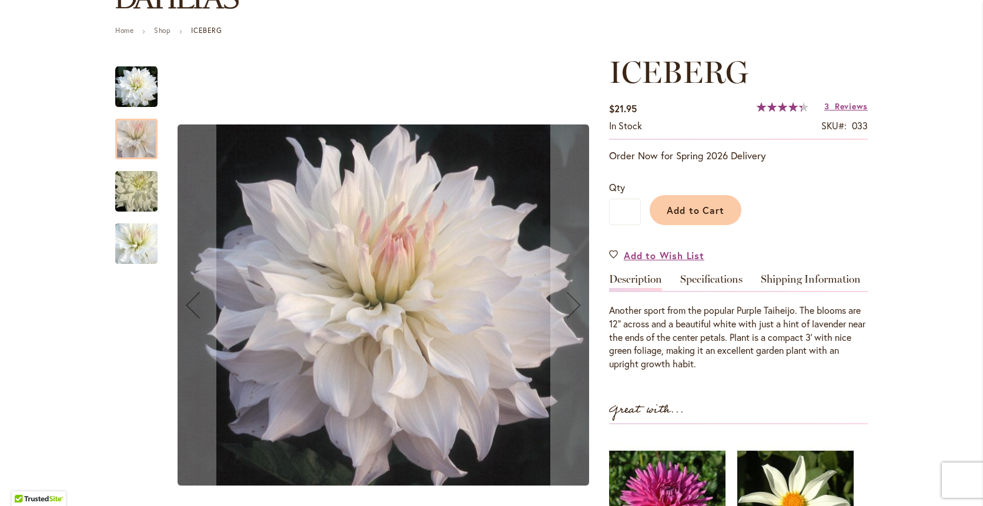
click at [123, 192] on img "ICEBERG" at bounding box center [136, 191] width 85 height 56
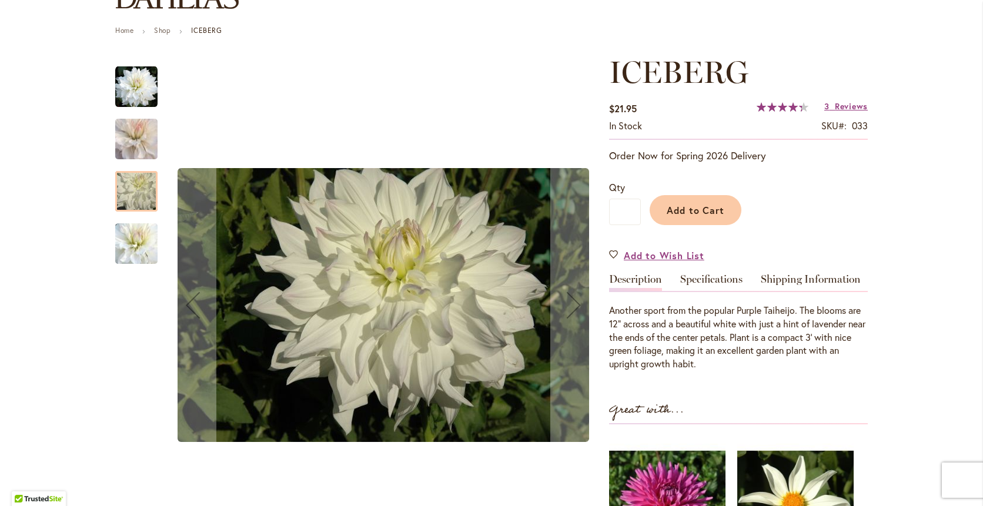
click at [128, 234] on img "ICEBERG" at bounding box center [136, 243] width 85 height 73
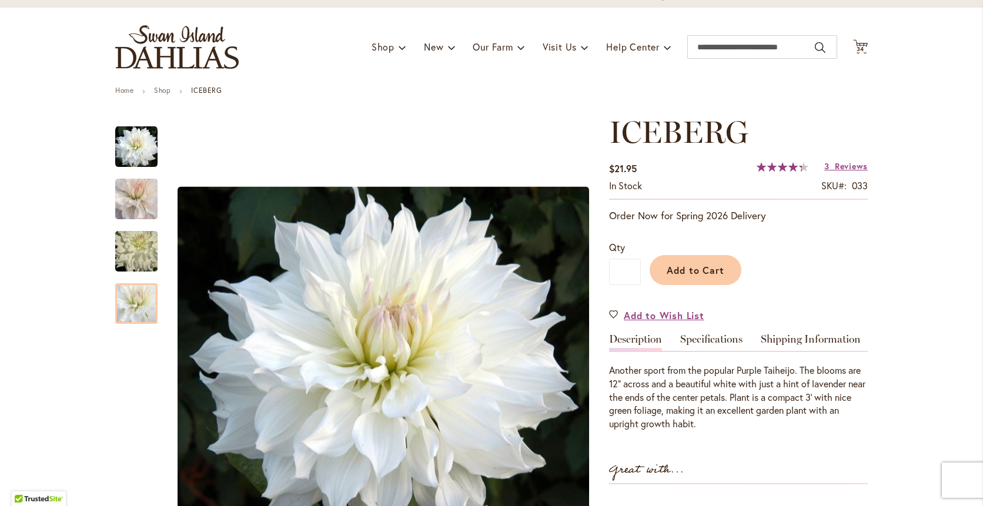
scroll to position [0, 0]
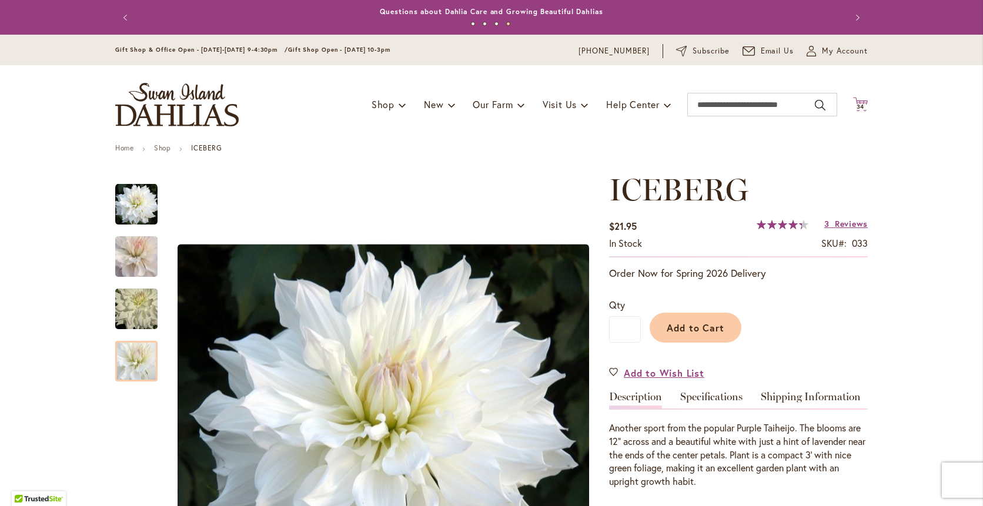
click at [857, 105] on span "34" at bounding box center [860, 107] width 8 height 8
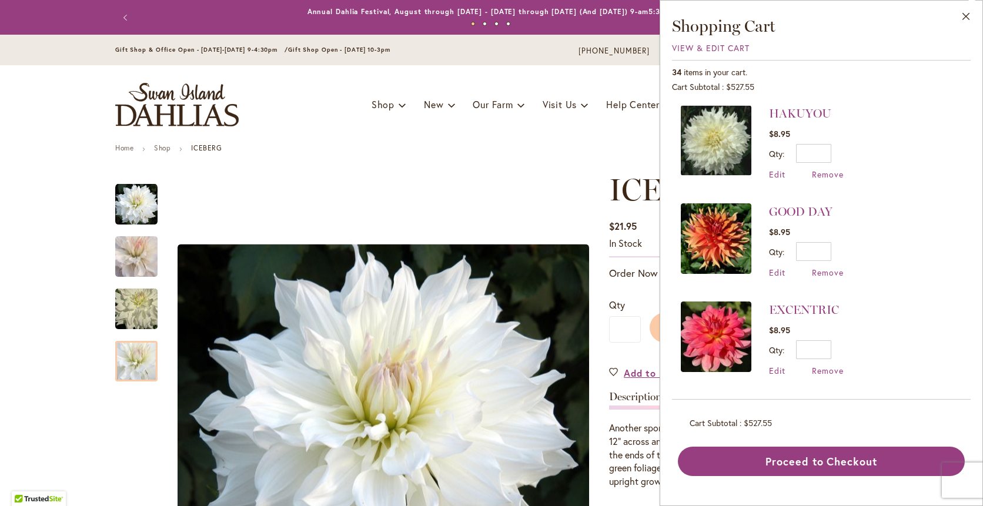
scroll to position [2038, 0]
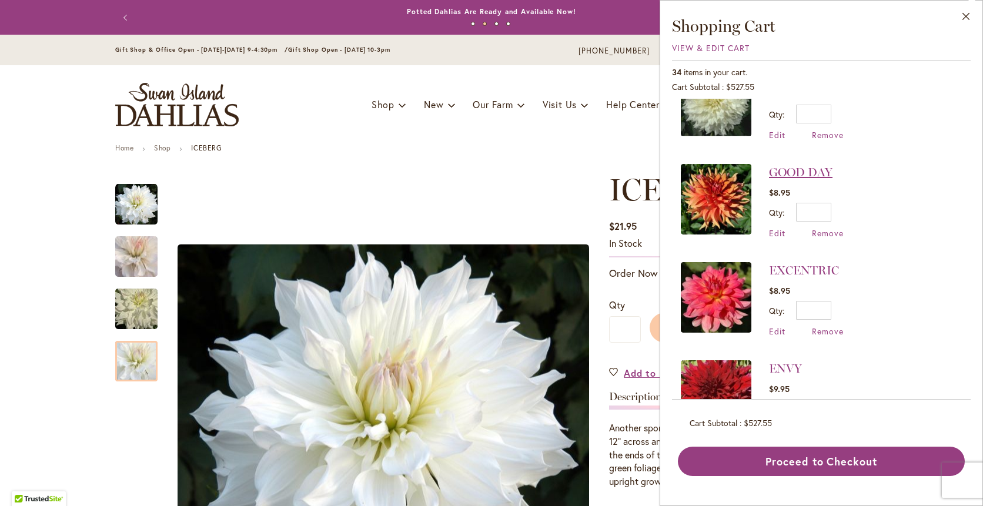
click at [815, 168] on link "GOOD DAY" at bounding box center [800, 172] width 63 height 14
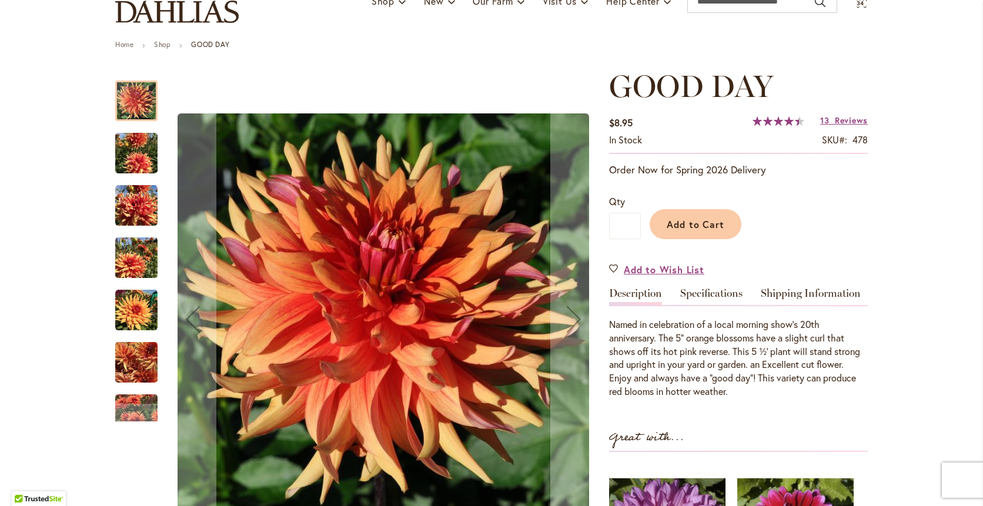
scroll to position [118, 0]
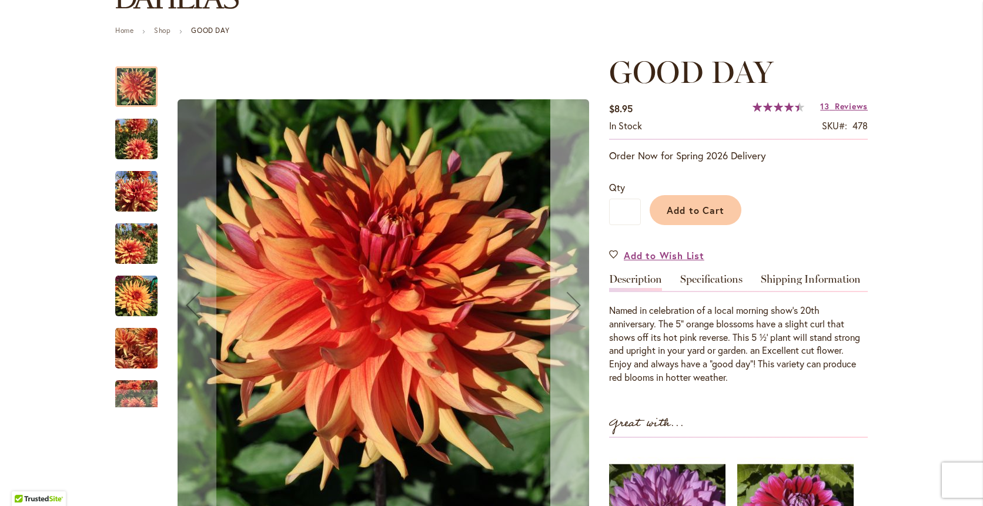
click at [571, 307] on div "Next" at bounding box center [573, 305] width 47 height 47
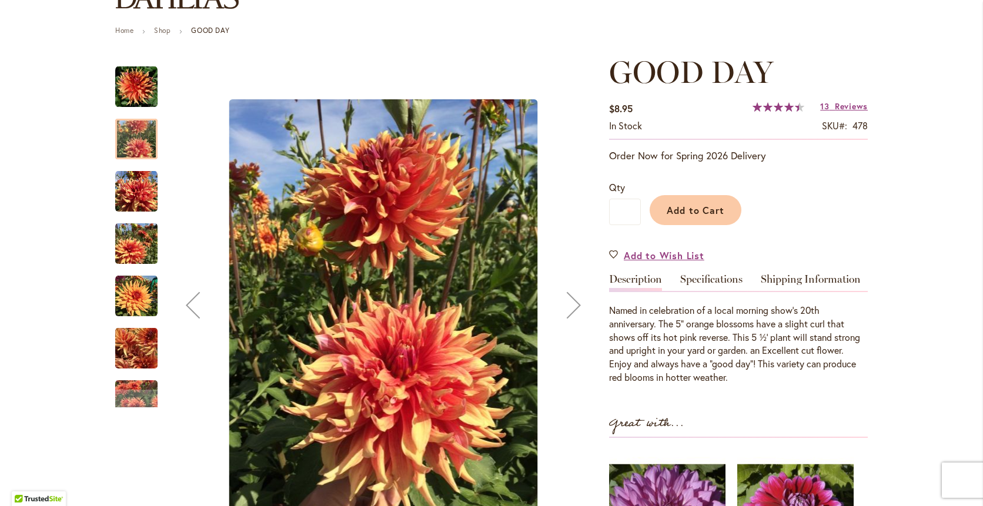
click at [575, 303] on div "Next" at bounding box center [573, 305] width 47 height 47
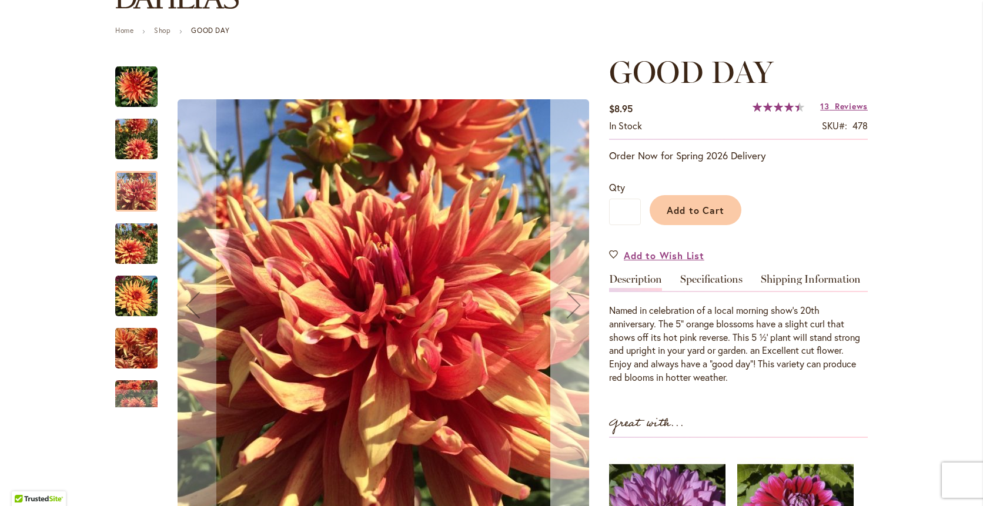
click at [575, 303] on div "Next" at bounding box center [573, 305] width 47 height 47
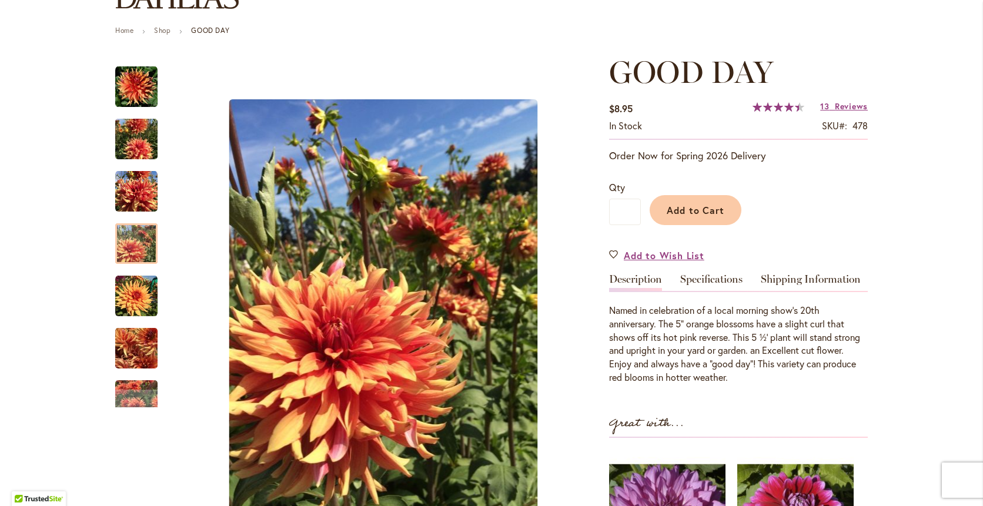
scroll to position [0, 0]
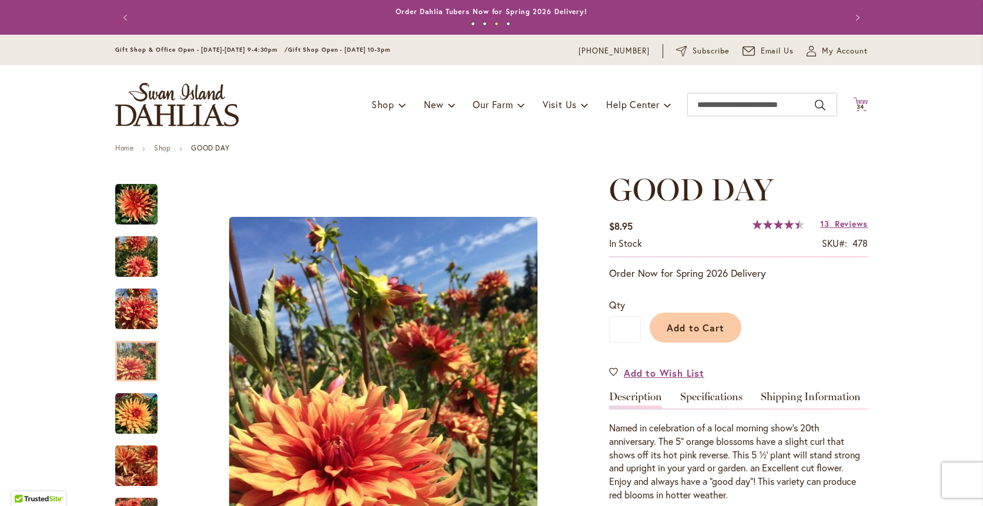
click at [860, 103] on icon "Cart .cls-1 { fill: #231f20; }" at bounding box center [860, 104] width 15 height 15
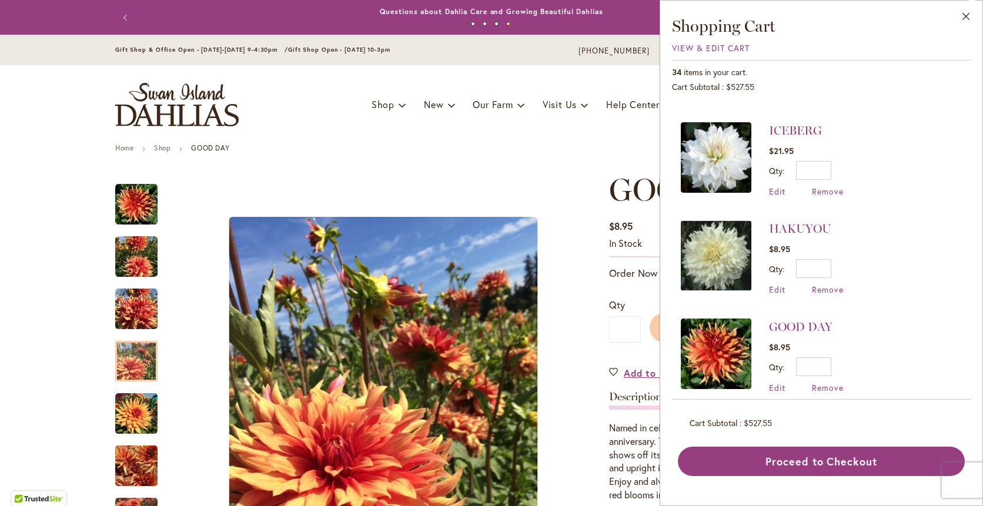
scroll to position [1920, 0]
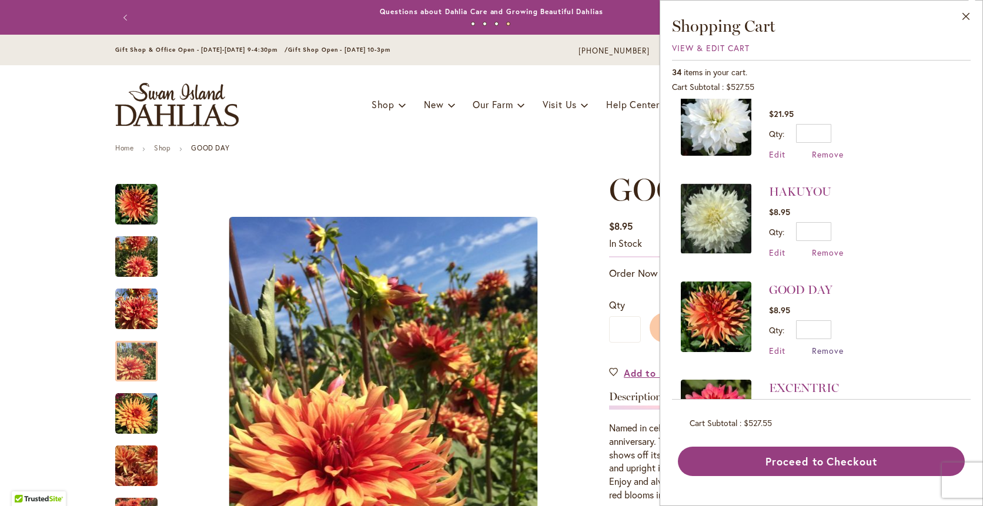
click at [821, 348] on span "Remove" at bounding box center [828, 350] width 32 height 11
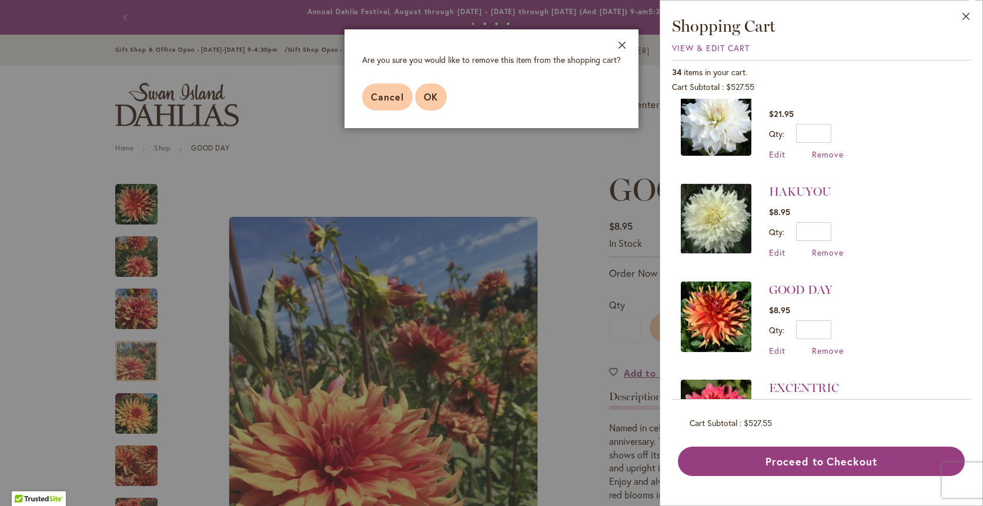
click at [424, 99] on span "OK" at bounding box center [431, 97] width 14 height 12
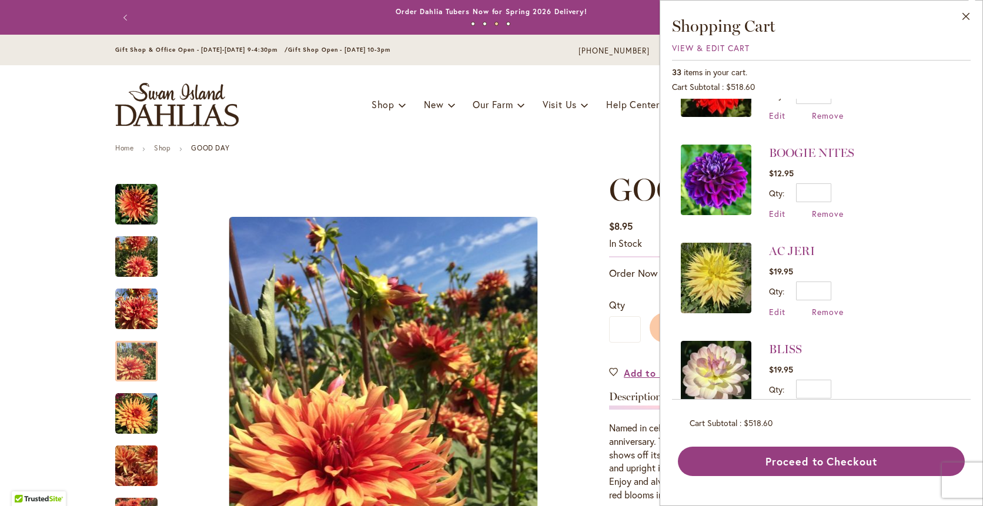
scroll to position [2781, 0]
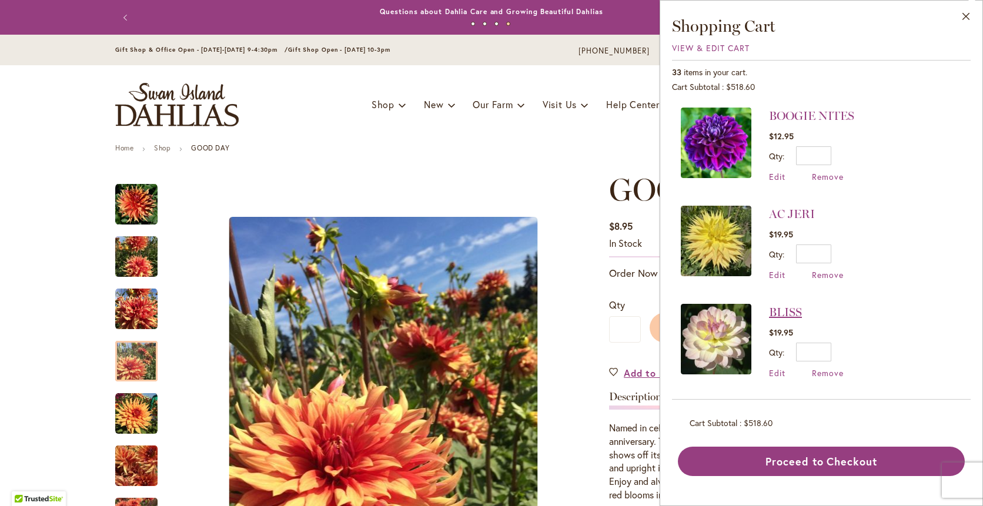
click at [782, 309] on link "BLISS" at bounding box center [785, 312] width 33 height 14
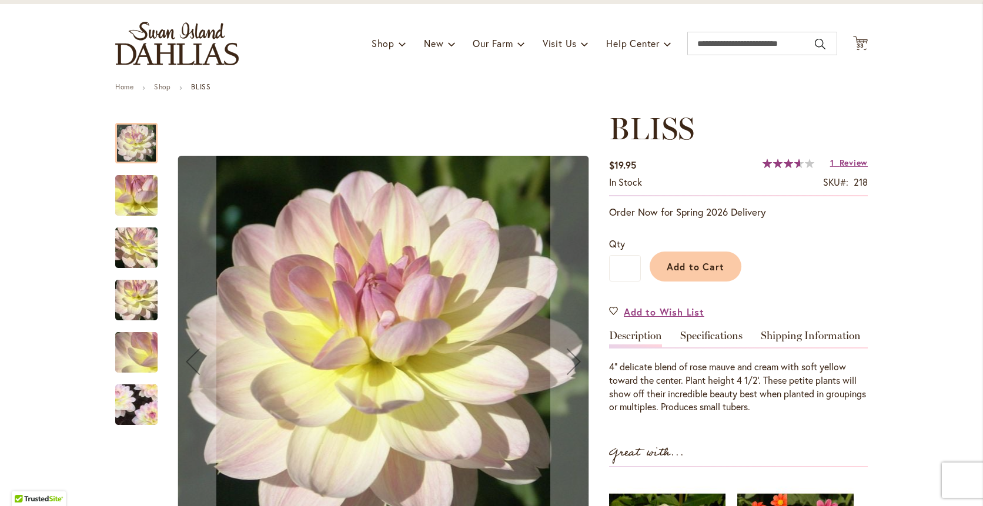
scroll to position [157, 0]
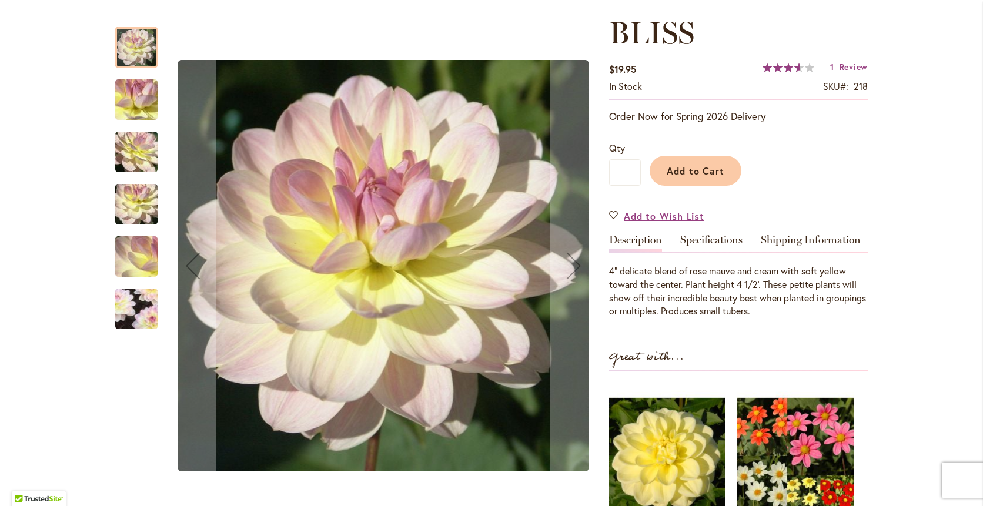
click at [135, 101] on img "BLISS" at bounding box center [136, 99] width 85 height 63
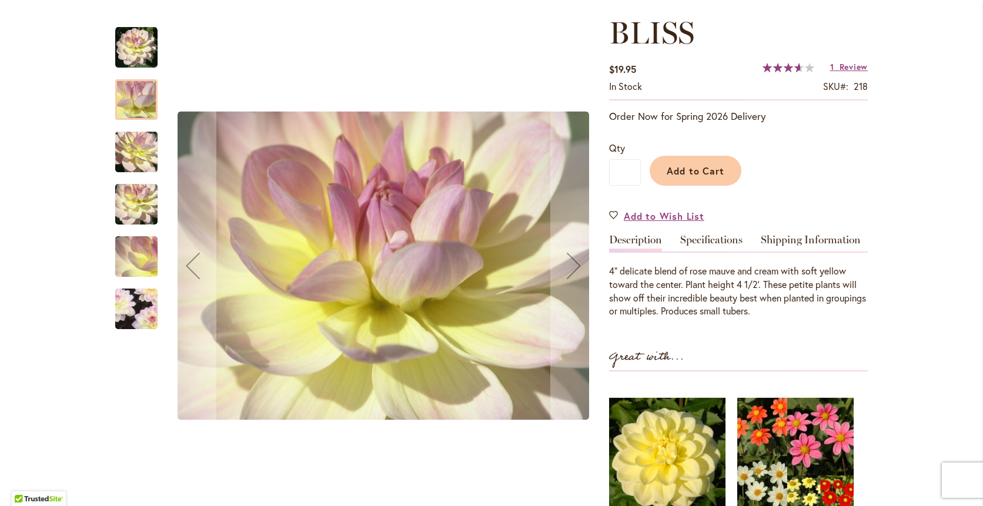
click at [138, 147] on img "BLISS" at bounding box center [136, 151] width 85 height 63
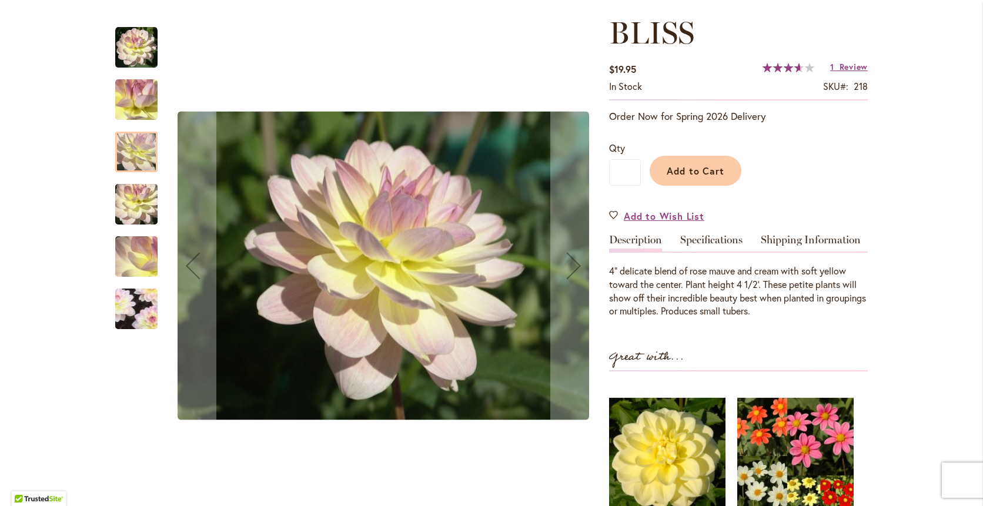
click at [125, 200] on img "BLISS" at bounding box center [136, 204] width 85 height 63
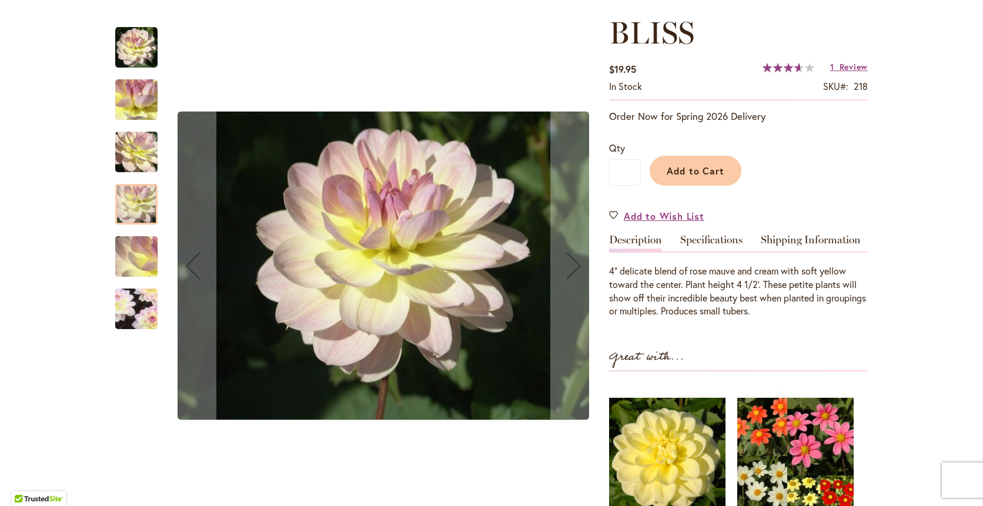
click at [140, 261] on img "BLISS" at bounding box center [136, 256] width 85 height 63
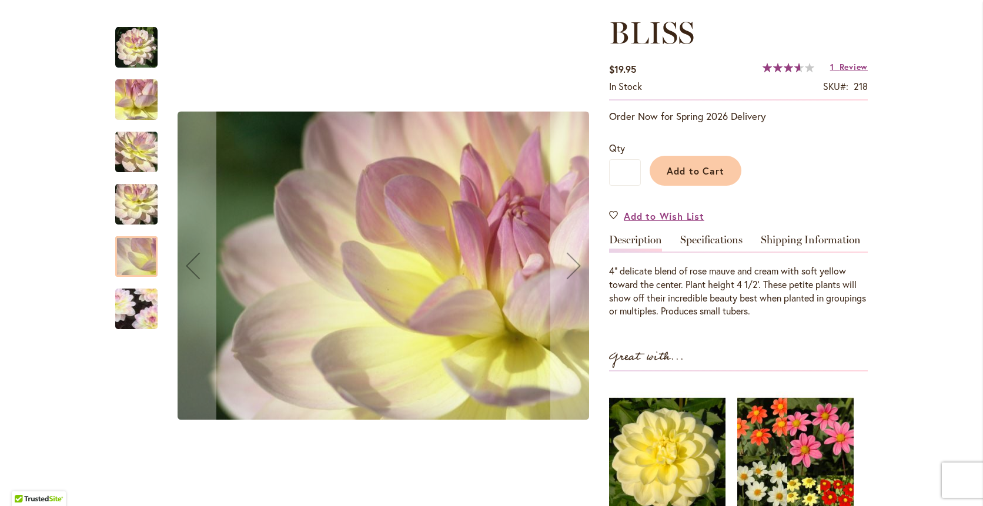
click at [135, 309] on img "BLISS" at bounding box center [137, 309] width 82 height 81
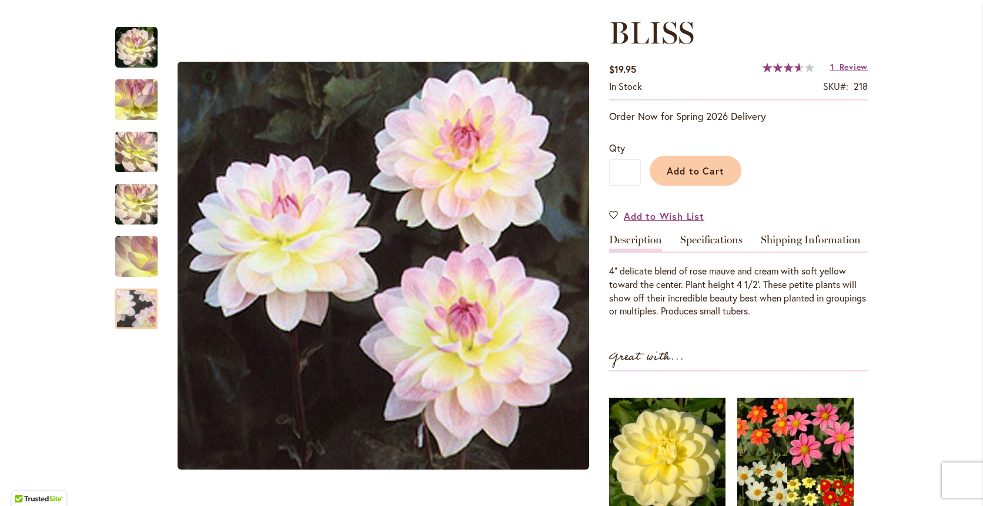
scroll to position [0, 0]
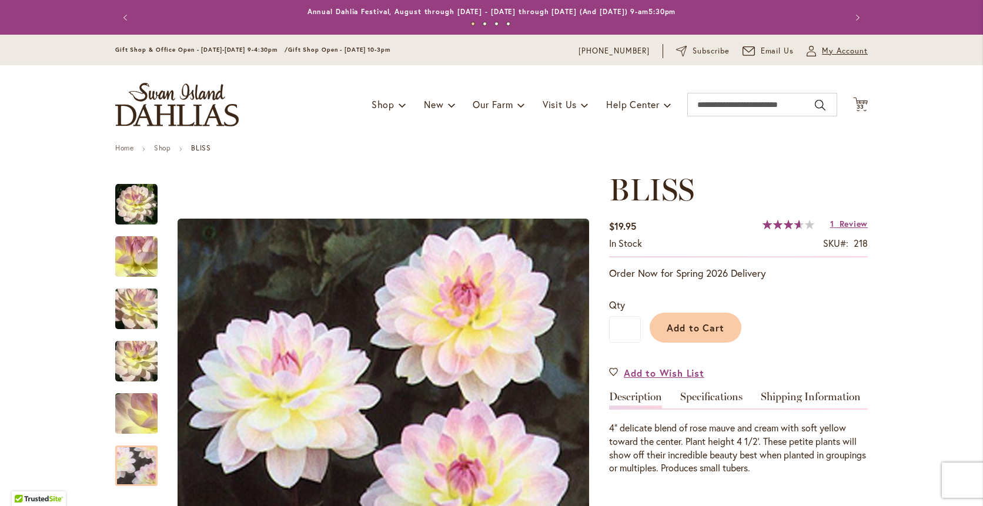
click at [815, 50] on button "My Account My Account" at bounding box center [836, 51] width 61 height 12
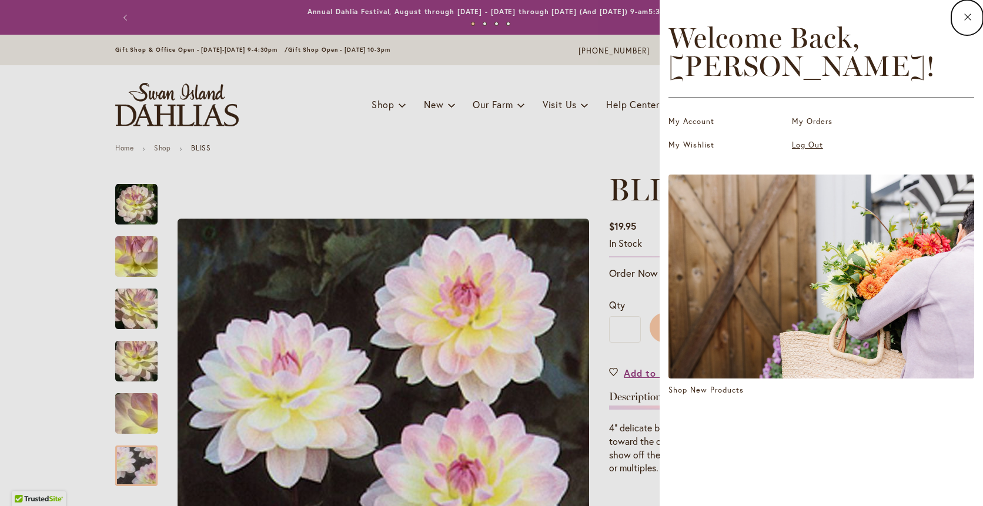
click at [823, 143] on link "Log Out" at bounding box center [851, 145] width 118 height 12
